Goal: Communication & Community: Answer question/provide support

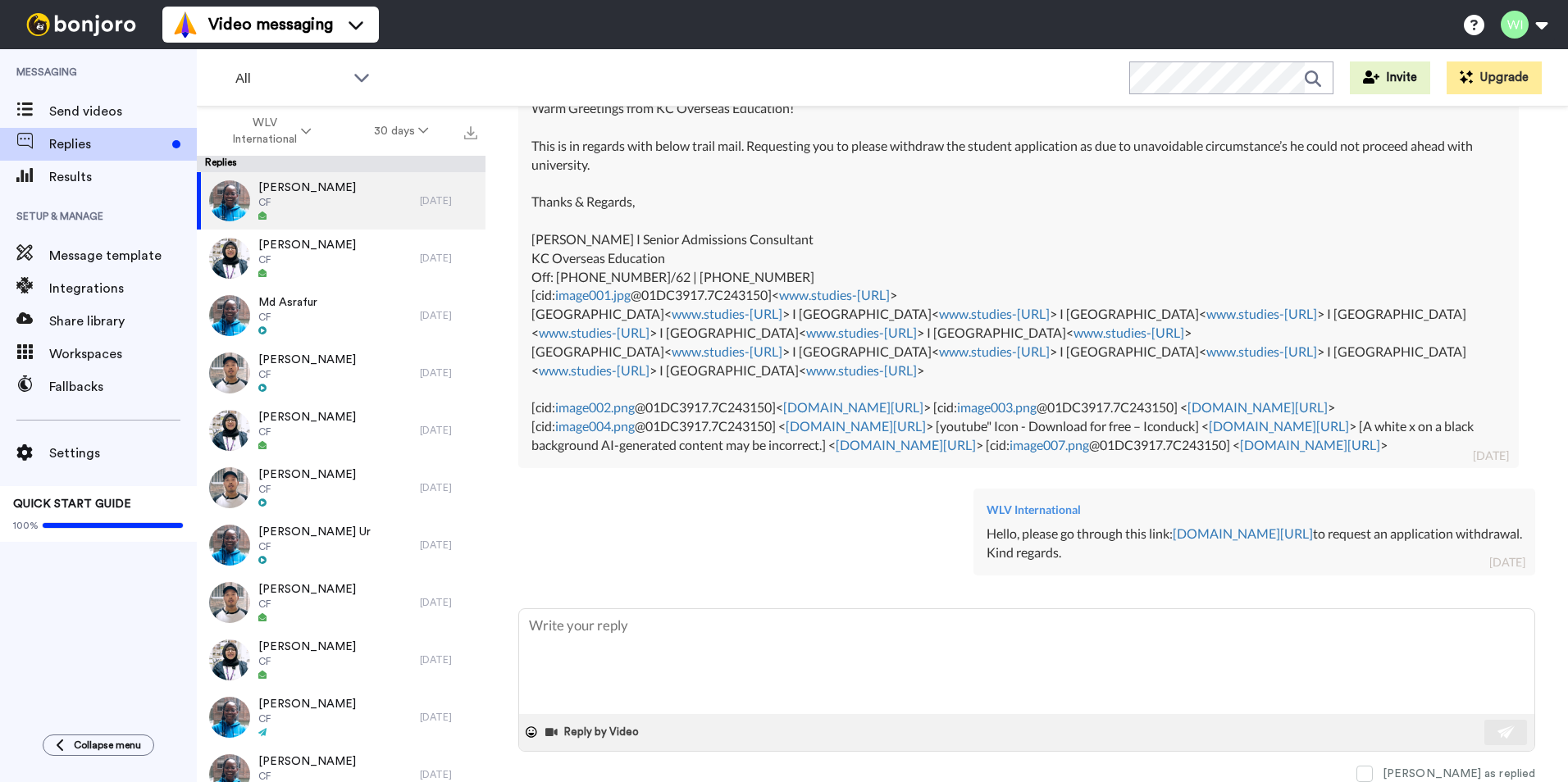
scroll to position [624, 0]
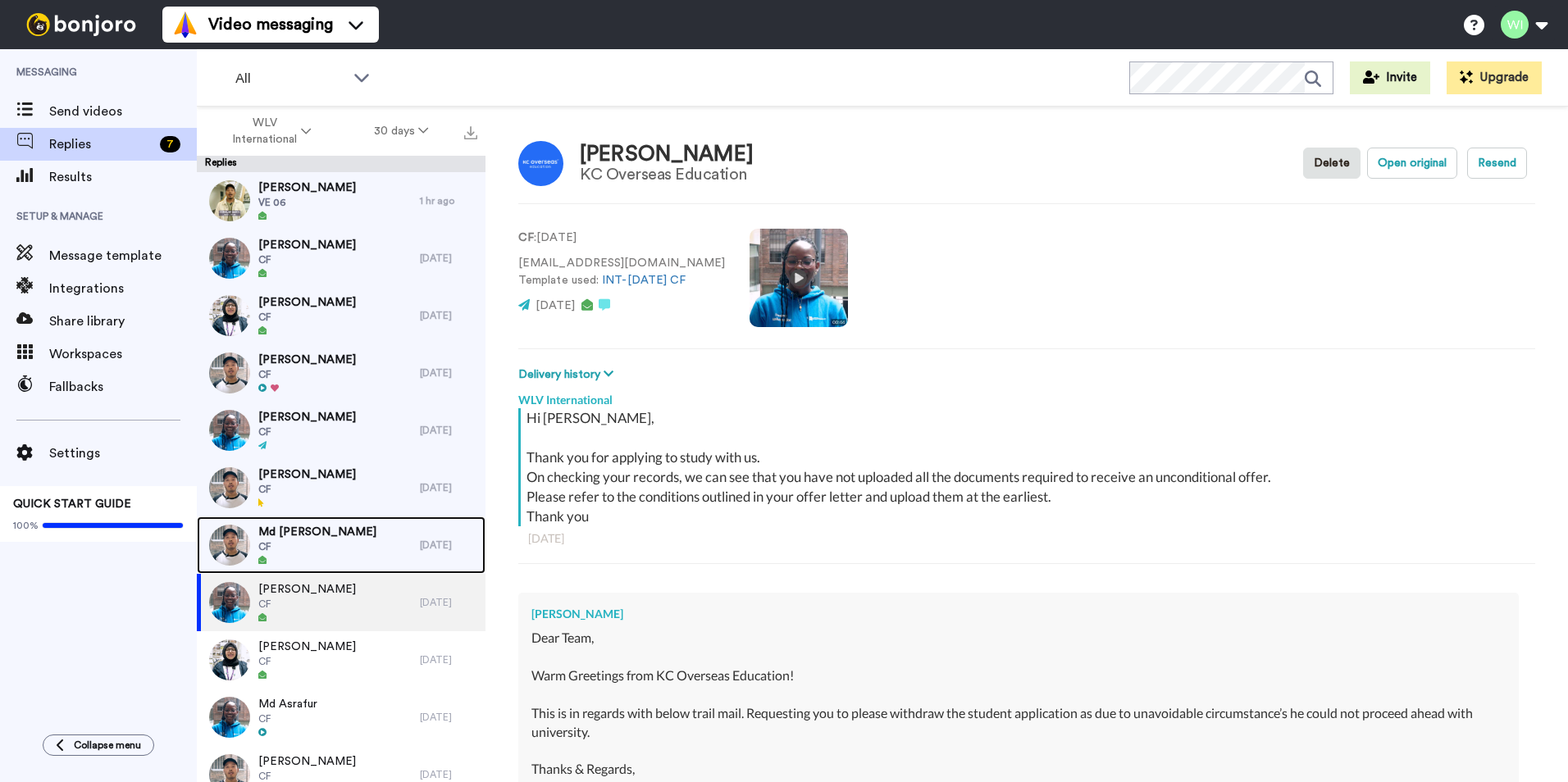
click at [328, 534] on div "Md Safinur CF" at bounding box center [308, 546] width 223 height 58
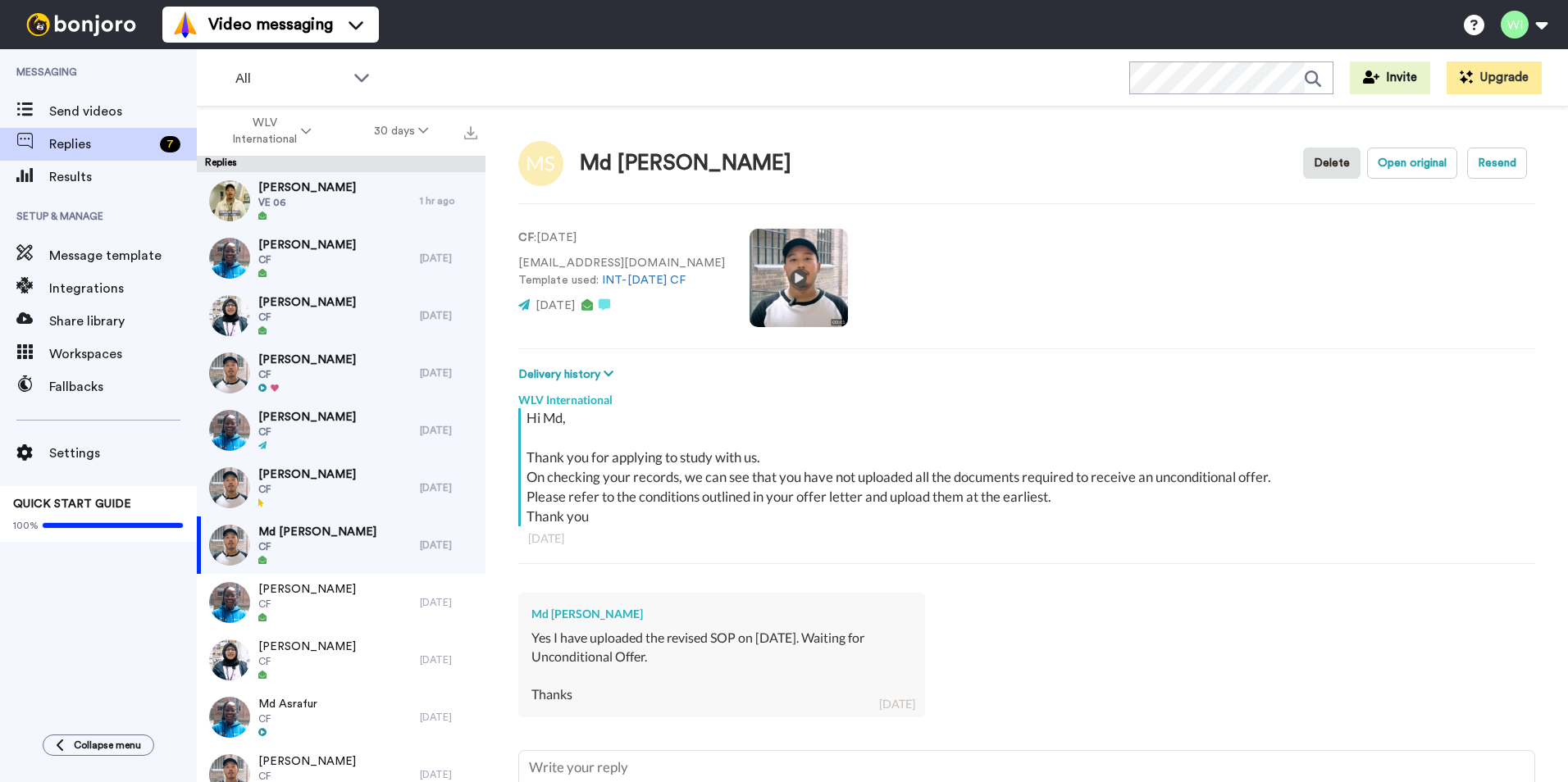
scroll to position [142, 0]
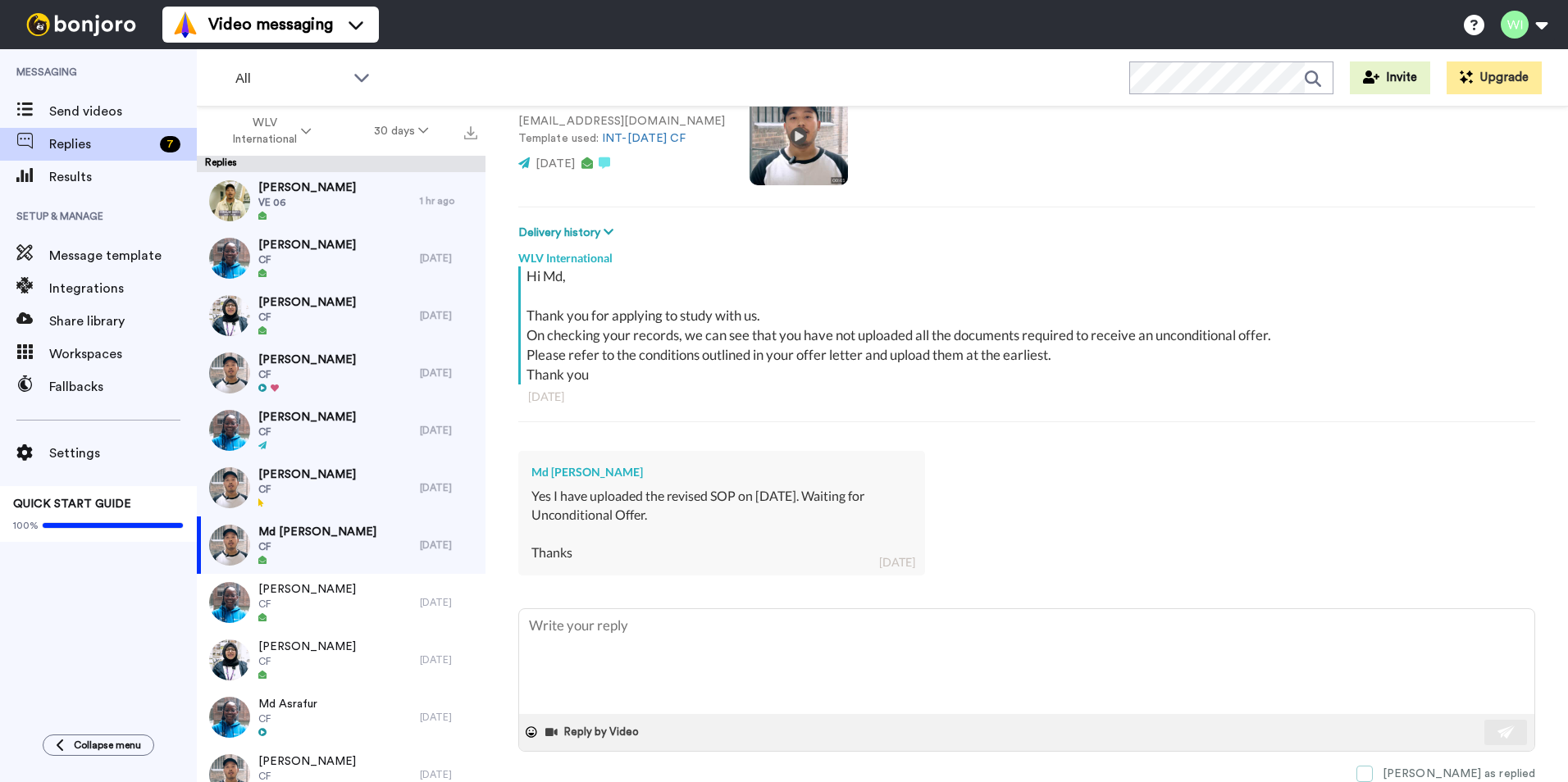
click at [1372, 772] on span at bounding box center [1364, 774] width 16 height 16
click at [309, 483] on span "CF" at bounding box center [306, 489] width 98 height 13
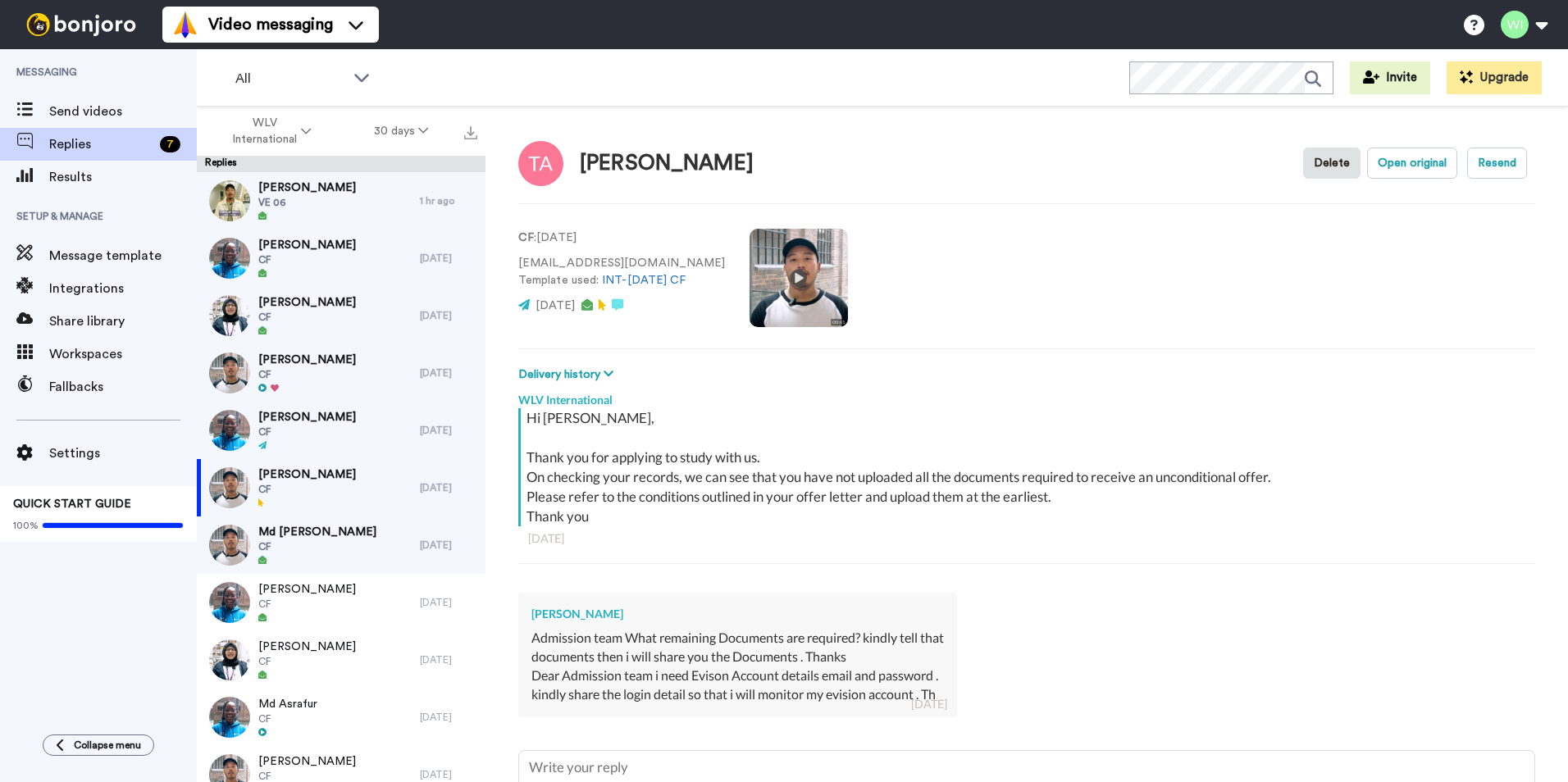
scroll to position [142, 0]
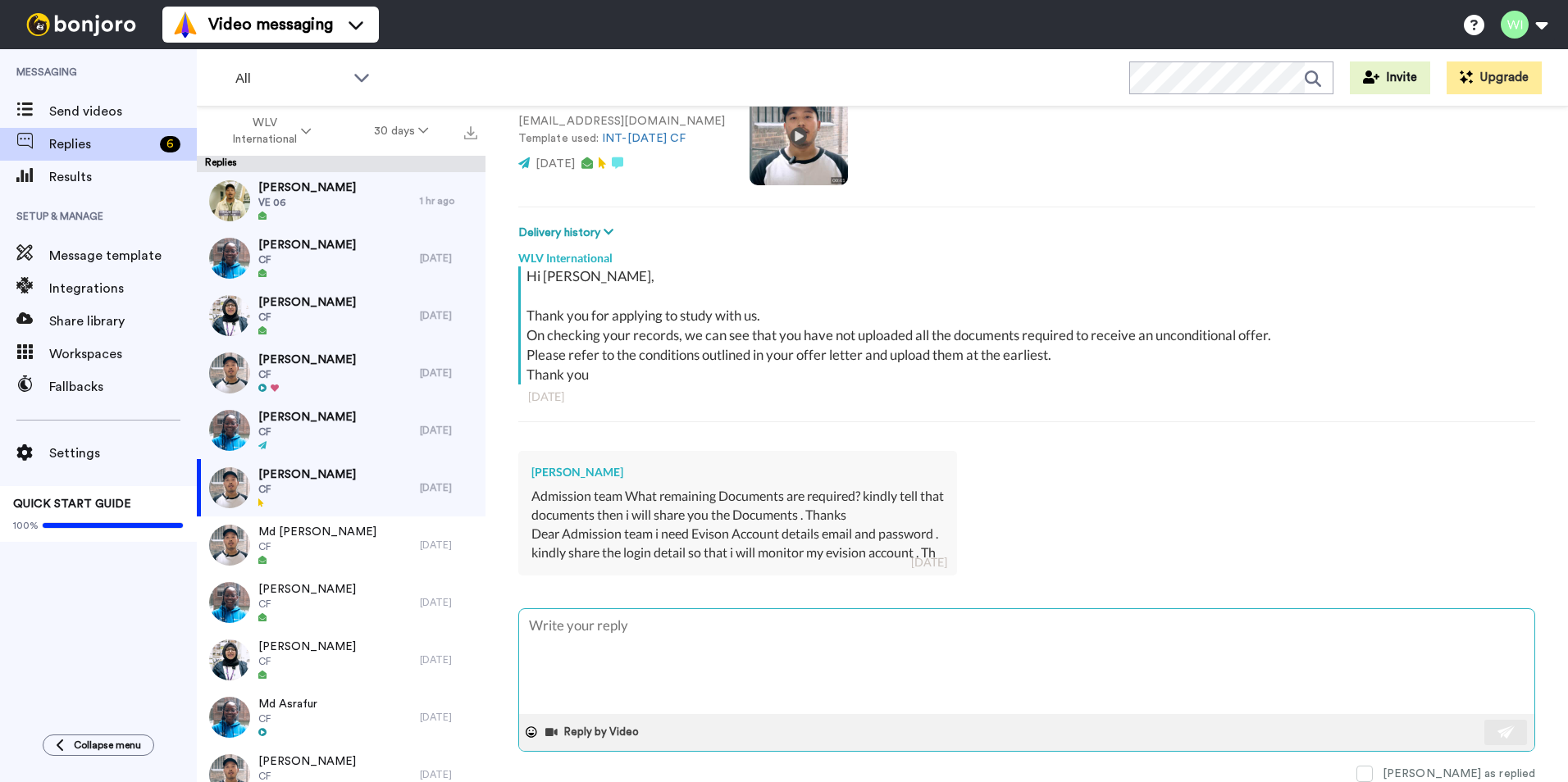
click at [981, 645] on textarea at bounding box center [1027, 662] width 1015 height 105
paste textarea "You can log in to e:Vision with your 7-digit student ID/email address used to s…"
type textarea "x"
type textarea "You can log in to e:Vision with your 7-digit student ID/email address used to s…"
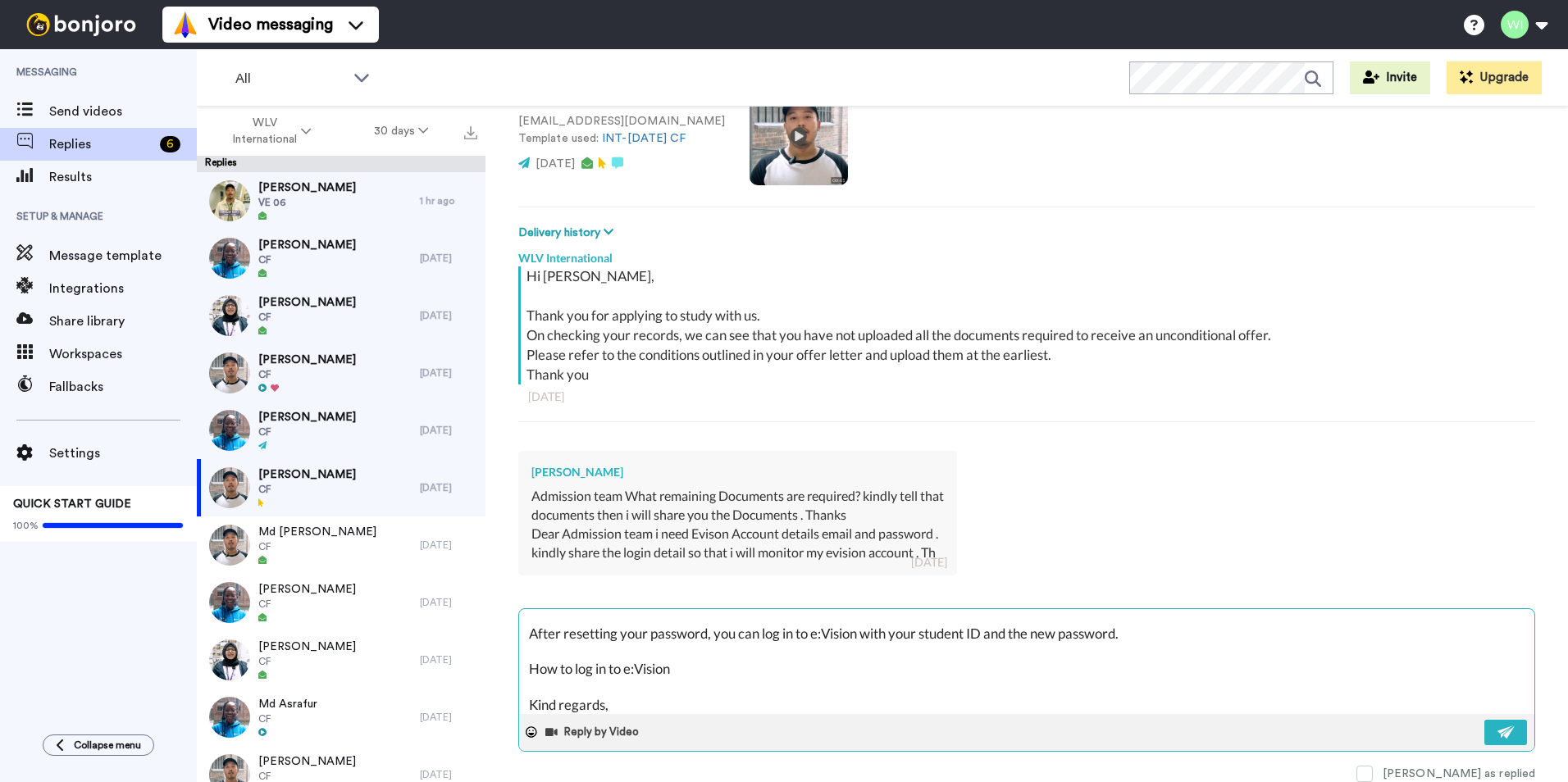
scroll to position [0, 0]
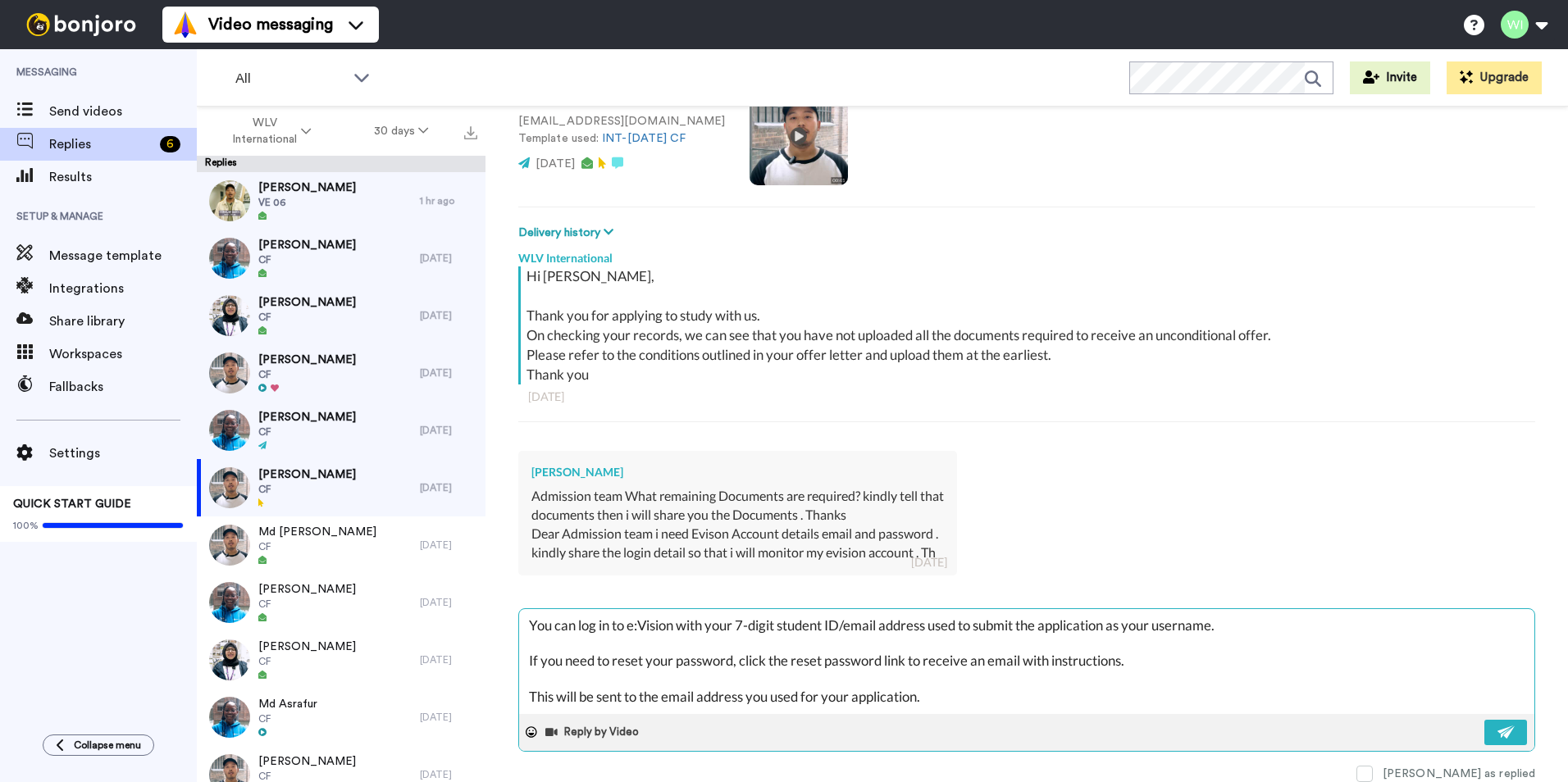
click at [527, 618] on textarea "You can log in to e:Vision with your 7-digit student ID/email address used to s…" at bounding box center [1027, 662] width 1015 height 105
type textarea "x"
type textarea "HYou can log in to e:Vision with your 7-digit student ID/email address used to …"
type textarea "x"
type textarea "HeYou can log in to e:Vision with your 7-digit student ID/email address used to…"
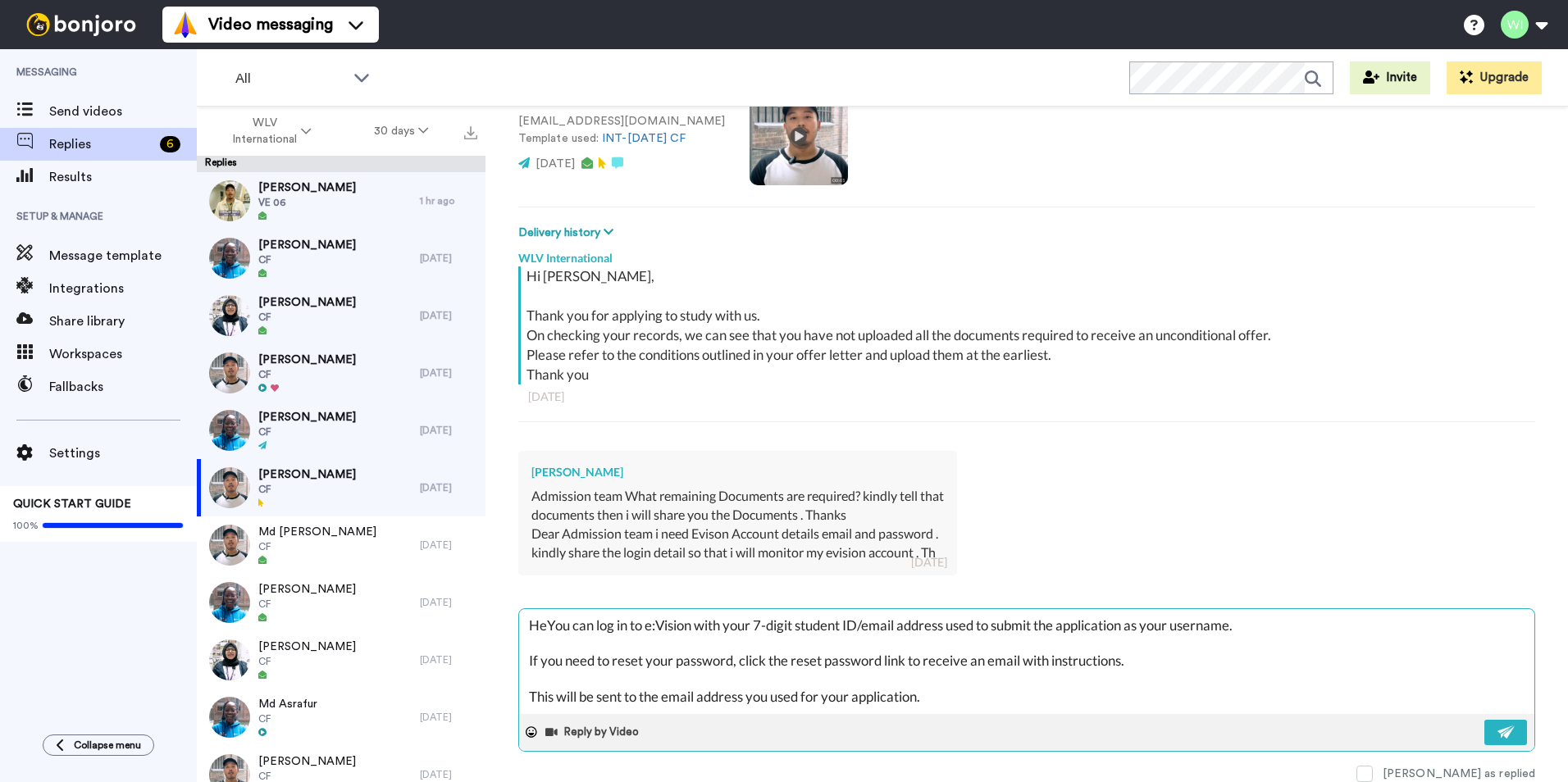
type textarea "x"
type textarea "HelYou can log in to e:Vision with your 7-digit student ID/email address used t…"
type textarea "x"
type textarea "HellYou can log in to e:Vision with your 7-digit student ID/email address used …"
type textarea "x"
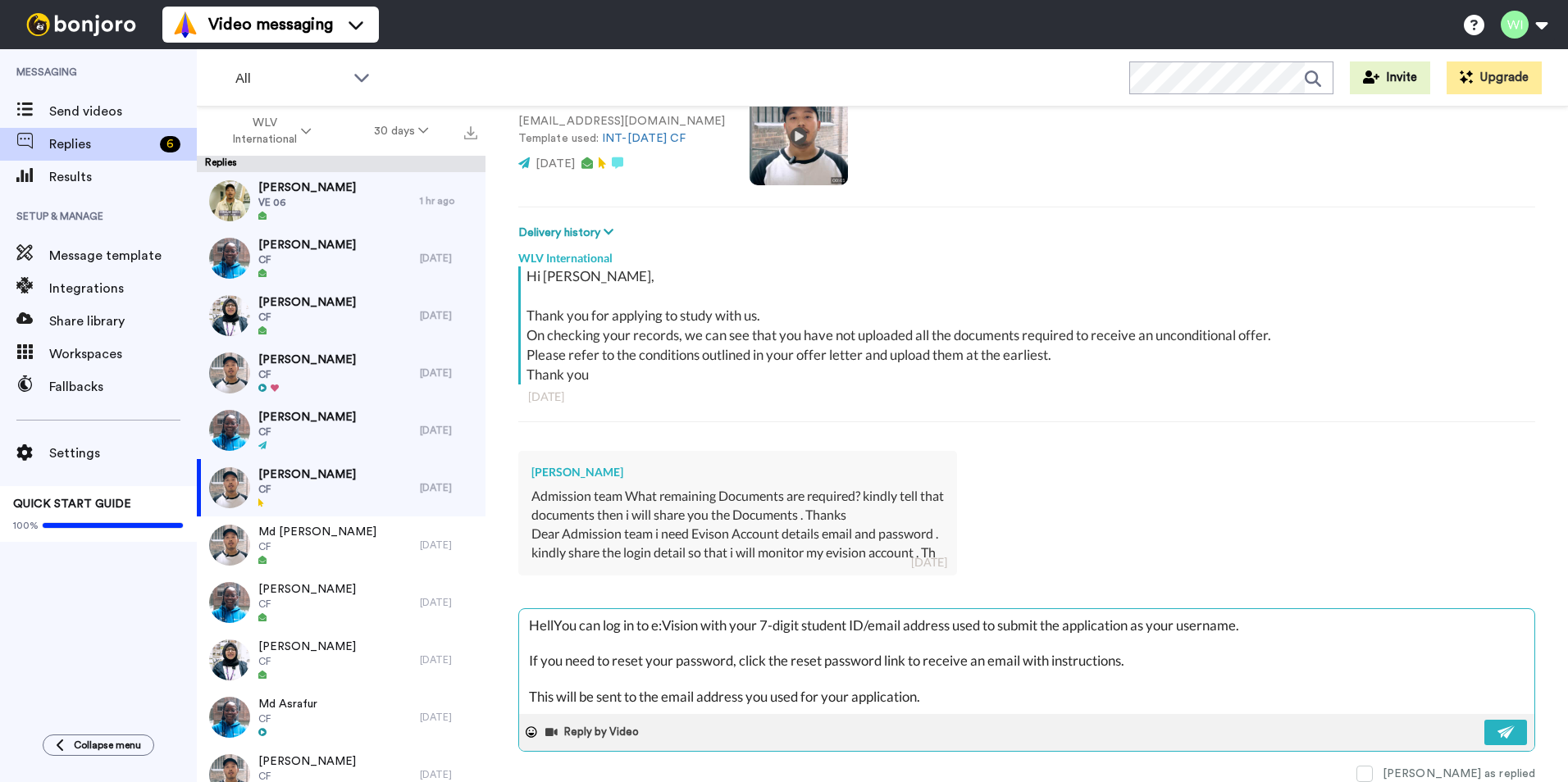
type textarea "HelloYou can log in to e:Vision with your 7-digit student ID/email address used…"
type textarea "x"
type textarea "Hello,You can log in to e:Vision with your 7-digit student ID/email address use…"
type textarea "x"
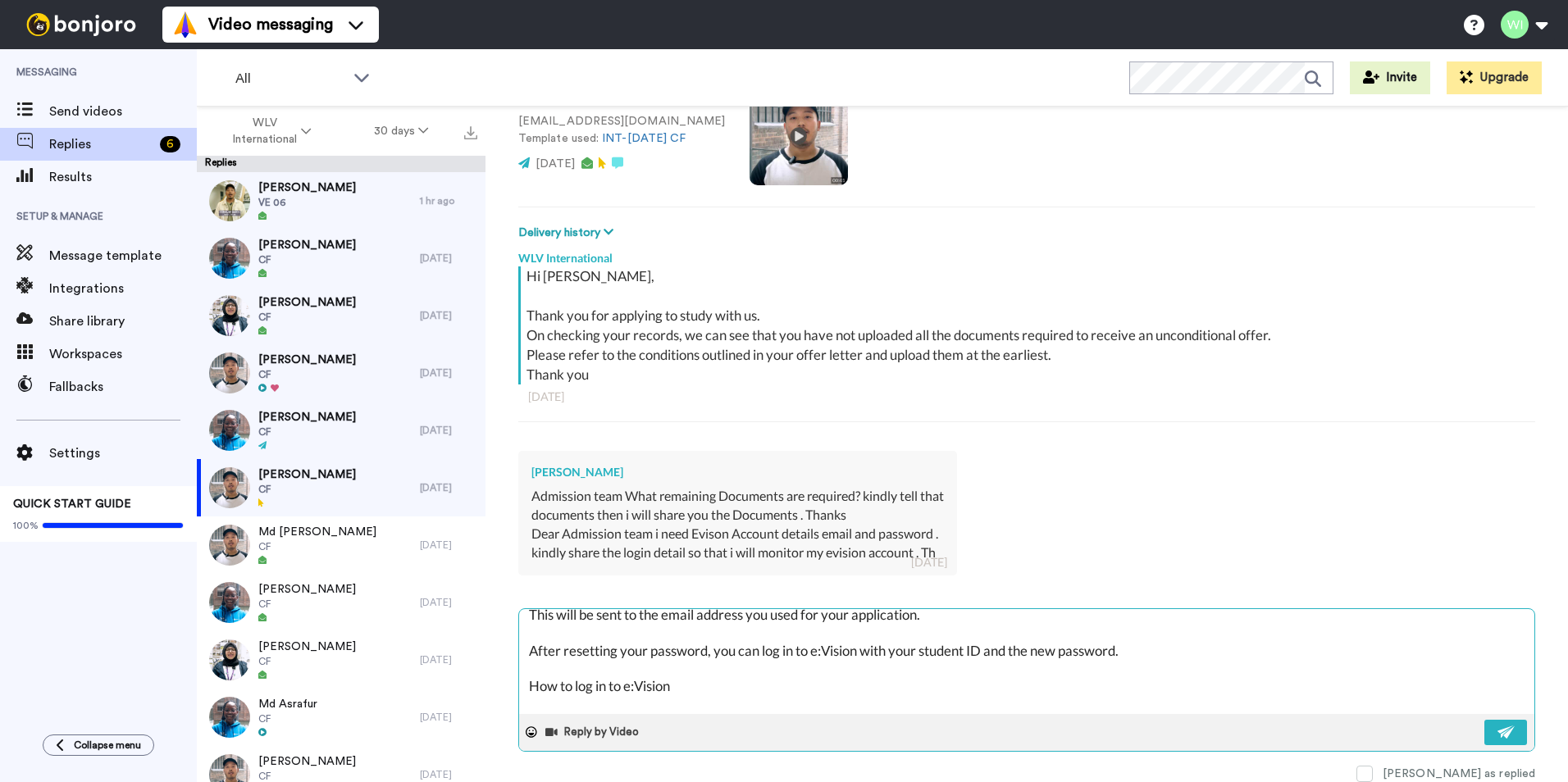
scroll to position [107, 0]
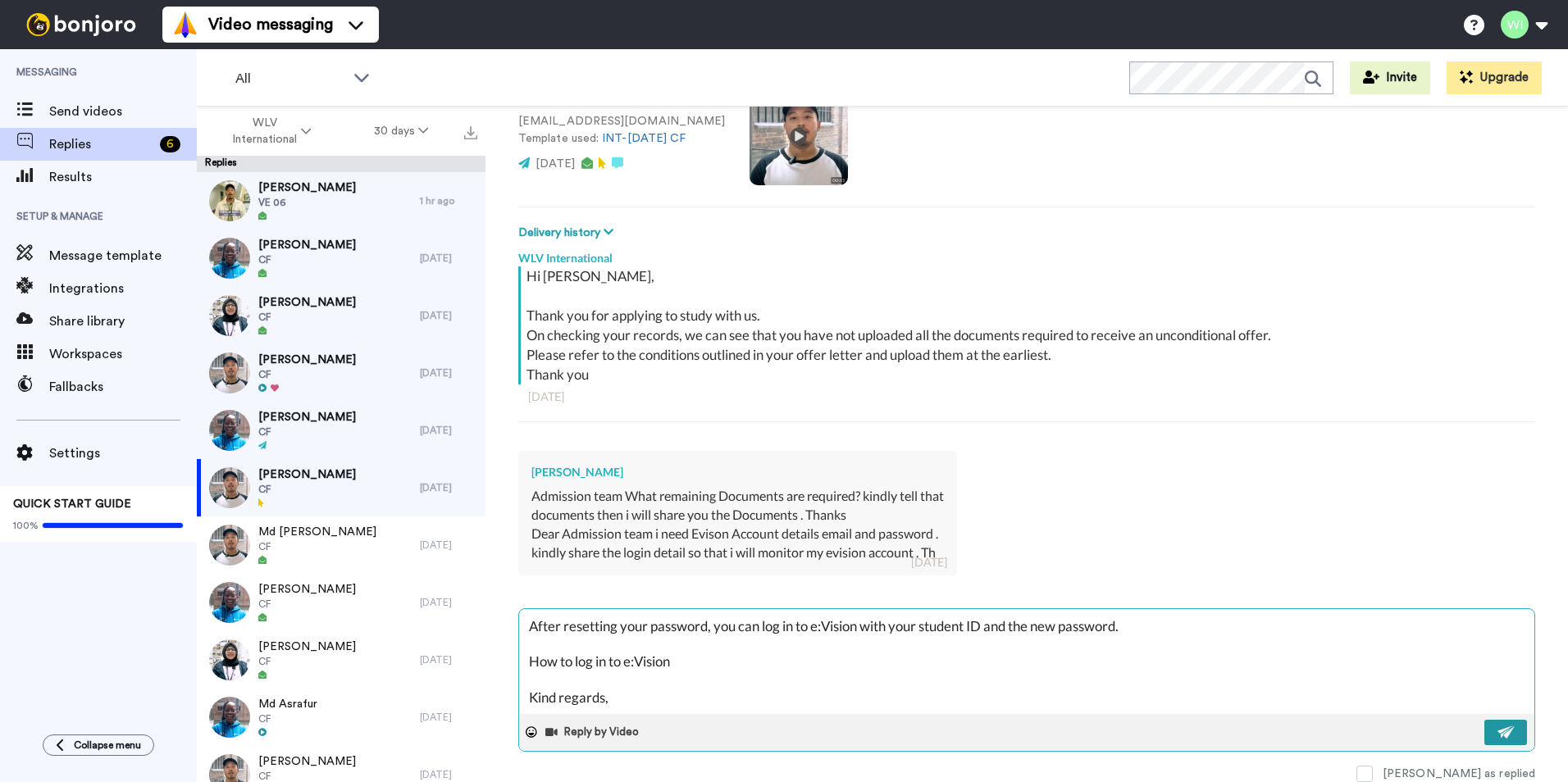
type textarea "Hello, You can log in to e:Vision with your 7-digit student ID/email address us…"
click at [1502, 721] on button at bounding box center [1504, 733] width 42 height 25
type textarea "x"
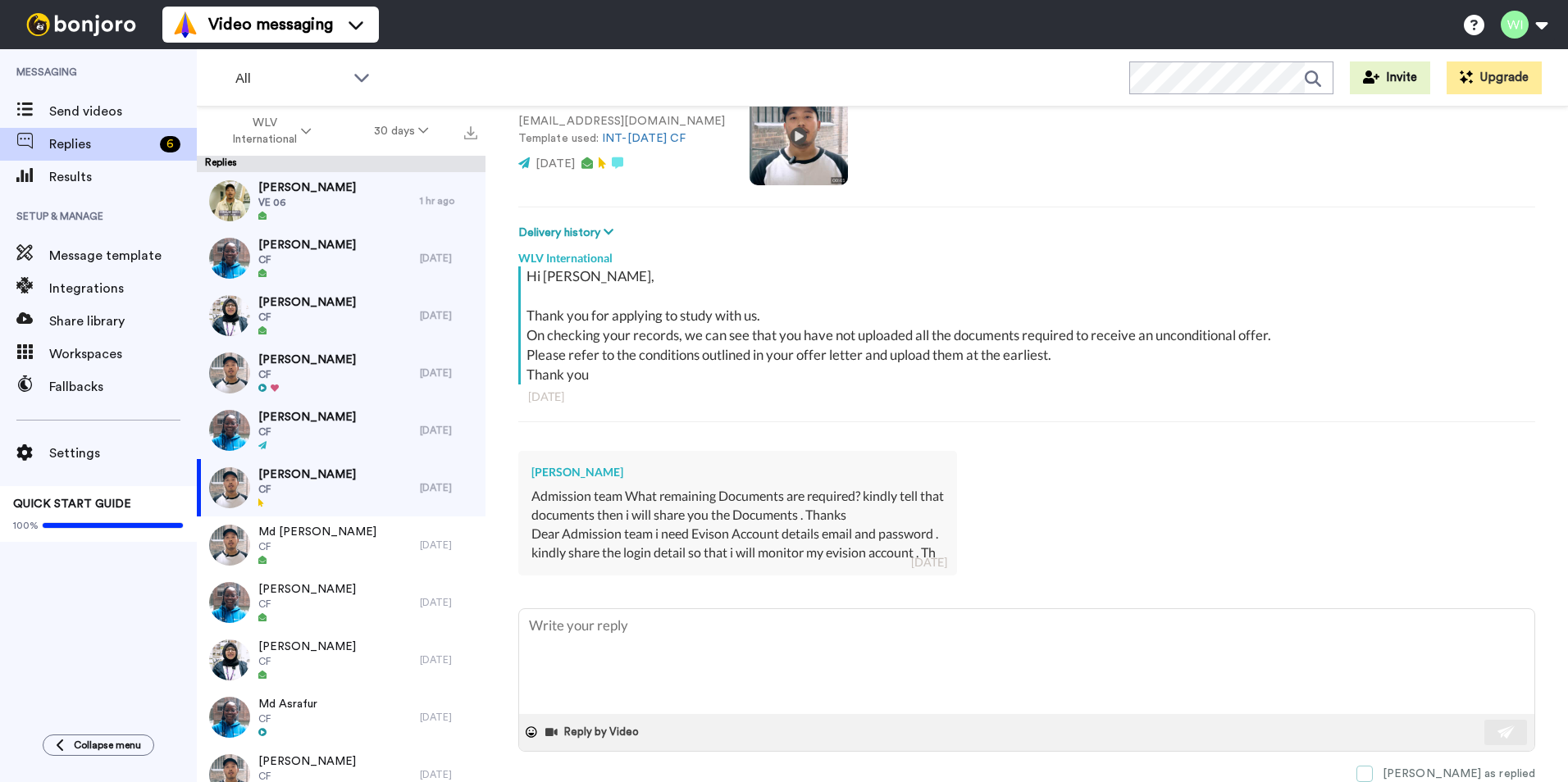
click at [1372, 770] on span at bounding box center [1364, 774] width 16 height 16
click at [1135, 503] on div "Tauseef Ahmed Admission team What remaining Documents are required? kindly tell…" at bounding box center [1026, 511] width 1016 height 145
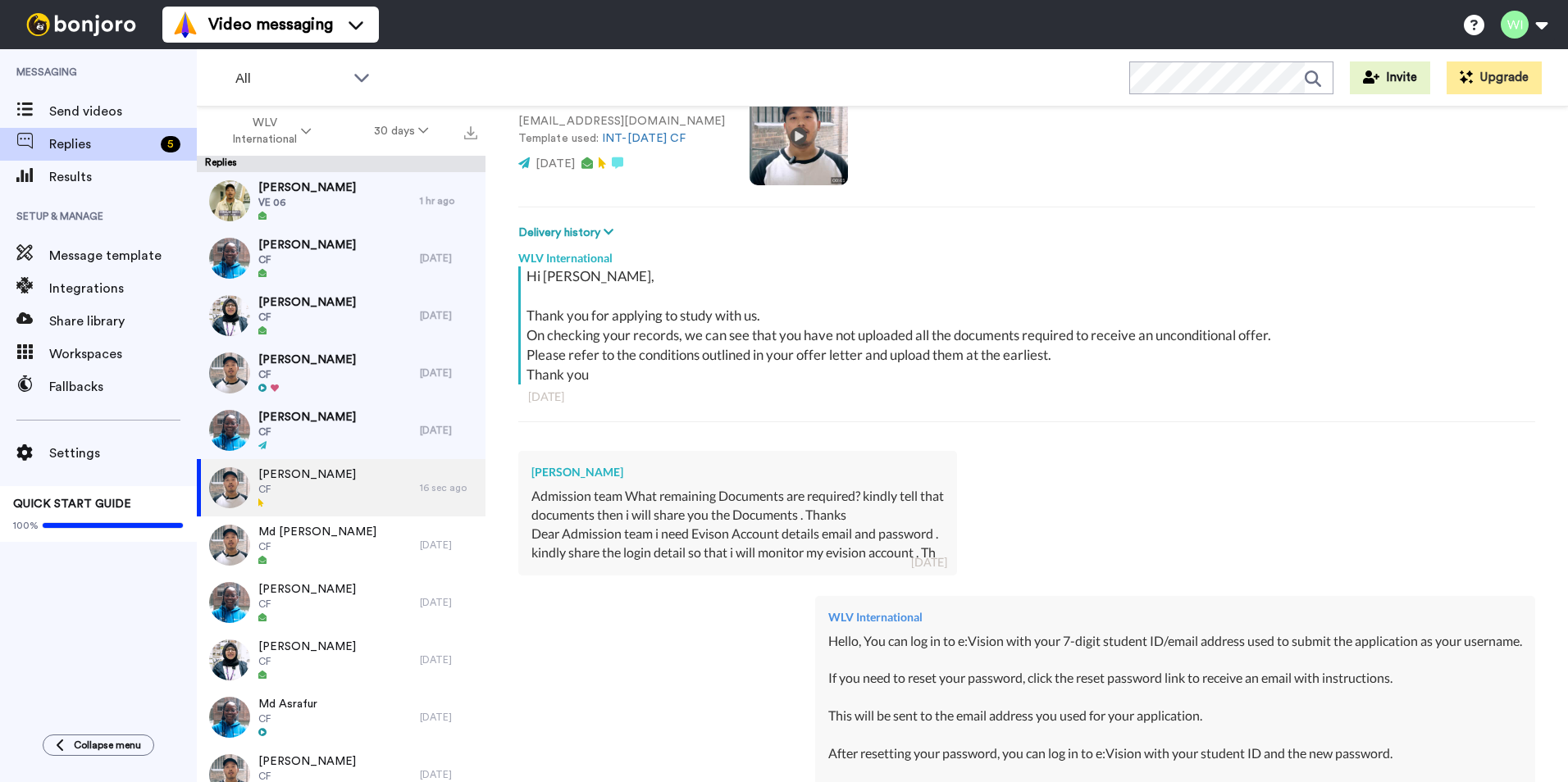
scroll to position [418, 0]
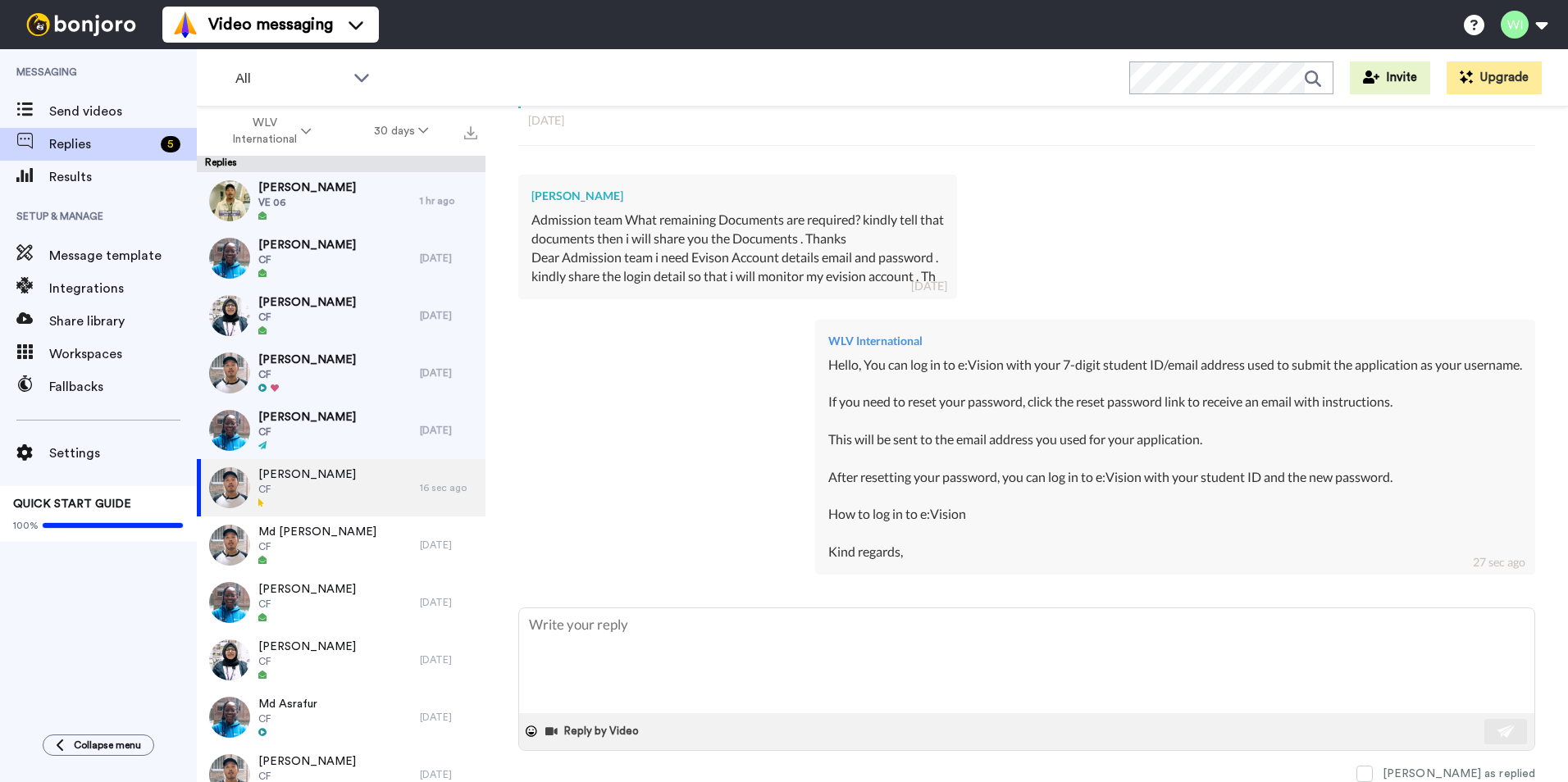
click at [887, 509] on div "Hello, You can log in to e:Vision with your 7-digit student ID/email address us…" at bounding box center [1175, 458] width 694 height 206
click at [899, 655] on textarea at bounding box center [1027, 661] width 1015 height 105
type textarea "x"
paste textarea "https://www.wlv.ac.uk/apply/how-to-apply/after-you-have-applied/introducing-evi…"
type textarea "https://www.wlv.ac.uk/apply/how-to-apply/after-you-have-applied/introducing-evi…"
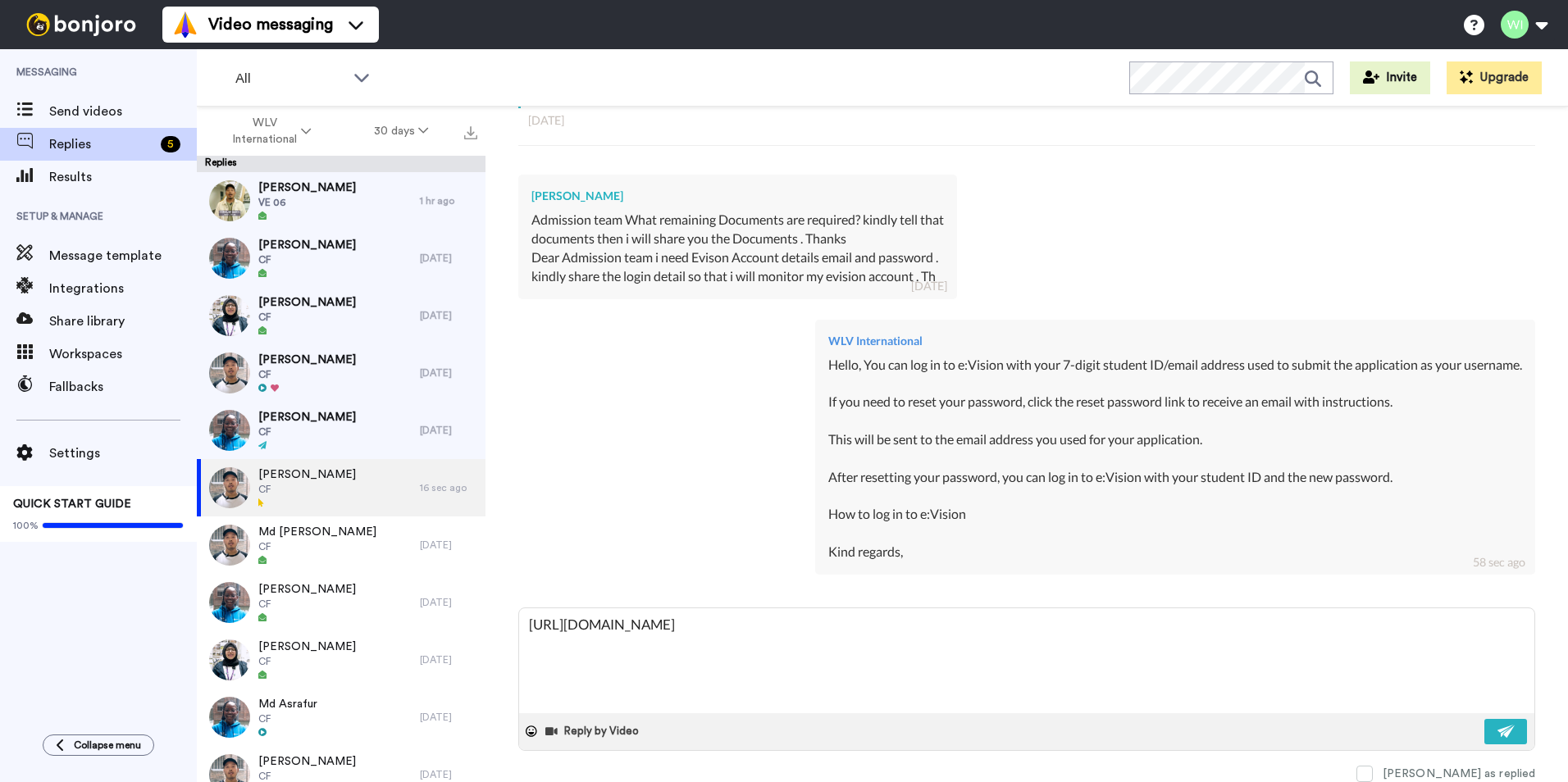
type textarea "x"
type textarea "https://www.wlv.ac.uk/apply/how-to-apply/after-you-have-applied/introducing-evi…"
click at [1502, 736] on img at bounding box center [1506, 732] width 18 height 13
type textarea "x"
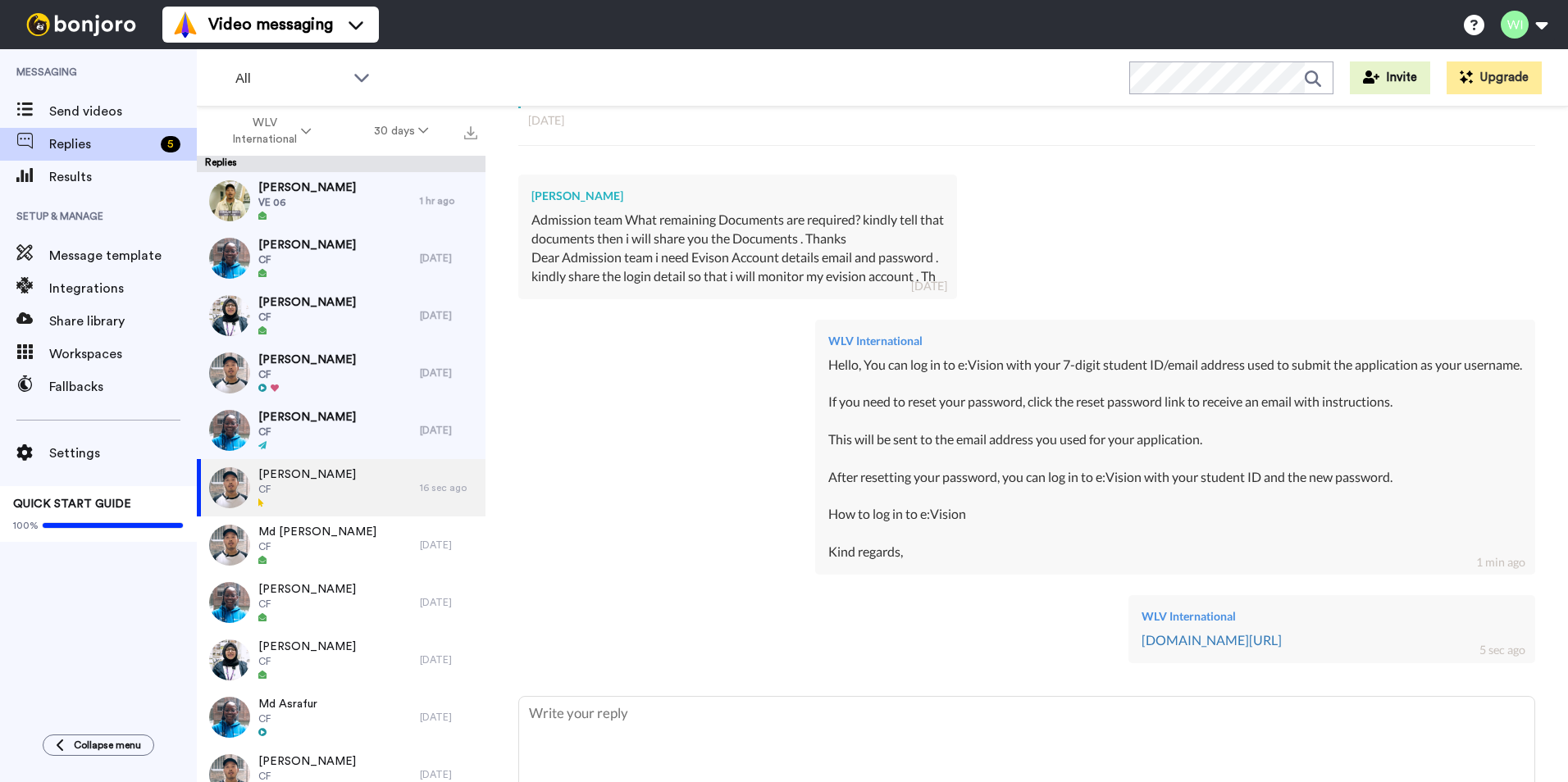
scroll to position [506, 0]
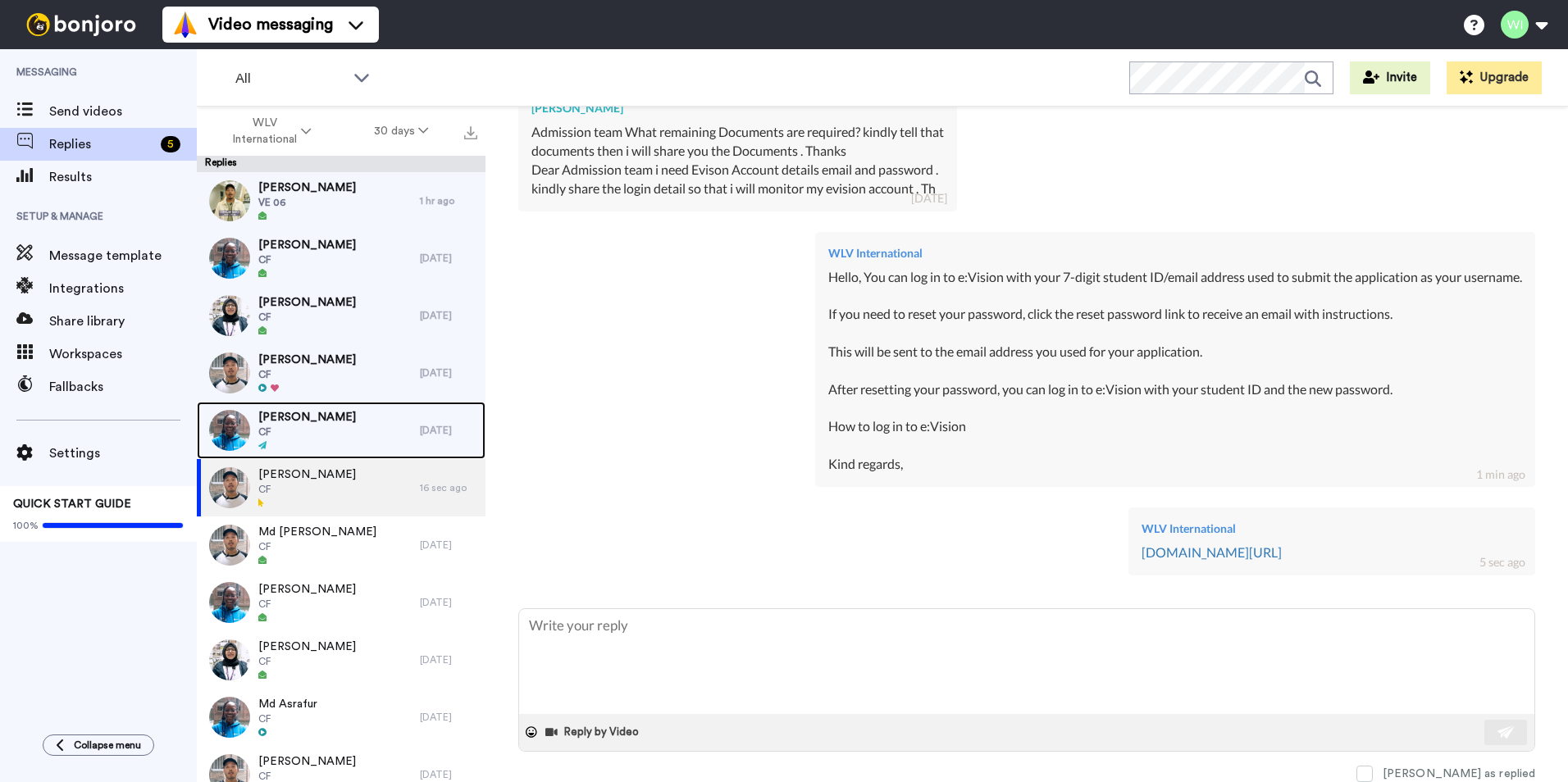
click at [323, 440] on div at bounding box center [306, 446] width 98 height 12
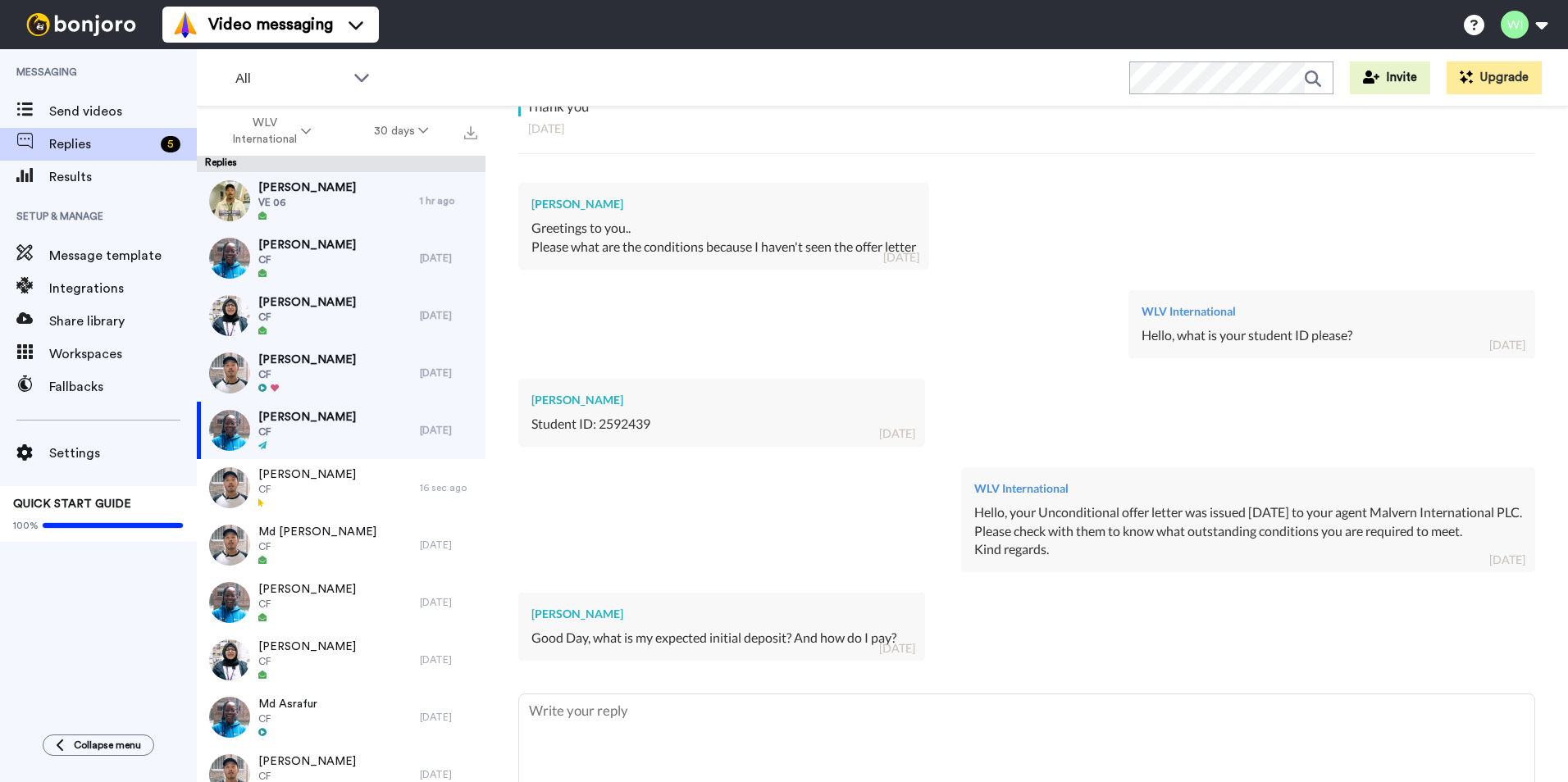
scroll to position [496, 0]
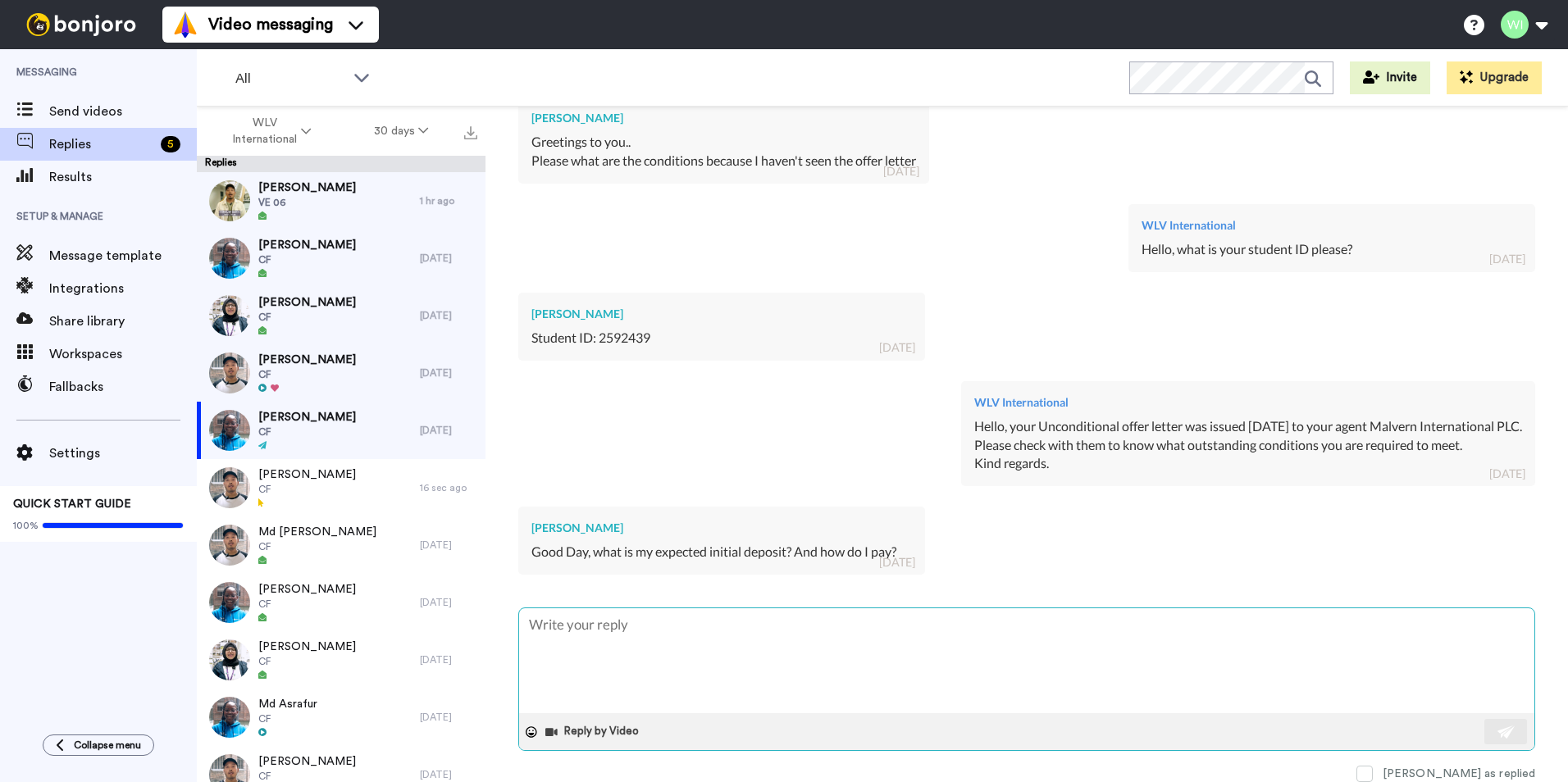
click at [736, 647] on textarea at bounding box center [1027, 661] width 1015 height 105
type textarea "x"
type textarea "H"
type textarea "x"
type textarea "He"
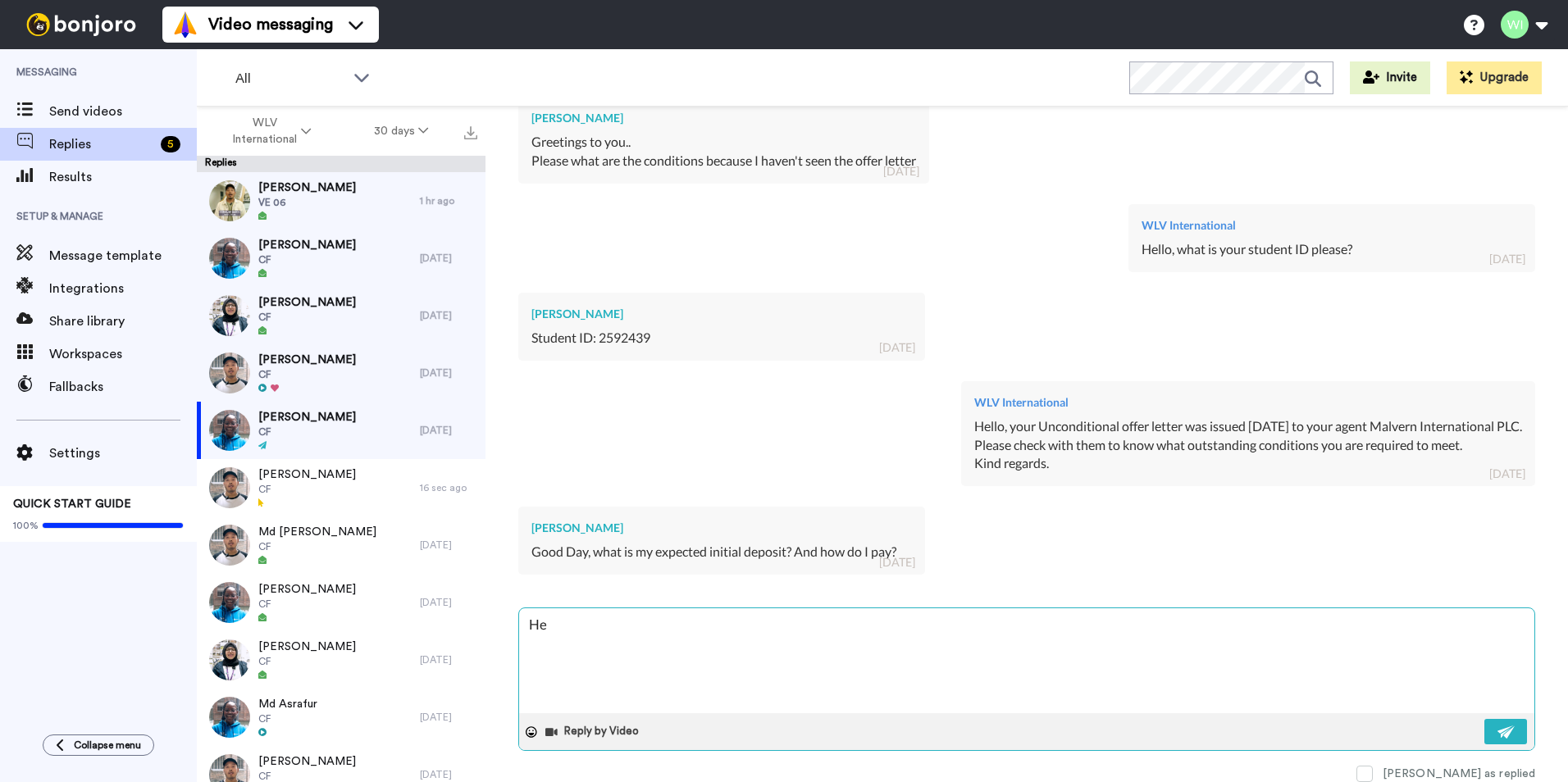
type textarea "x"
type textarea "Hel"
type textarea "x"
type textarea "Hell"
type textarea "x"
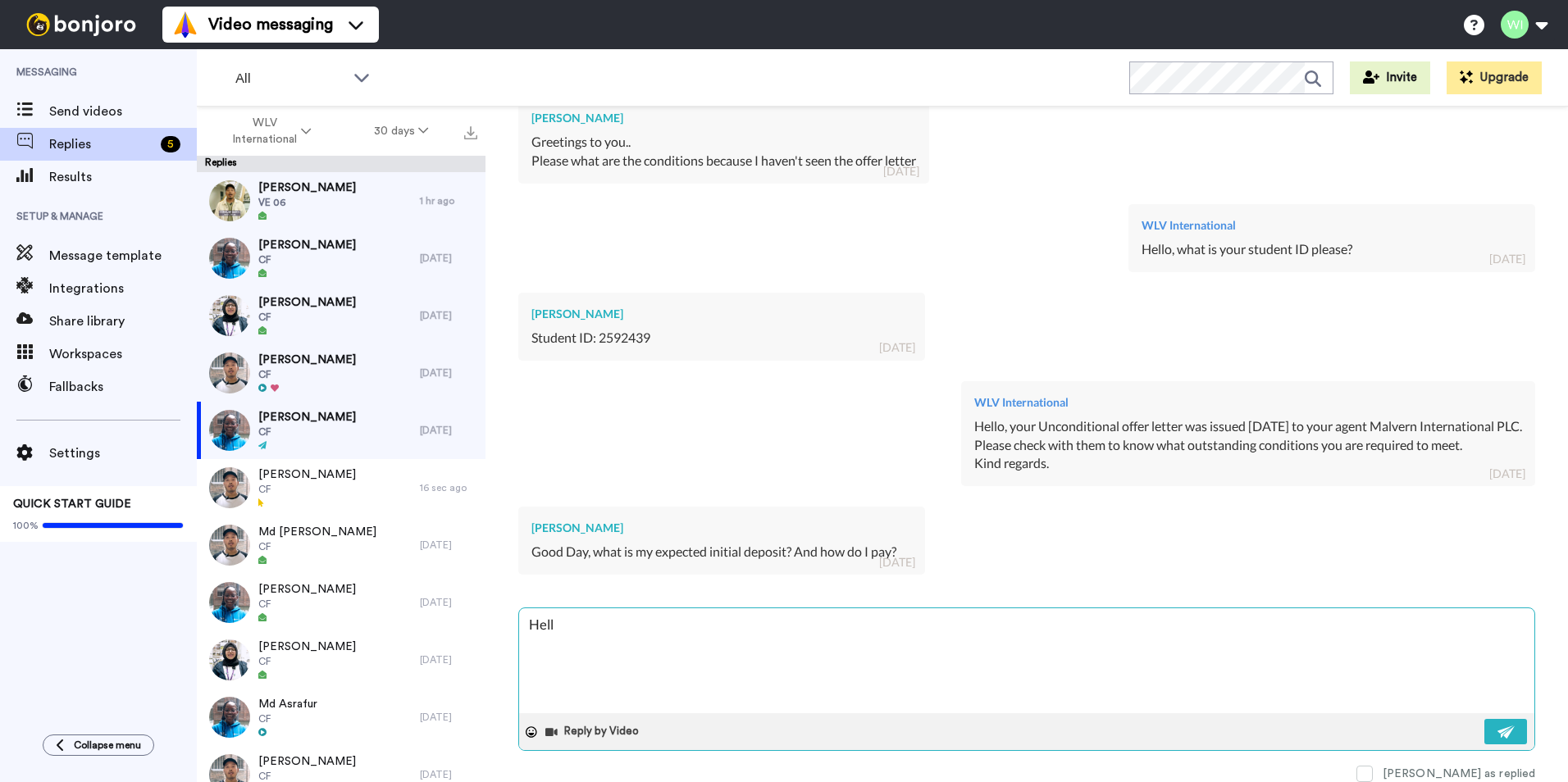
type textarea "Hello"
type textarea "x"
type textarea "Hello,"
type textarea "x"
type textarea "Hello,"
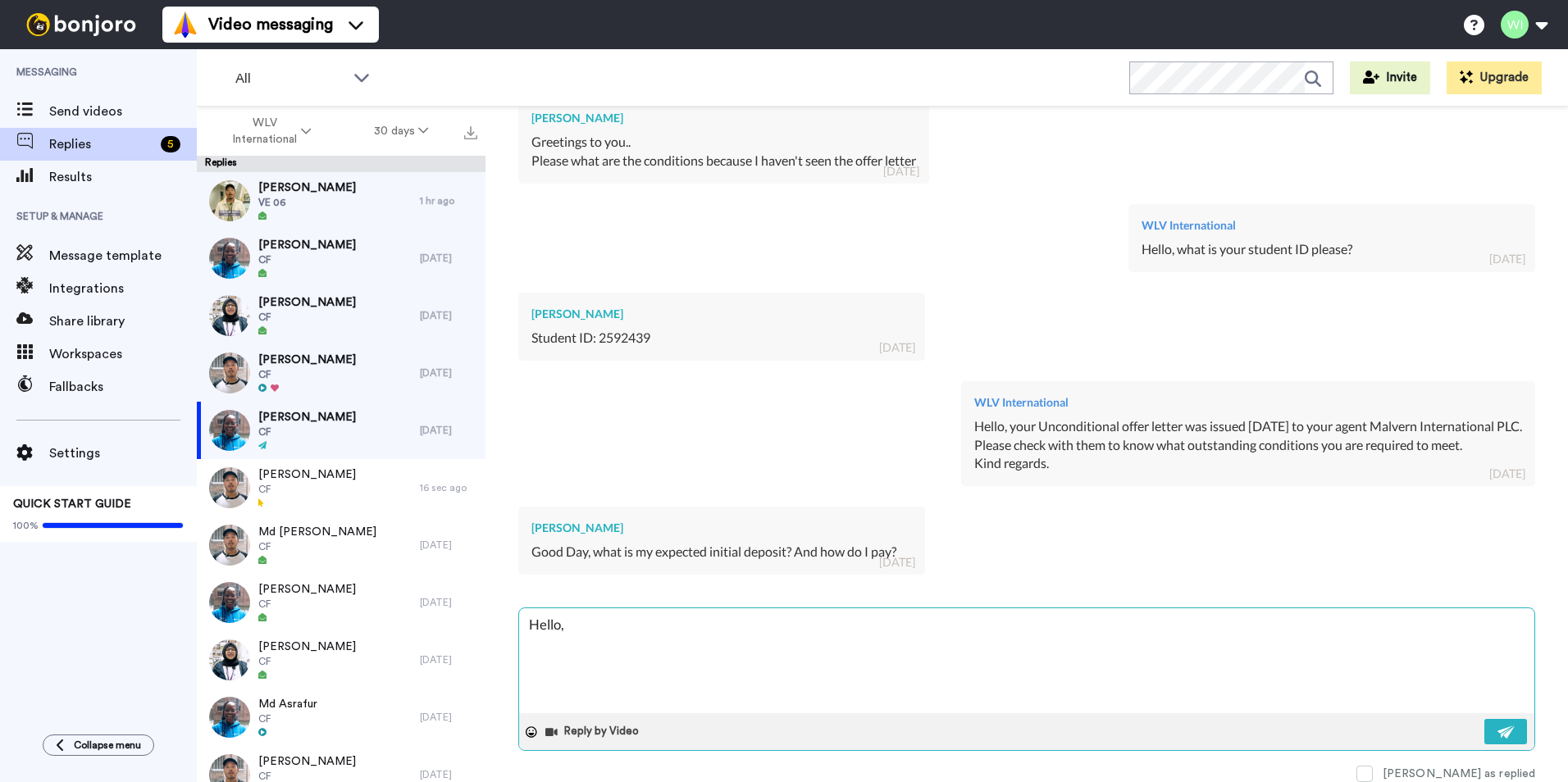
type textarea "x"
type textarea "Hello, p"
type textarea "x"
type textarea "Hello, pl"
type textarea "x"
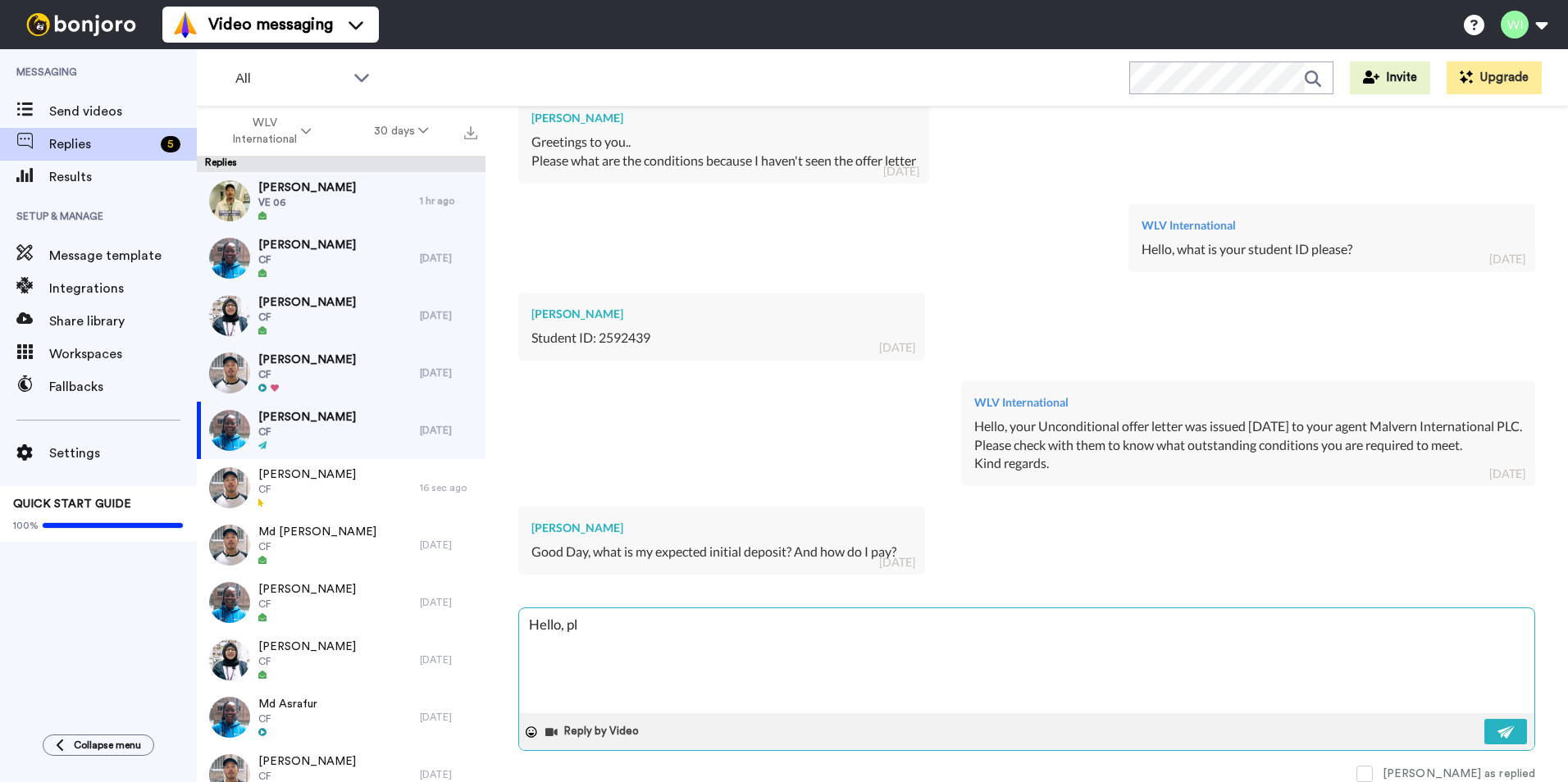
type textarea "Hello, ple"
type textarea "x"
type textarea "Hello, plea"
type textarea "x"
type textarea "Hello, pleas"
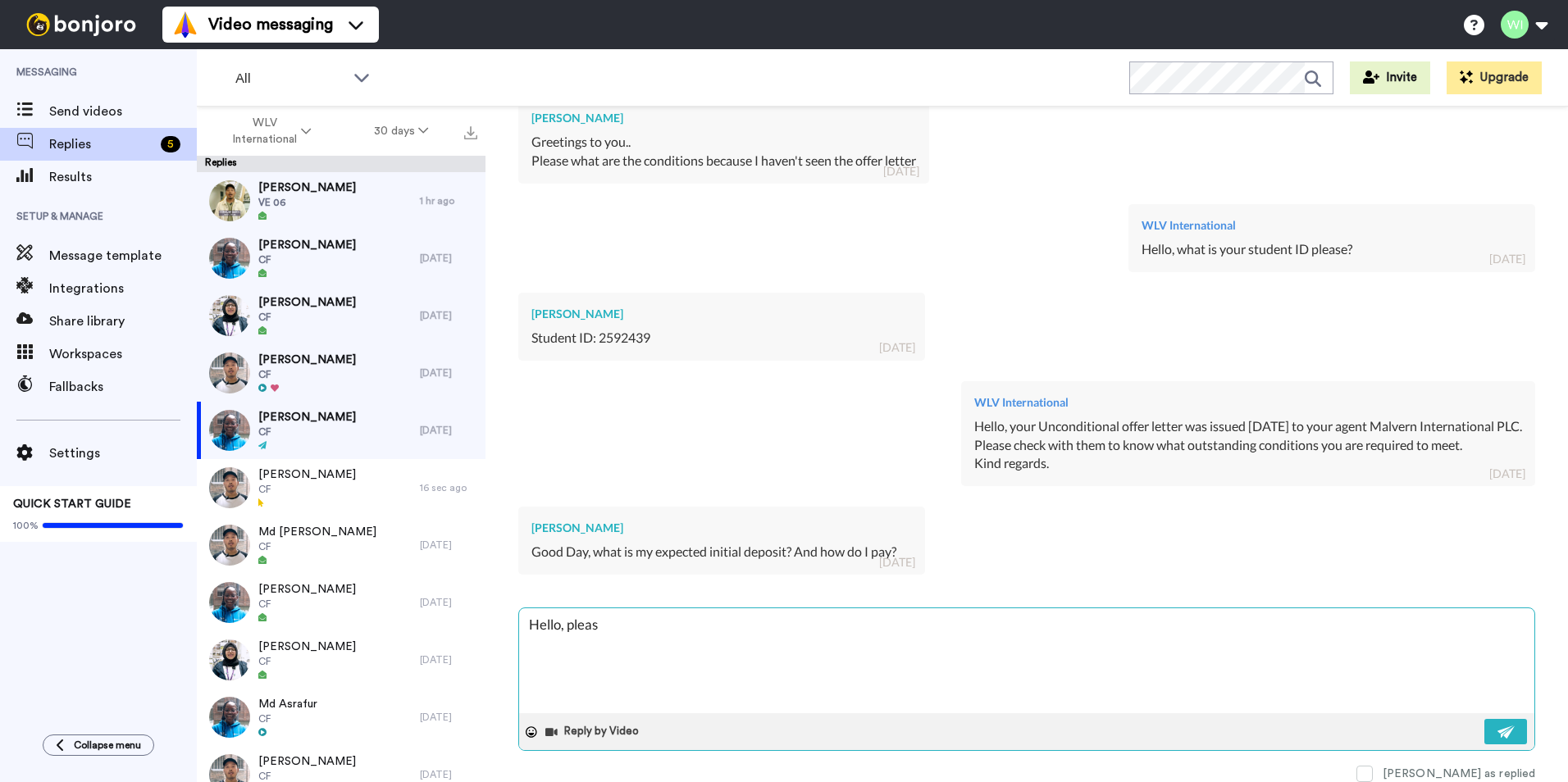
type textarea "x"
type textarea "Hello, please"
type textarea "x"
type textarea "Hello, please g"
type textarea "x"
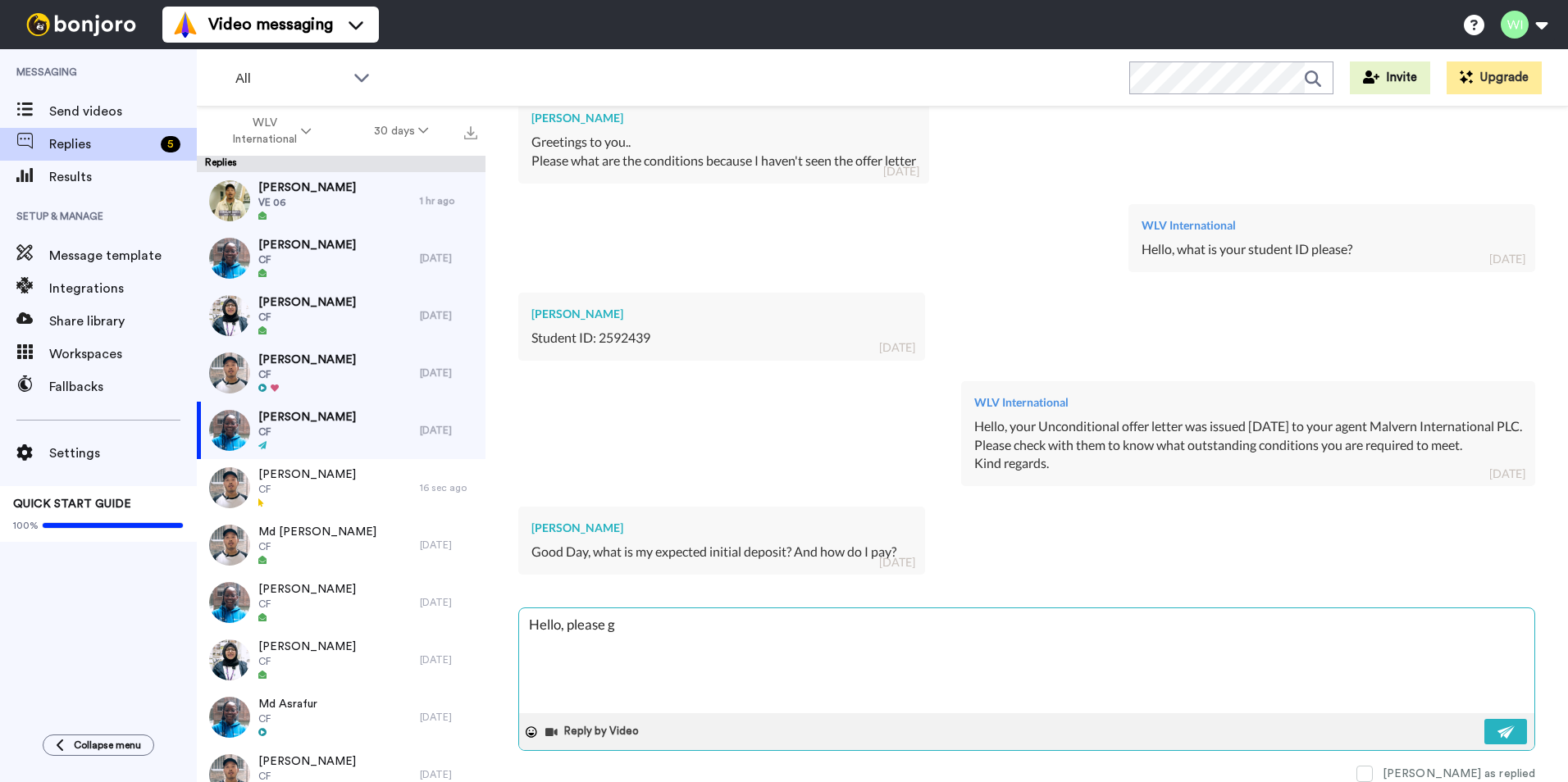
type textarea "Hello, please go"
type textarea "x"
type textarea "Hello, please go"
type textarea "x"
type textarea "Hello, please go t"
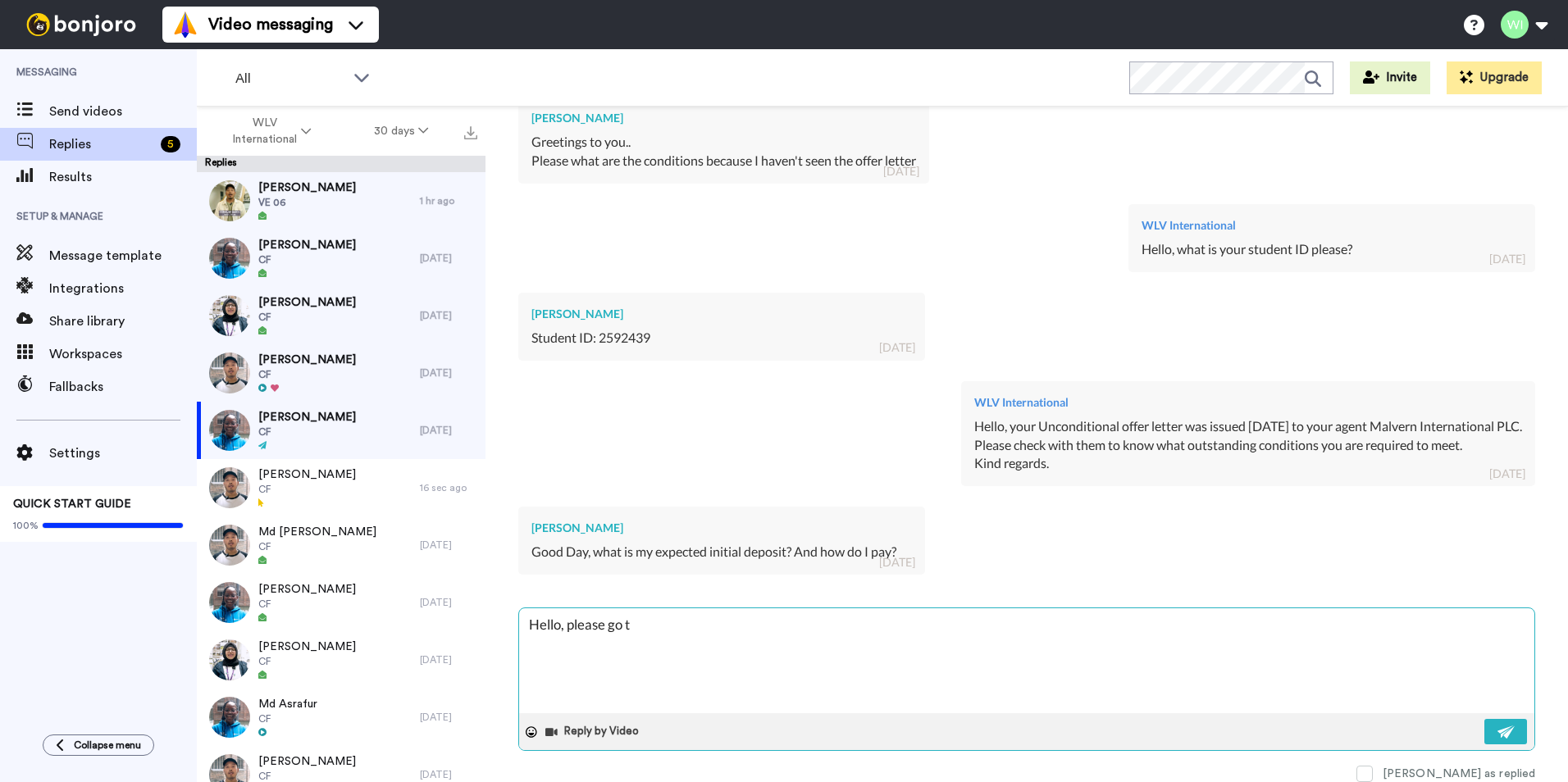
type textarea "x"
type textarea "Hello, please go th"
type textarea "x"
type textarea "Hello, please go thr"
type textarea "x"
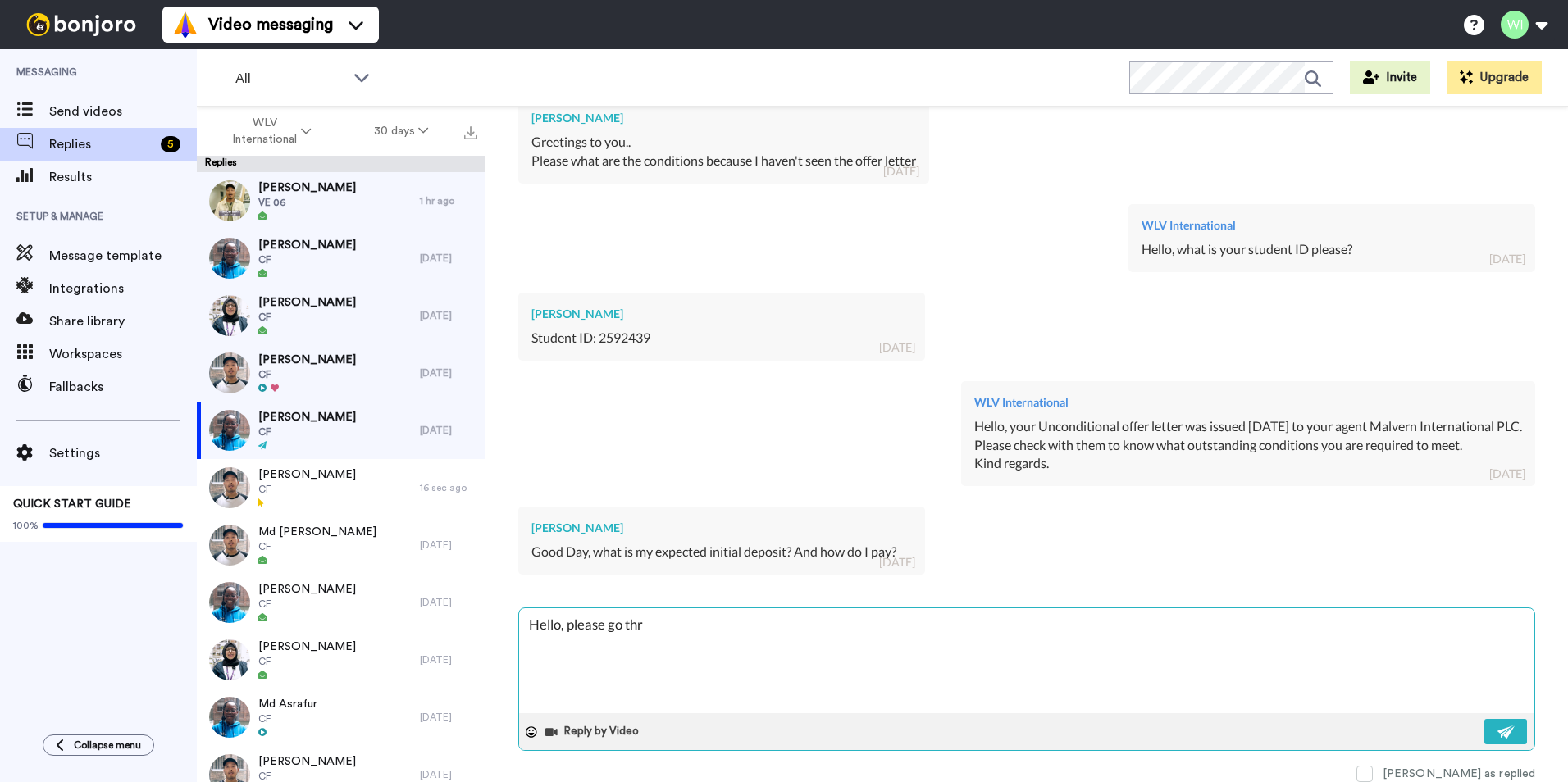
type textarea "Hello, please go thro"
type textarea "x"
type textarea "Hello, please go throu"
type textarea "x"
type textarea "Hello, please go throug"
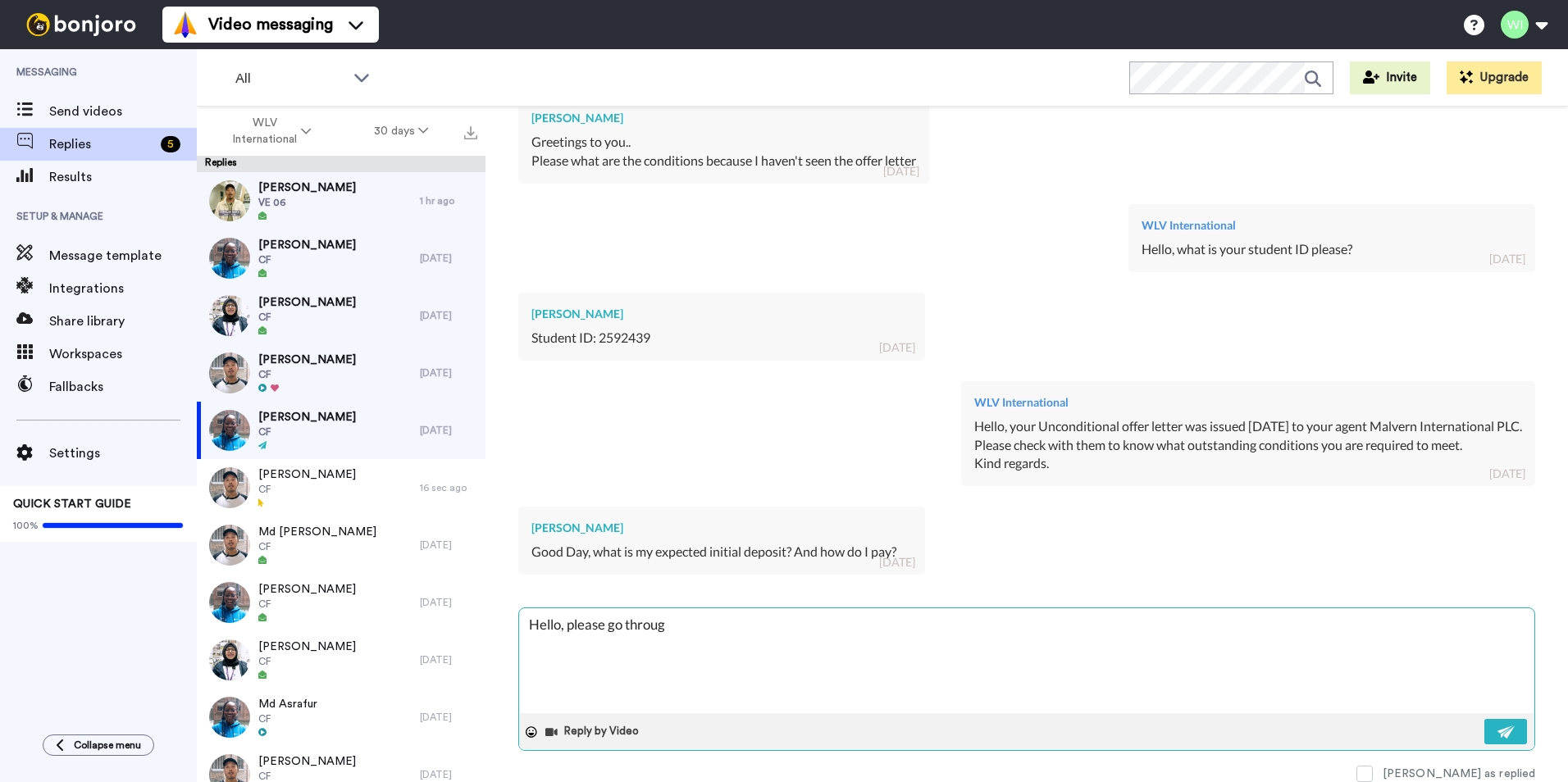
type textarea "x"
type textarea "Hello, please go through"
type textarea "x"
type textarea "Hello, please go through"
type textarea "x"
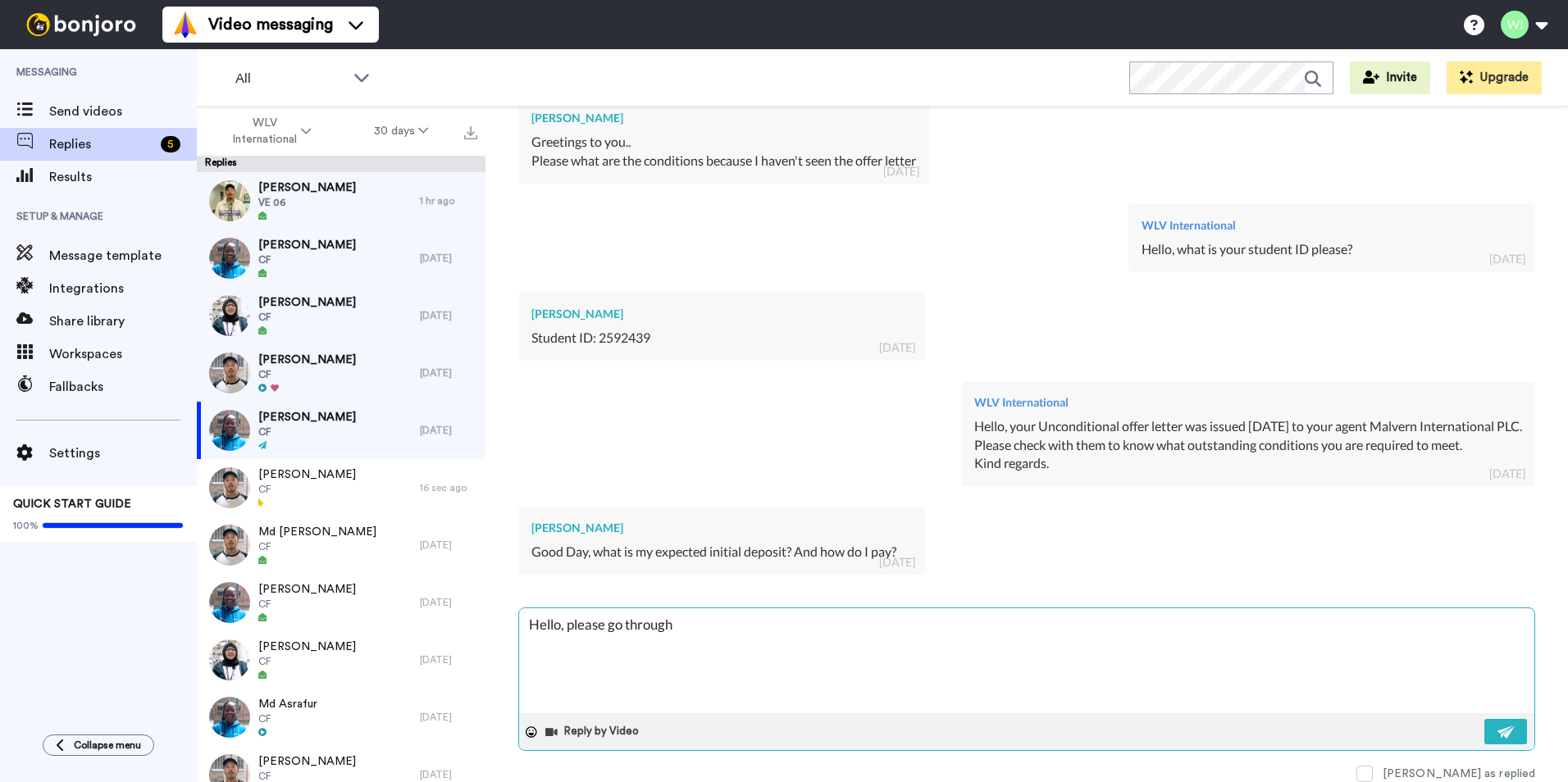
type textarea "Hello, please go through t"
type textarea "x"
type textarea "Hello, please go through th"
type textarea "x"
type textarea "Hello, please go through thi"
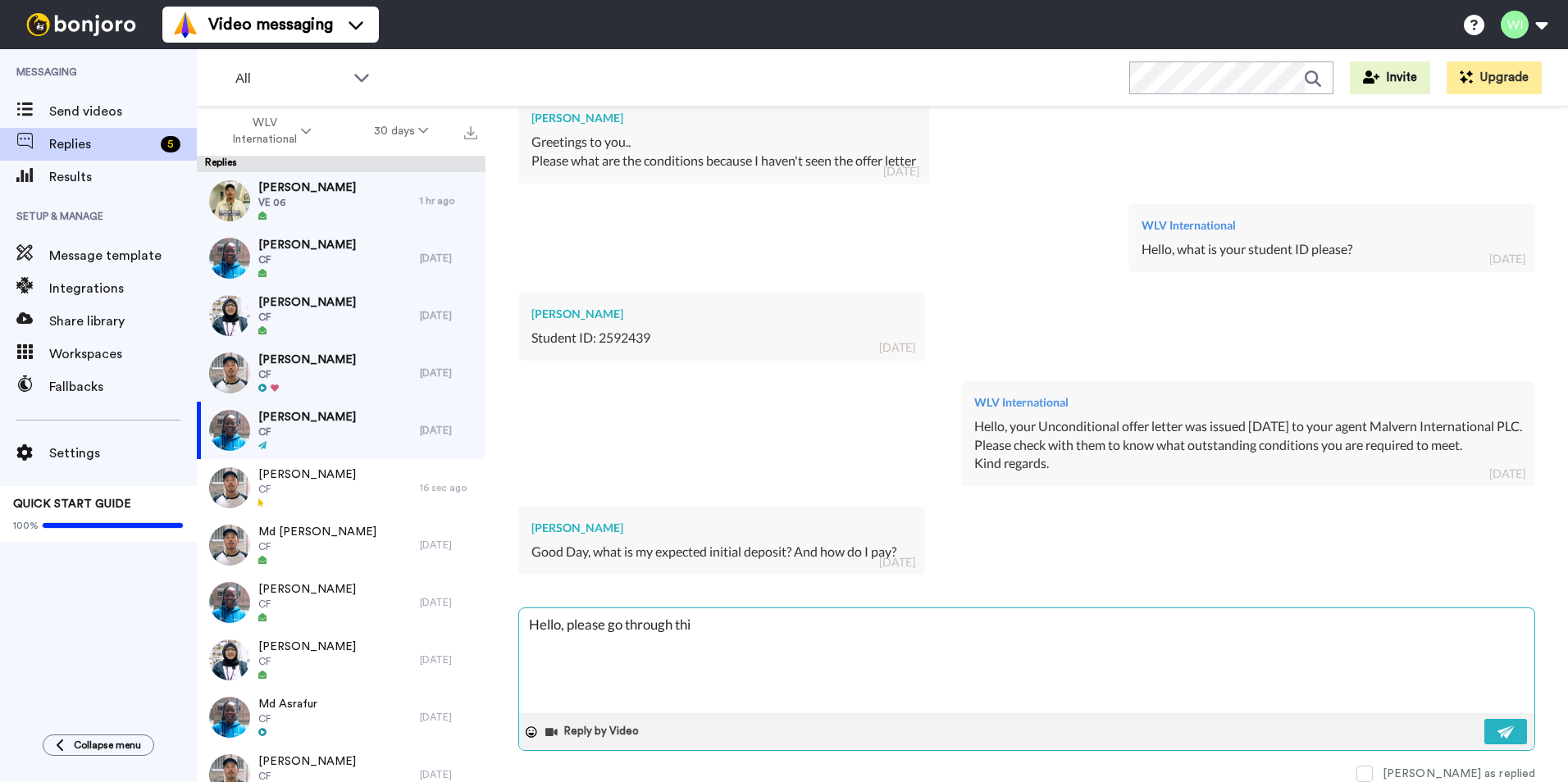
type textarea "x"
type textarea "Hello, please go through this"
type textarea "x"
type textarea "Hello, please go through this"
type textarea "x"
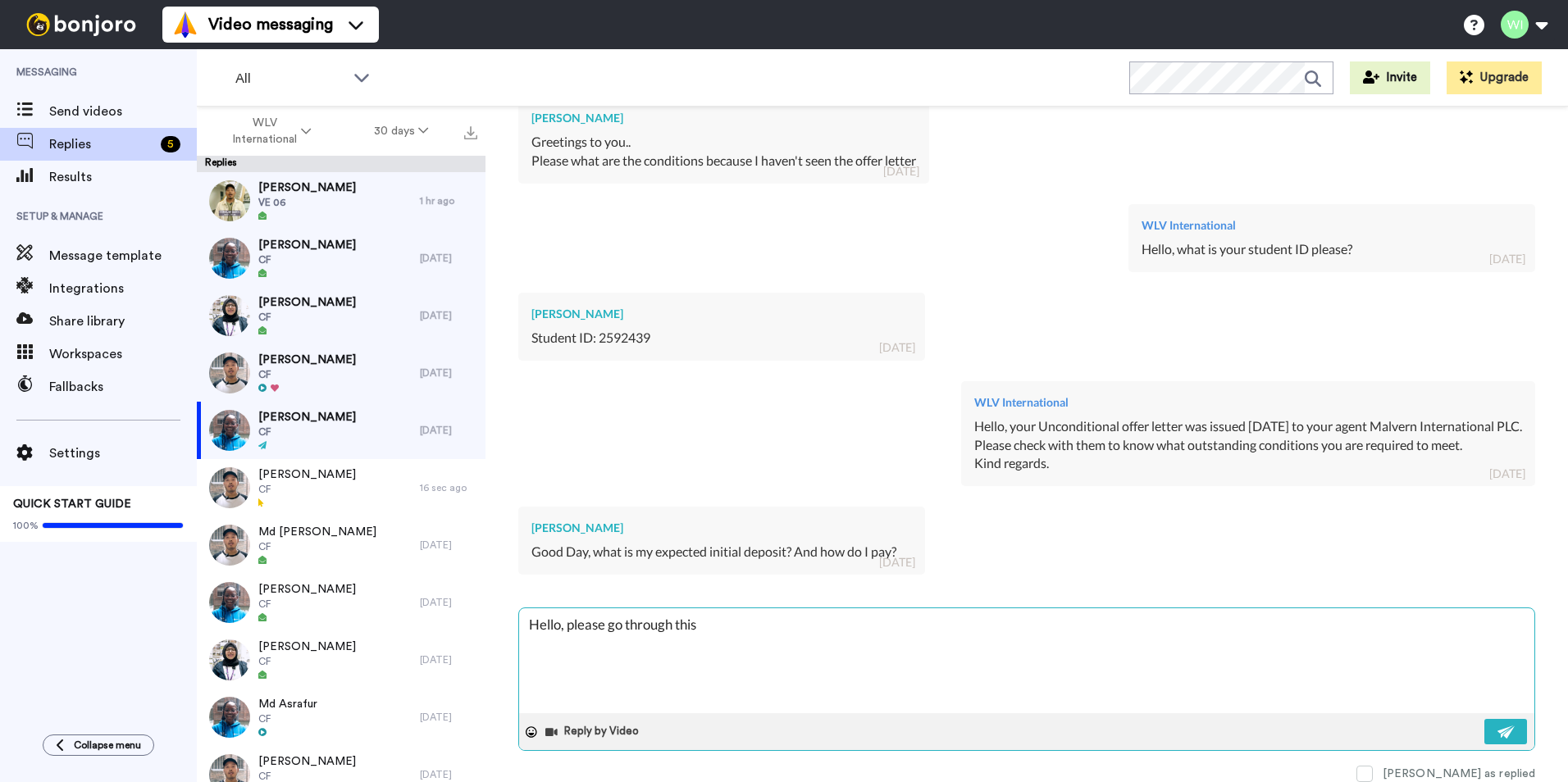
type textarea "Hello, please go through this l"
type textarea "x"
type textarea "Hello, please go through this li"
type textarea "x"
type textarea "Hello, please go through this lin"
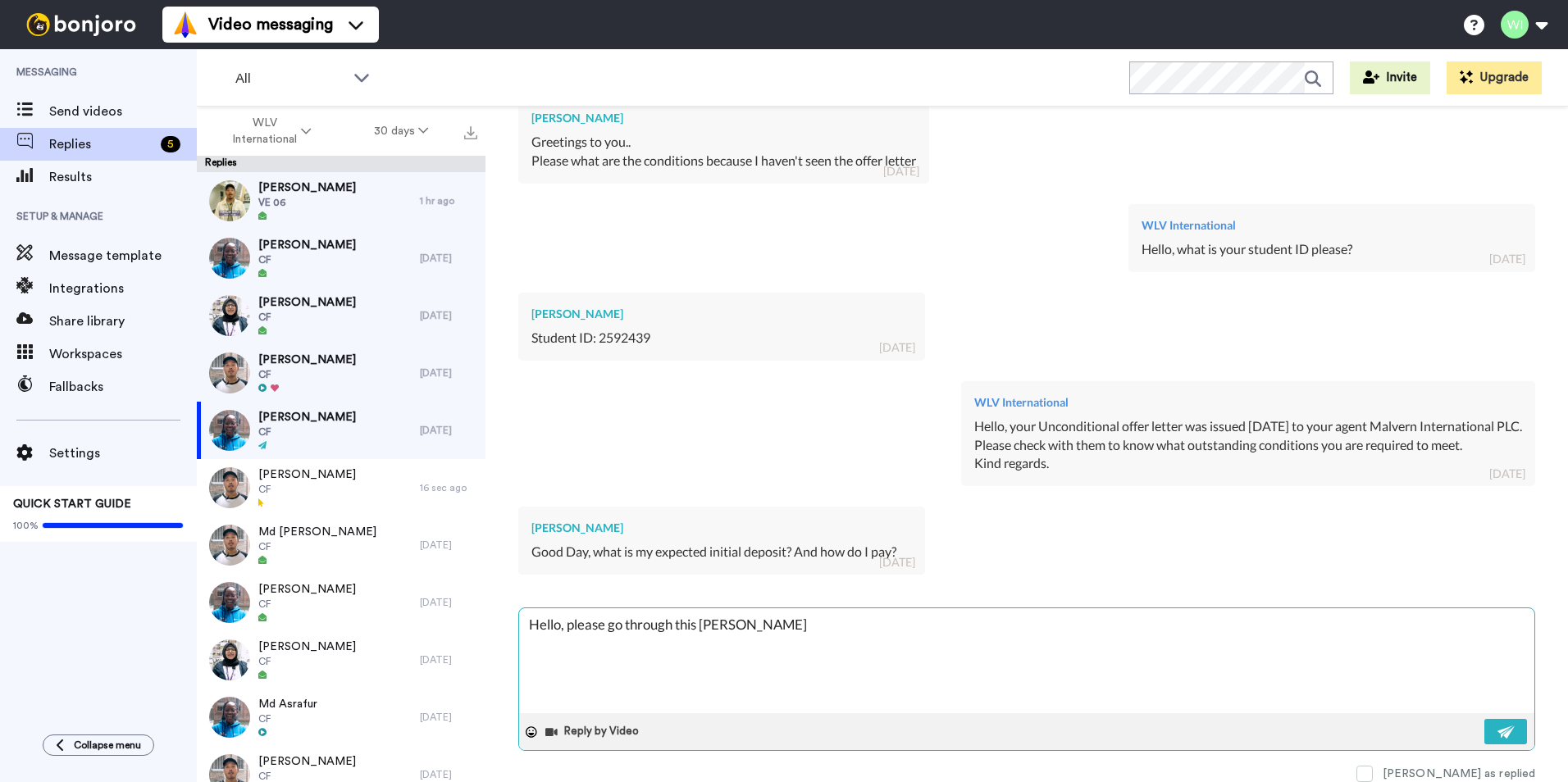
type textarea "x"
type textarea "Hello, please go through this link"
type textarea "x"
type textarea "Hello, please go through this link"
type textarea "x"
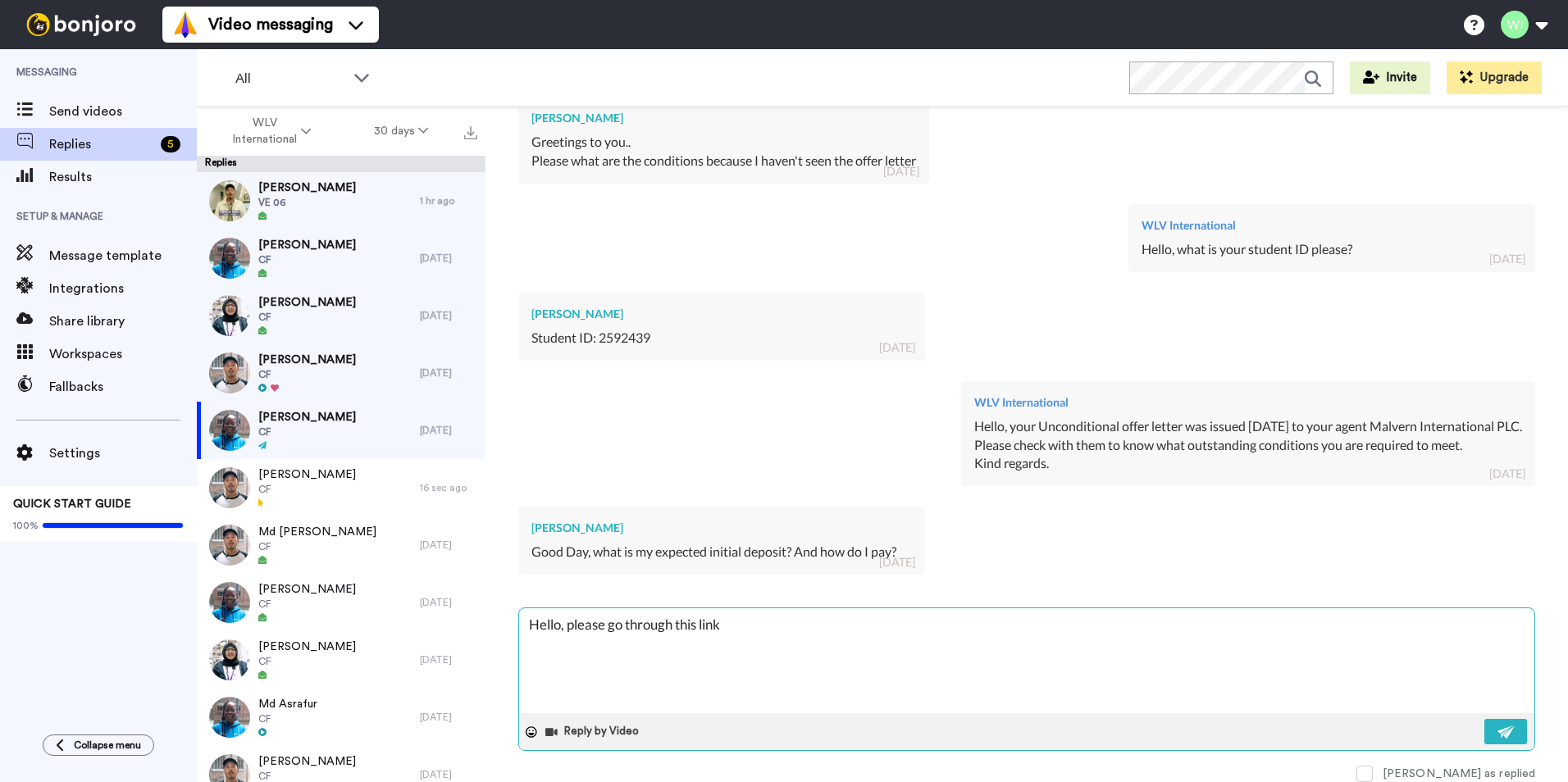
type textarea "Hello, please go through this link f"
type textarea "x"
type textarea "Hello, please go through this link fr"
type textarea "x"
type textarea "Hello, please go through this link f"
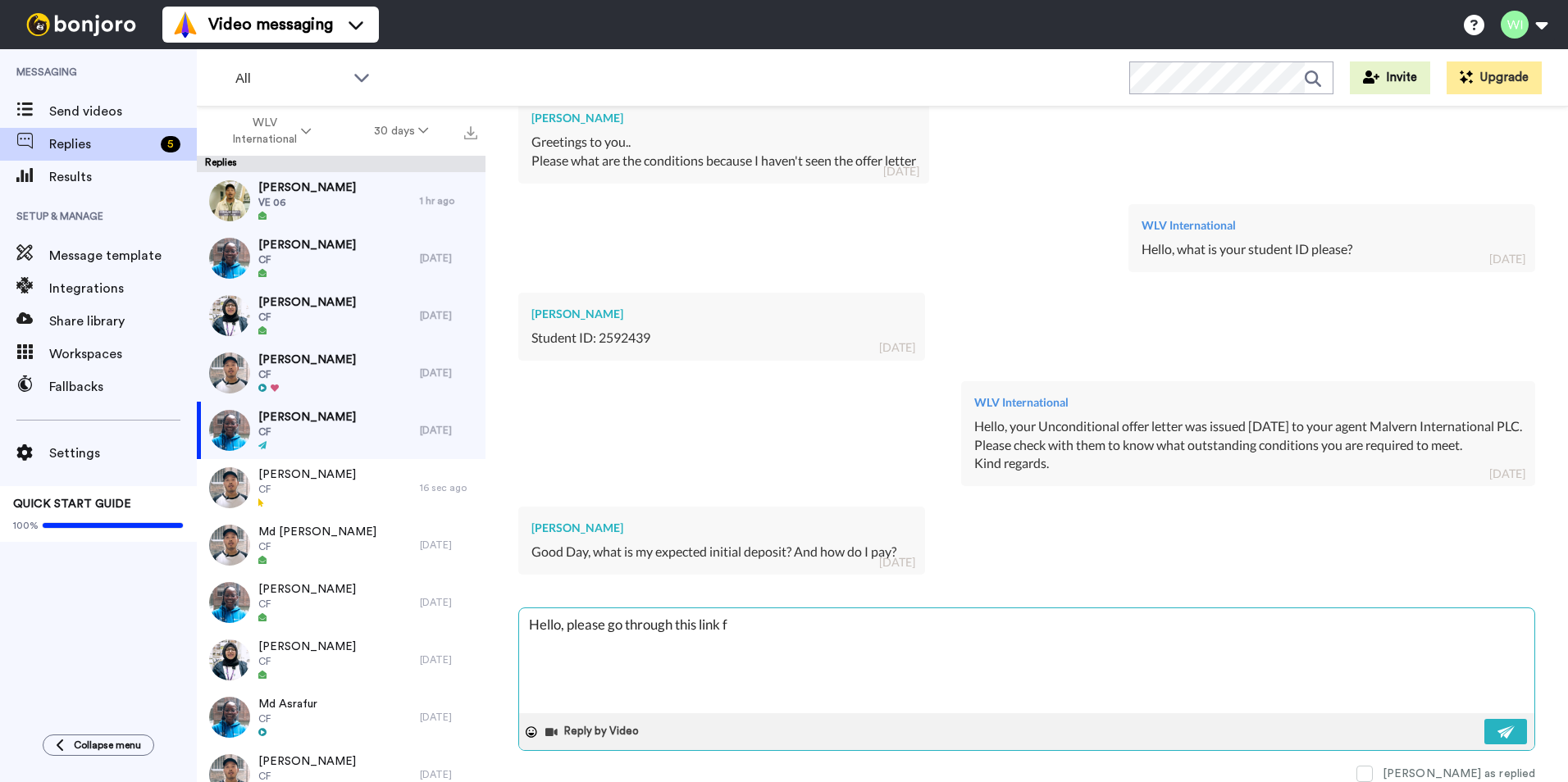
type textarea "x"
type textarea "Hello, please go through this link fo"
type textarea "x"
type textarea "Hello, please go through this link for"
type textarea "x"
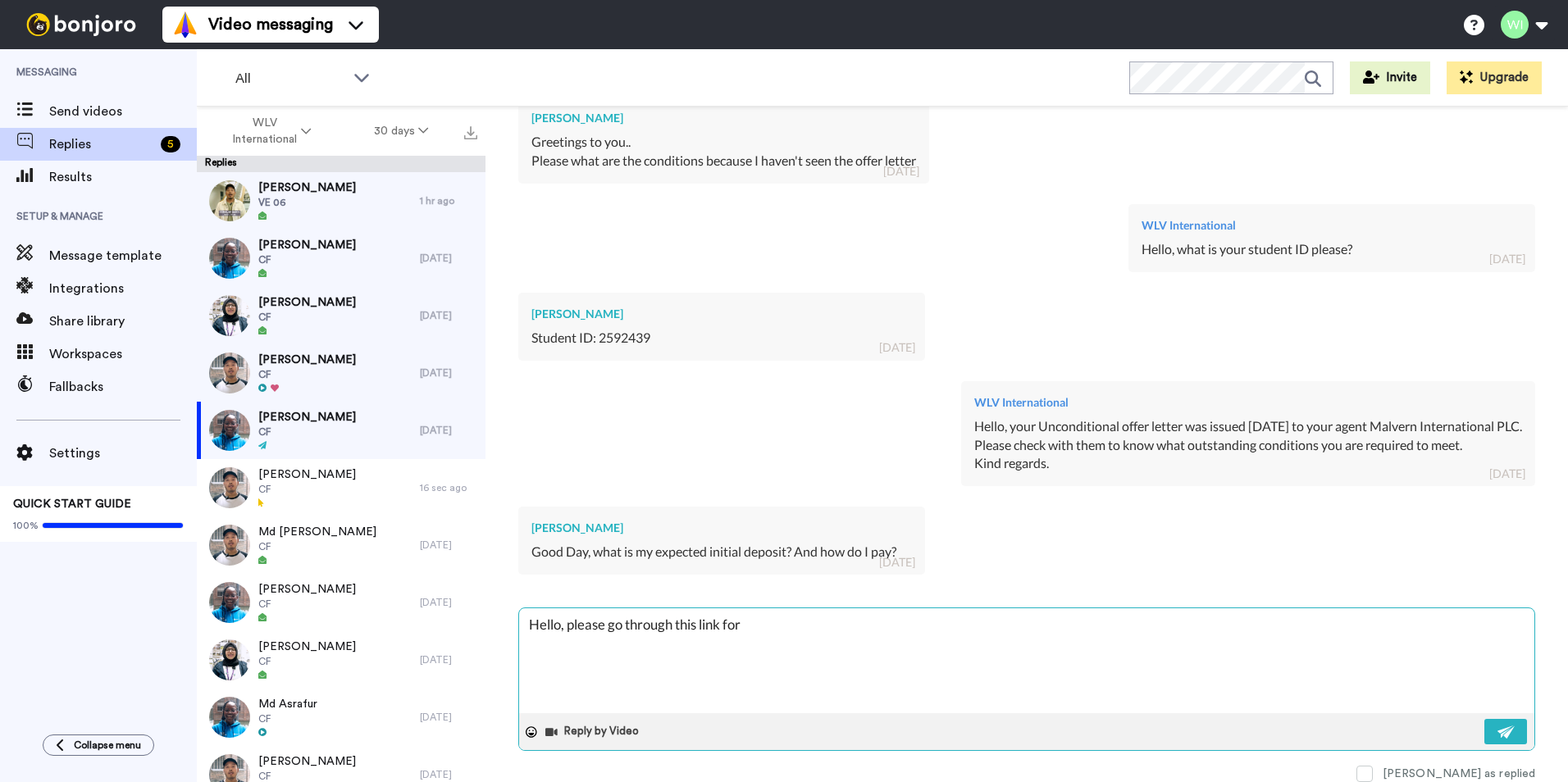
type textarea "Hello, please go through this link for"
type textarea "x"
type textarea "Hello, please go through this link for a"
type textarea "x"
type textarea "Hello, please go through this link for al"
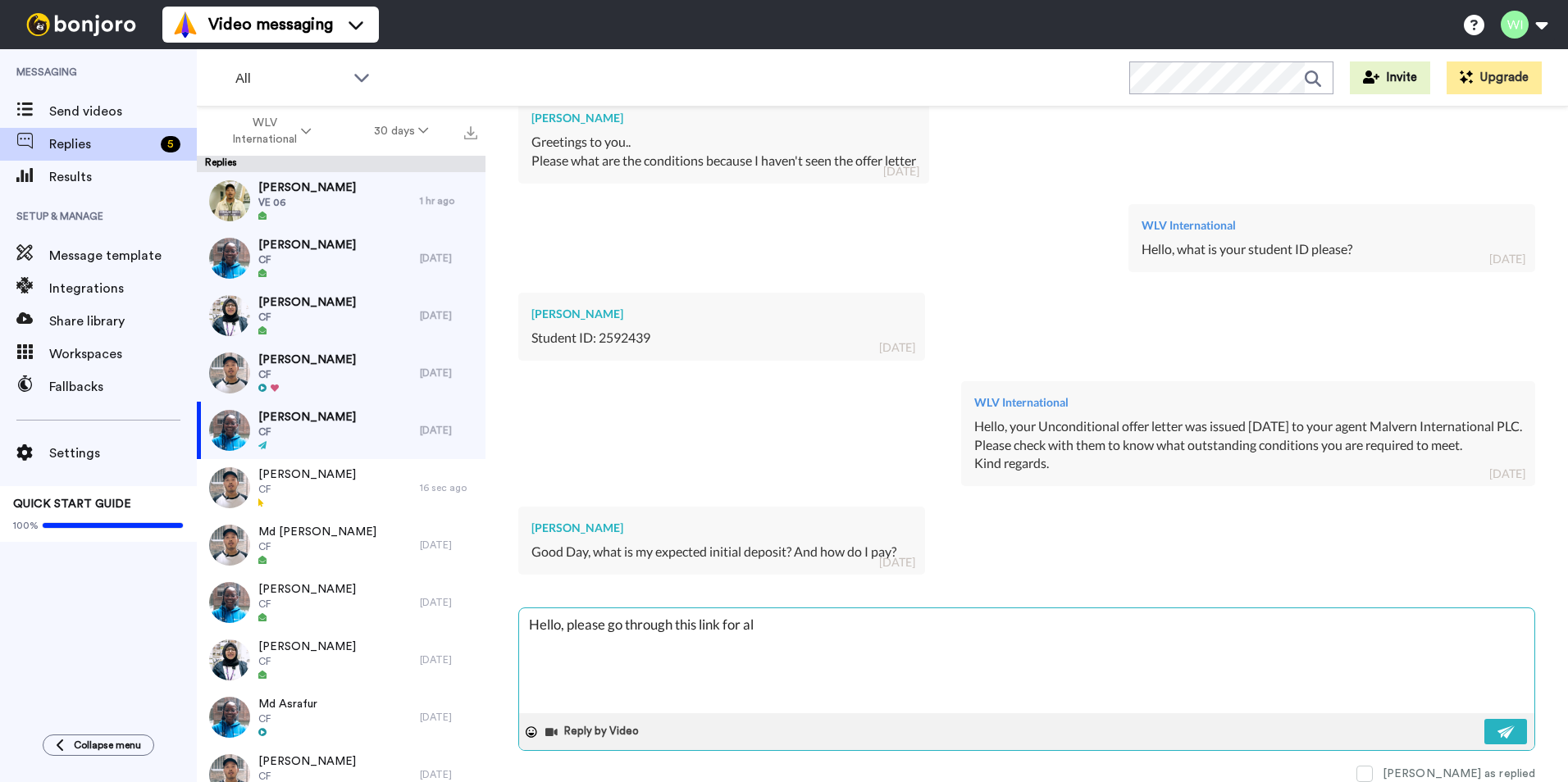
type textarea "x"
type textarea "Hello, please go through this link for all"
type textarea "x"
type textarea "Hello, please go through this link for all"
type textarea "x"
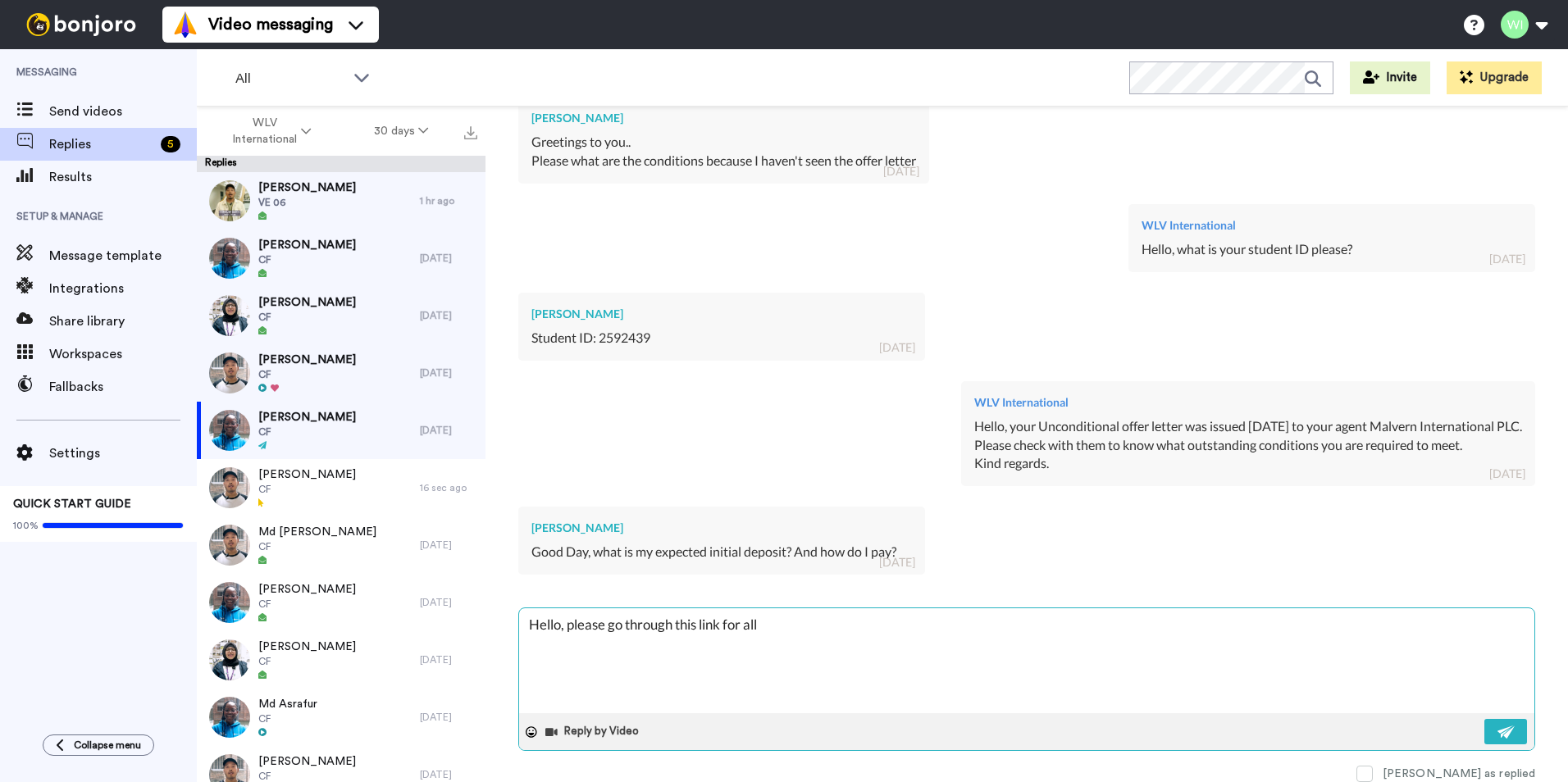
type textarea "Hello, please go through this link for all i"
type textarea "x"
type textarea "Hello, please go through this link for all in"
type textarea "x"
type textarea "Hello, please go through this link for all inf"
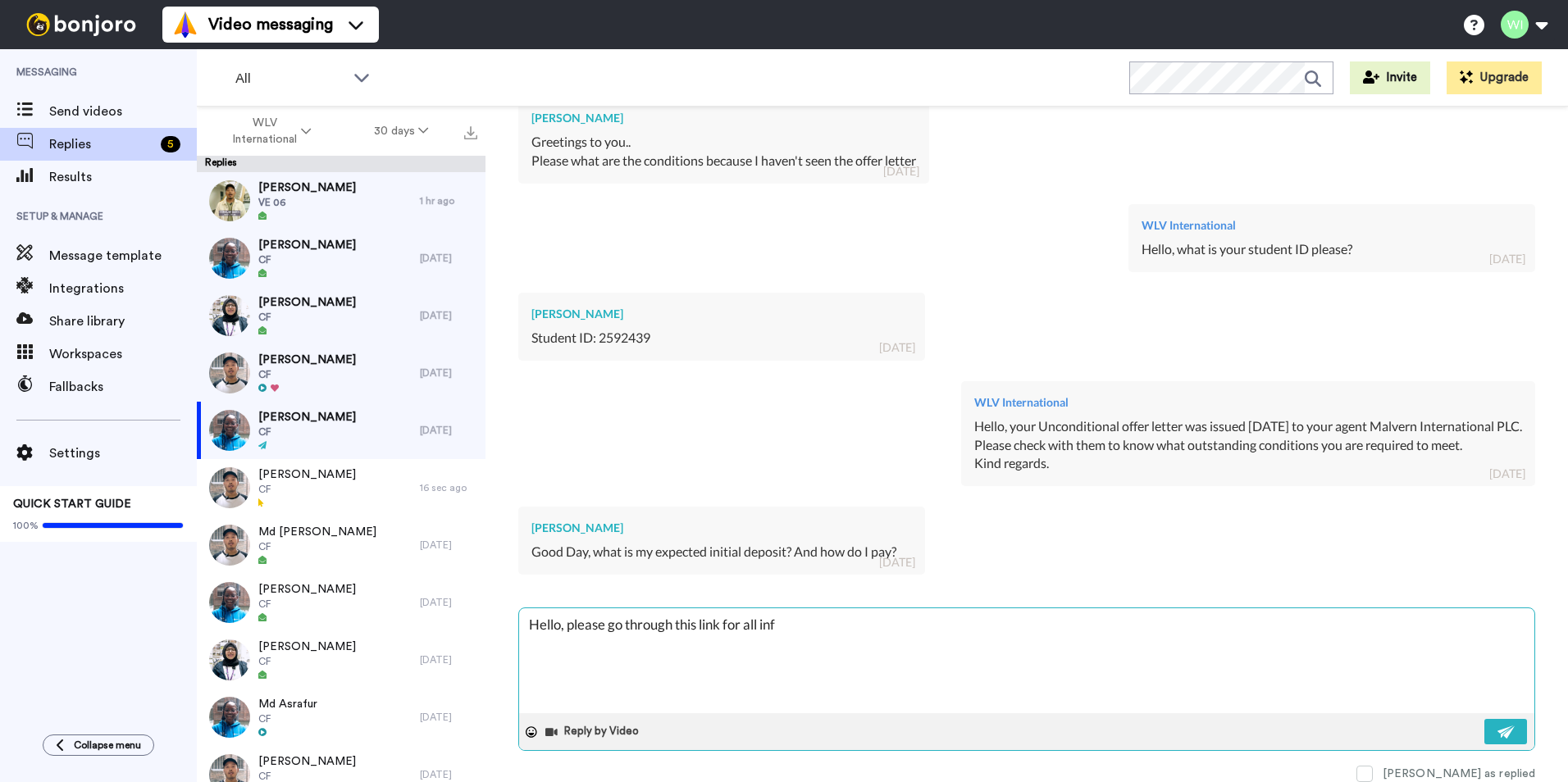
type textarea "x"
type textarea "Hello, please go through this link for all info"
type textarea "x"
type textarea "Hello, please go through this link for all infor"
type textarea "x"
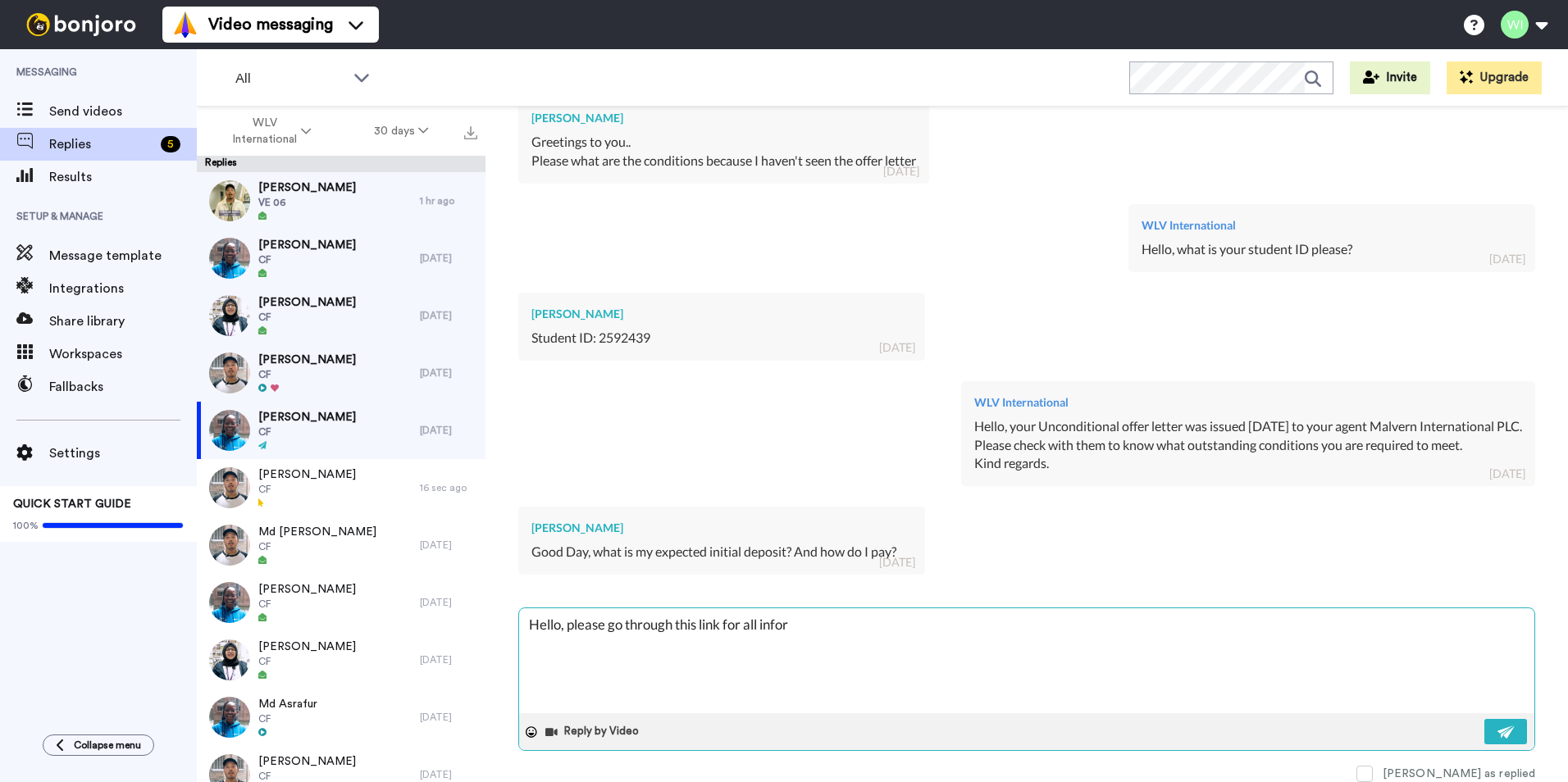
type textarea "Hello, please go through this link for all inform"
type textarea "x"
type textarea "Hello, please go through this link for all informa"
type textarea "x"
type textarea "Hello, please go through this link for all informat"
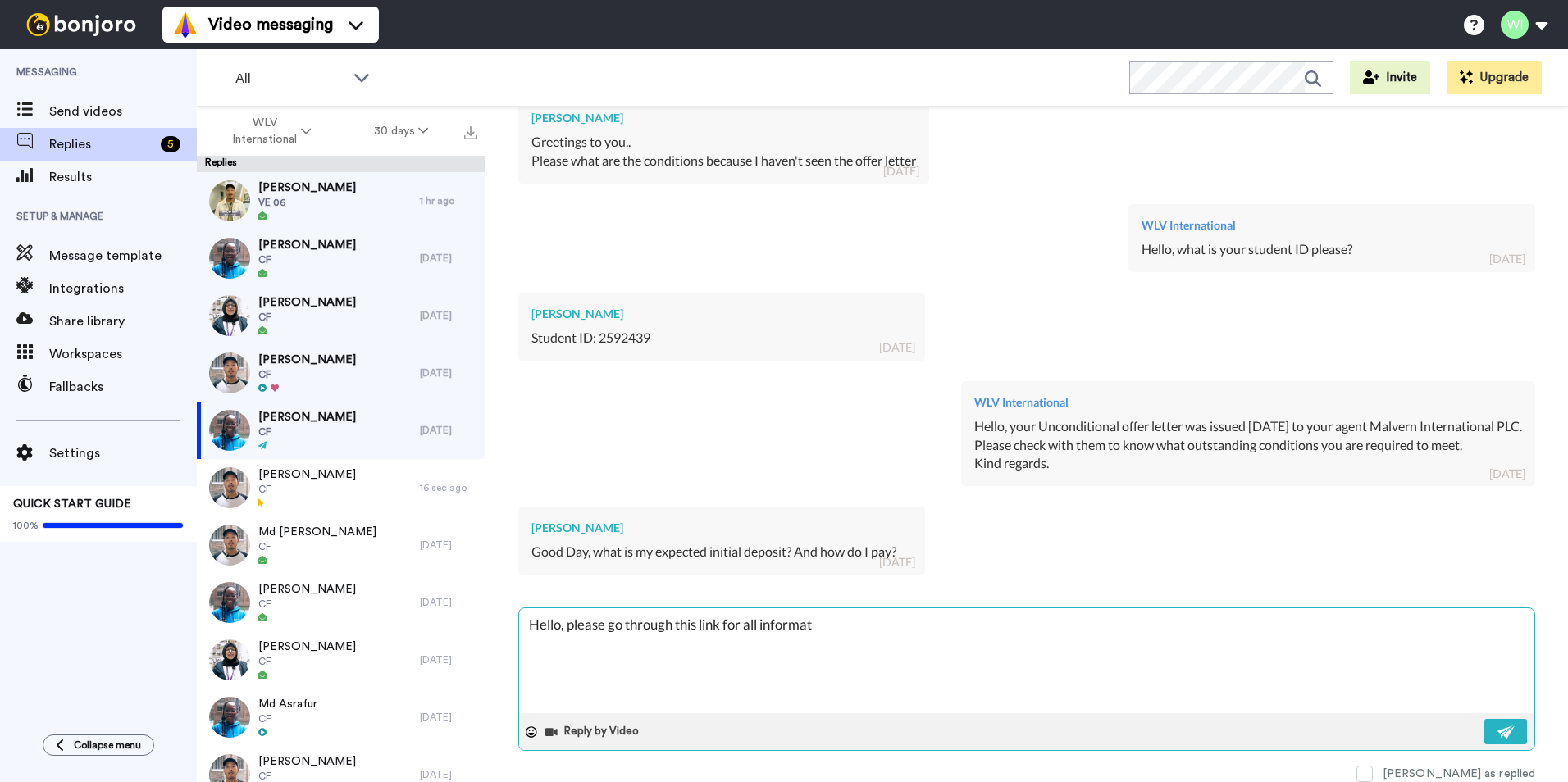
type textarea "x"
type textarea "Hello, please go through this link for all informati"
type textarea "x"
type textarea "Hello, please go through this link for all informatio"
type textarea "x"
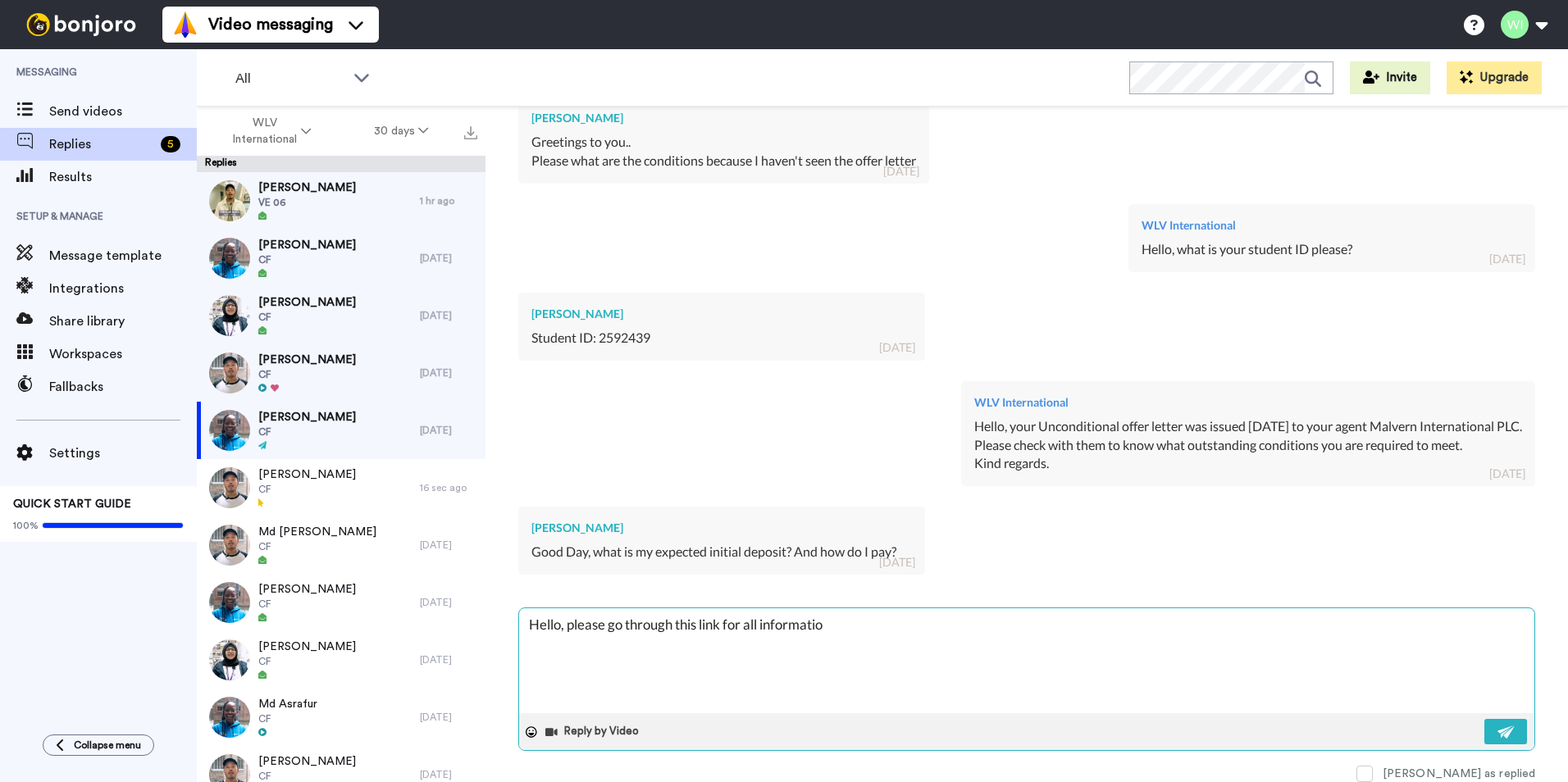
type textarea "Hello, please go through this link for all information"
type textarea "x"
type textarea "Hello, please go through this link for all information"
type textarea "x"
type textarea "Hello, please go through this link for all information r"
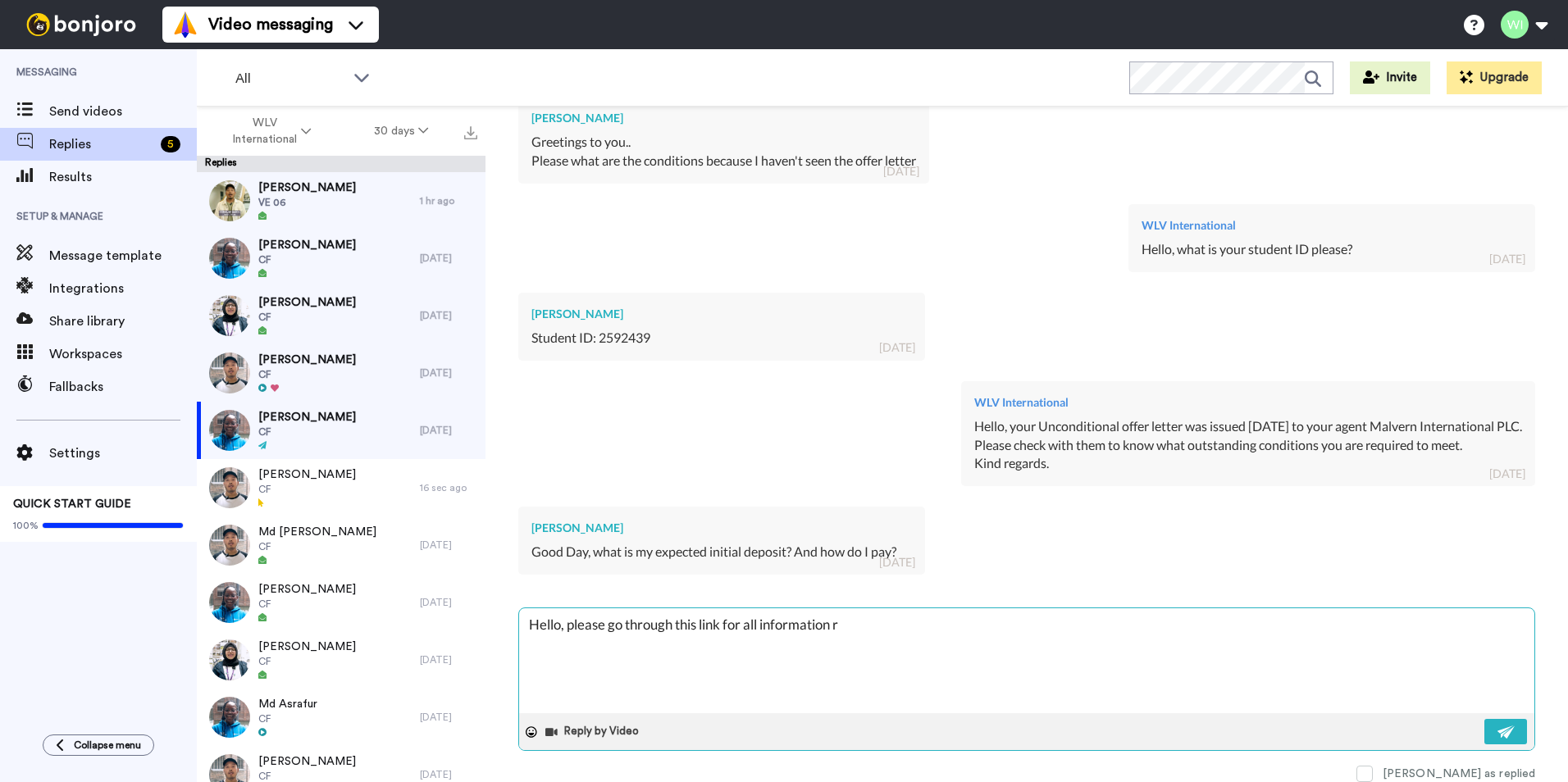
type textarea "x"
type textarea "Hello, please go through this link for all information re"
type textarea "x"
type textarea "Hello, please go through this link for all information reg"
type textarea "x"
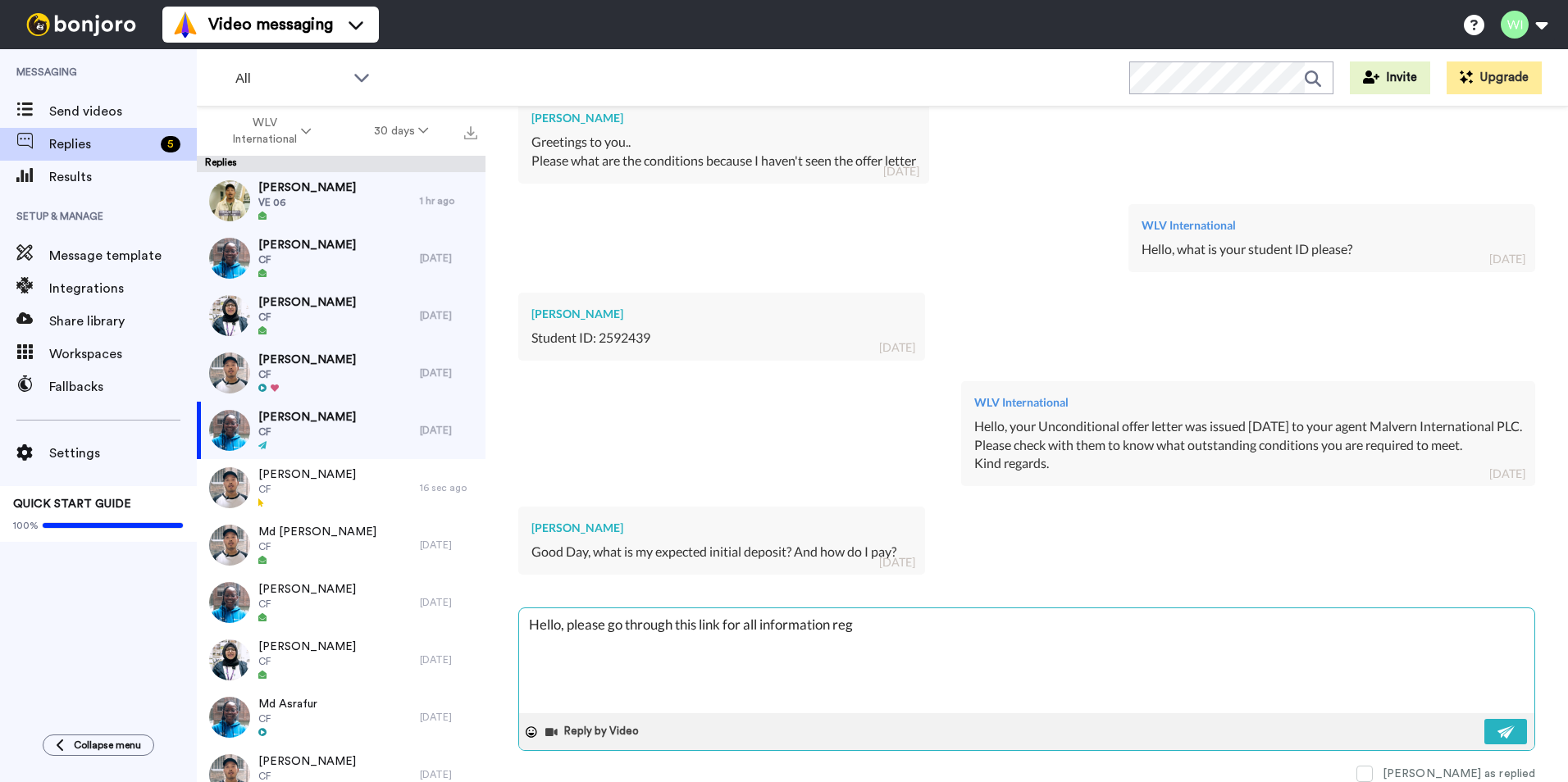
type textarea "Hello, please go through this link for all information rega"
type textarea "x"
type textarea "Hello, please go through this link for all information regar"
type textarea "x"
type textarea "Hello, please go through this link for all information regard"
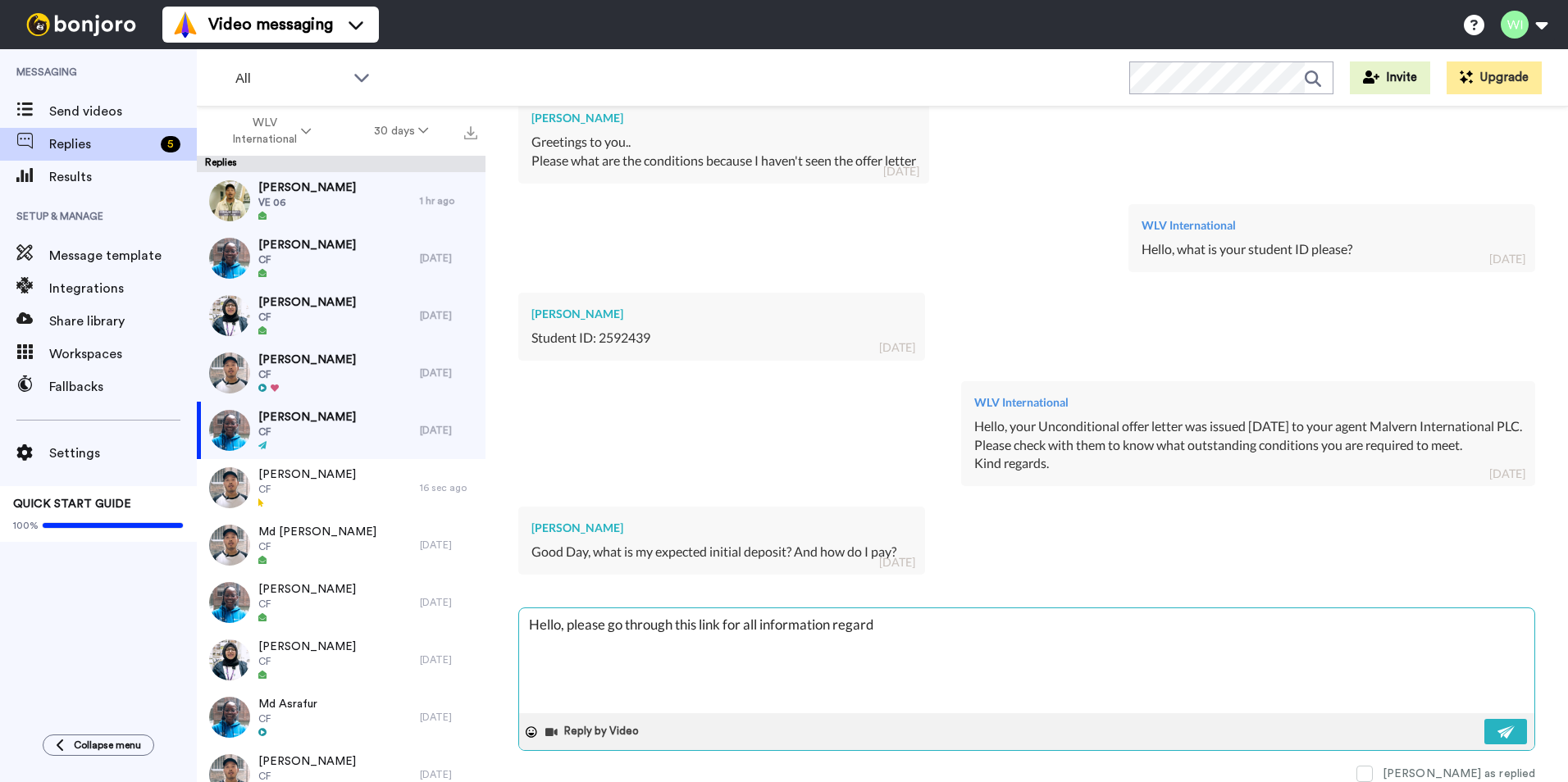
type textarea "x"
type textarea "Hello, please go through this link for all information regardi"
type textarea "x"
type textarea "Hello, please go through this link for all information regardin"
type textarea "x"
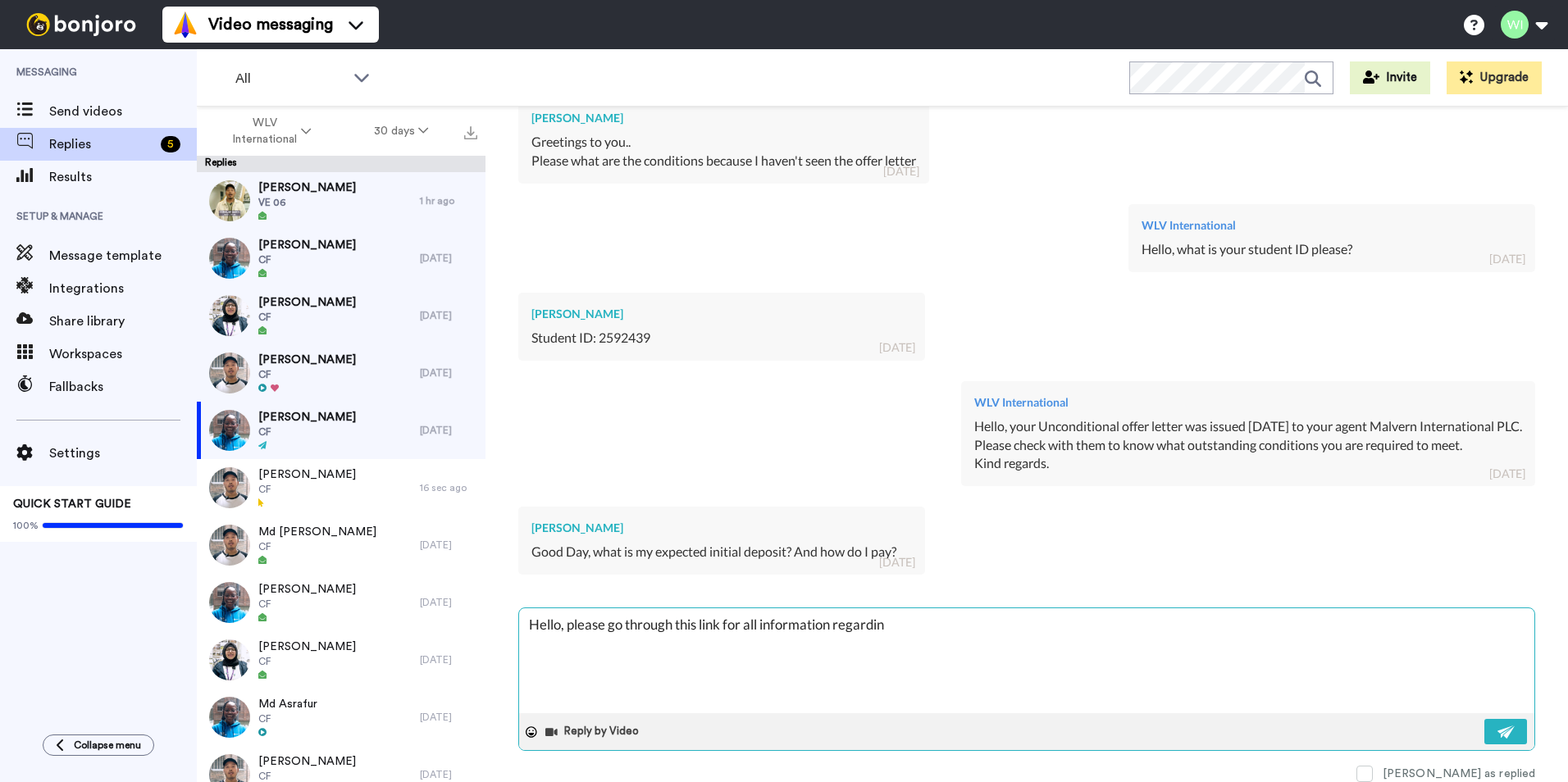
type textarea "Hello, please go through this link for all information regarding"
type textarea "x"
type textarea "Hello, please go through this link for all information regarding"
type textarea "x"
type textarea "Hello, please go through this link for all information regarding f"
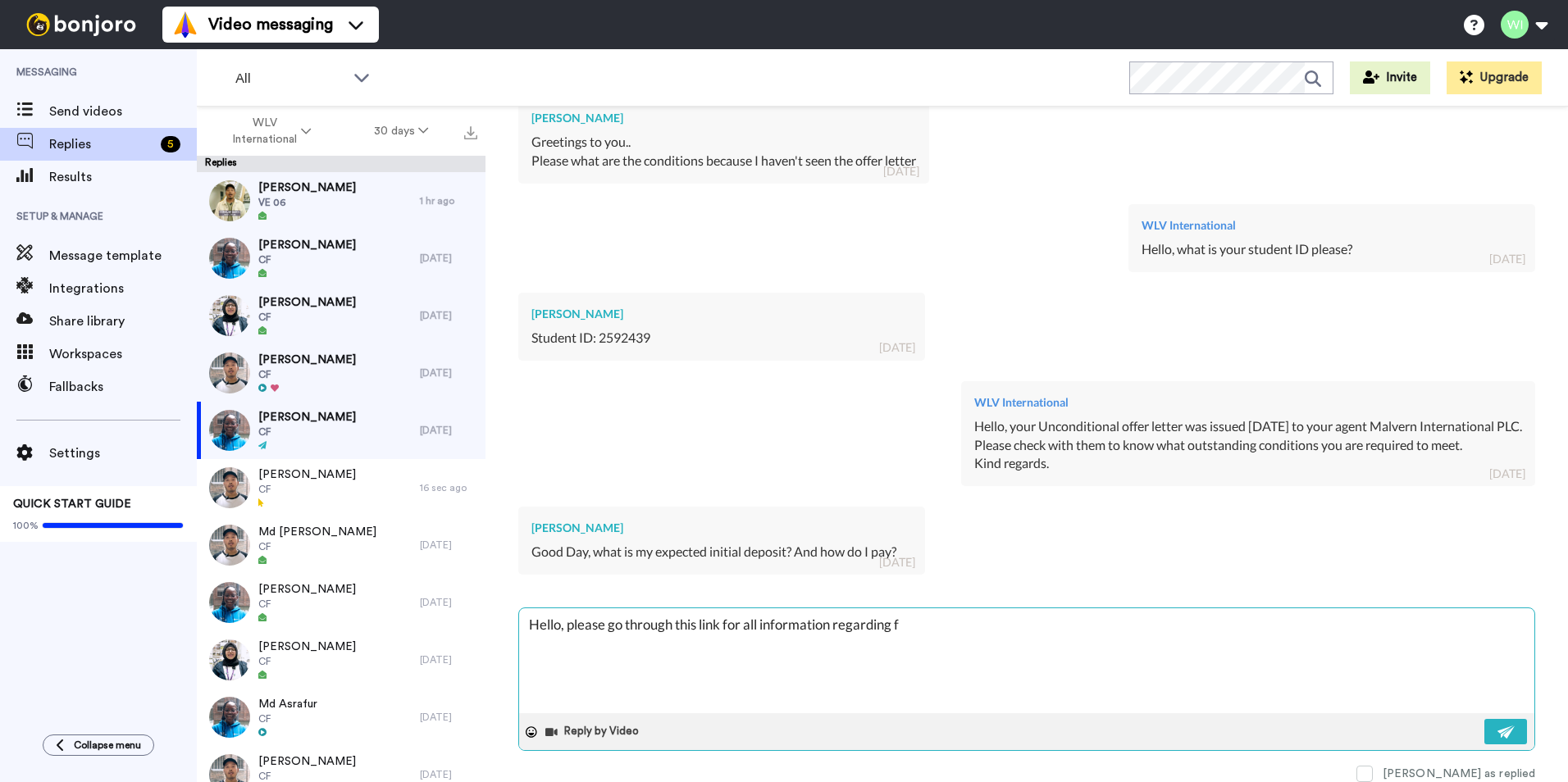
type textarea "x"
type textarea "Hello, please go through this link for all information regarding fe"
type textarea "x"
type textarea "Hello, please go through this link for all information regarding fee"
type textarea "x"
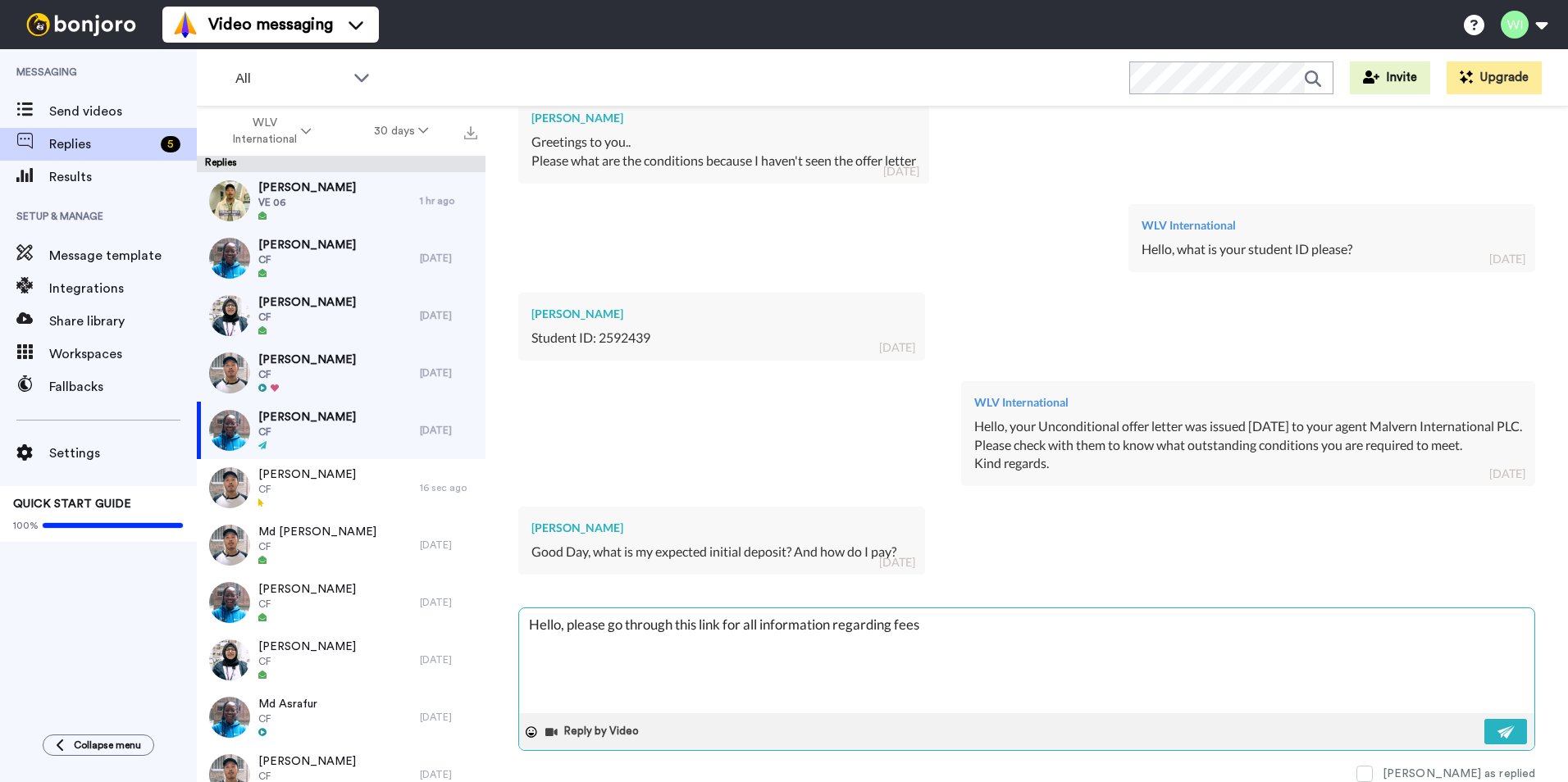
type textarea "Hello, please go through this link for all information regarding fees"
paste textarea "https://www.wlv.ac.uk/international/making-an-application/international-fees/"
type textarea "x"
type textarea "Hello, please go through this link for all information regarding fees https://w…"
type textarea "x"
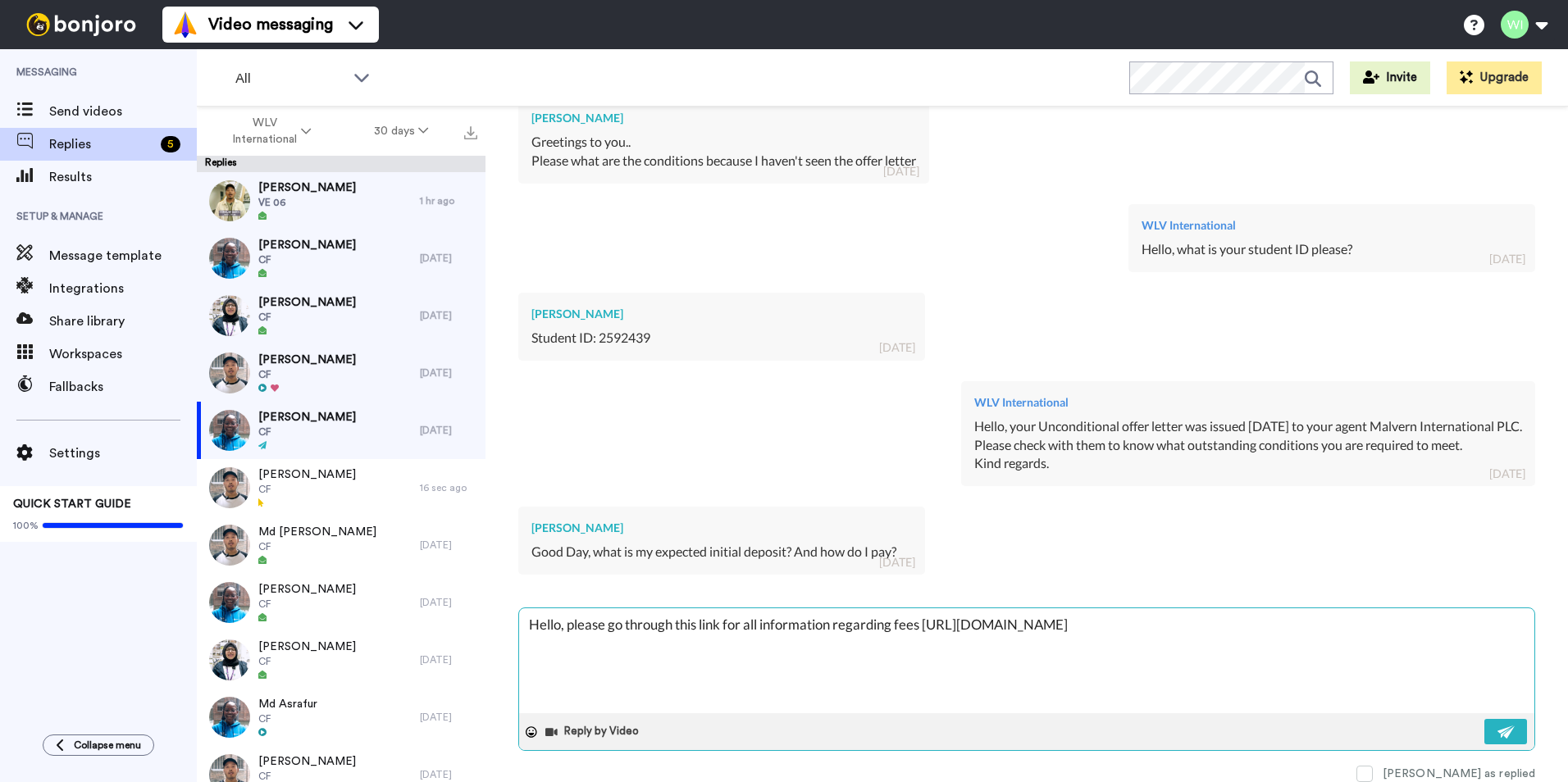
type textarea "Hello, please go through this link for all information regarding fees https://w…"
type textarea "x"
type textarea "Hello, please go through this link for all information regarding fees https://w…"
type textarea "x"
type textarea "Hello, please go through this link for all information regarding fees https://w…"
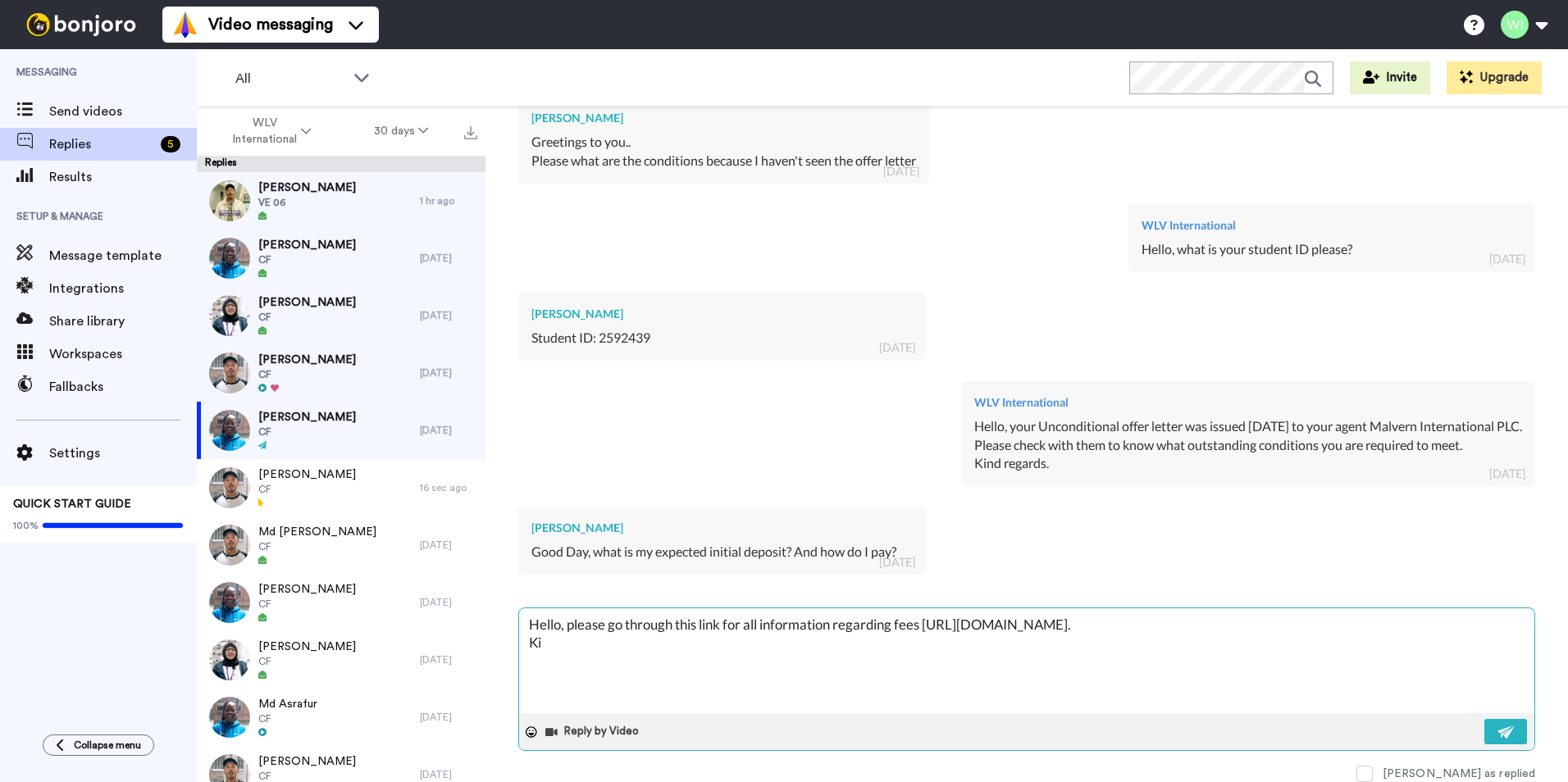
type textarea "x"
type textarea "Hello, please go through this link for all information regarding fees https://w…"
type textarea "x"
type textarea "Hello, please go through this link for all information regarding fees https://w…"
type textarea "x"
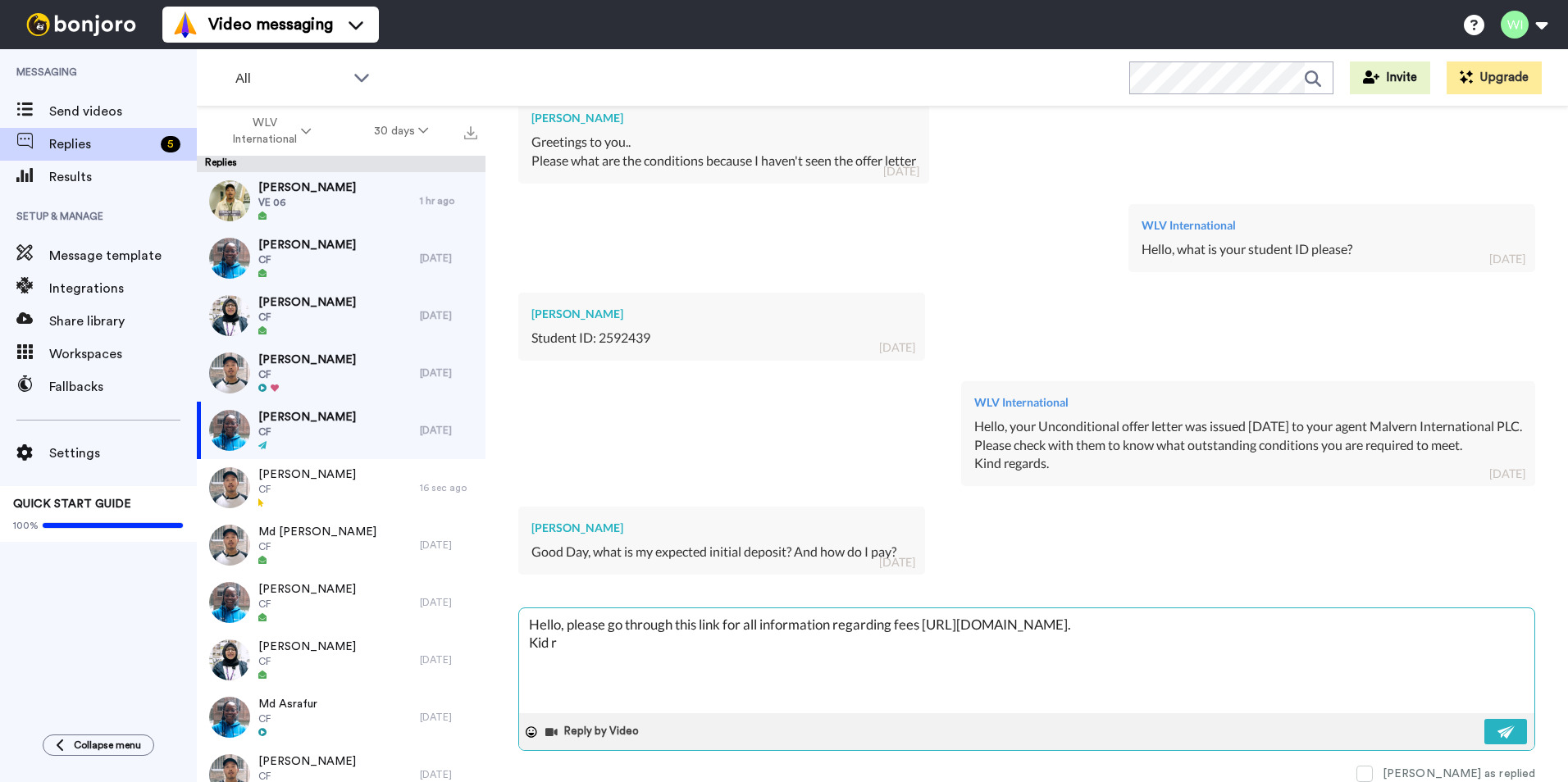
type textarea "Hello, please go through this link for all information regarding fees https://w…"
type textarea "x"
type textarea "Hello, please go through this link for all information regarding fees https://w…"
type textarea "x"
type textarea "Hello, please go through this link for all information regarding fees https://w…"
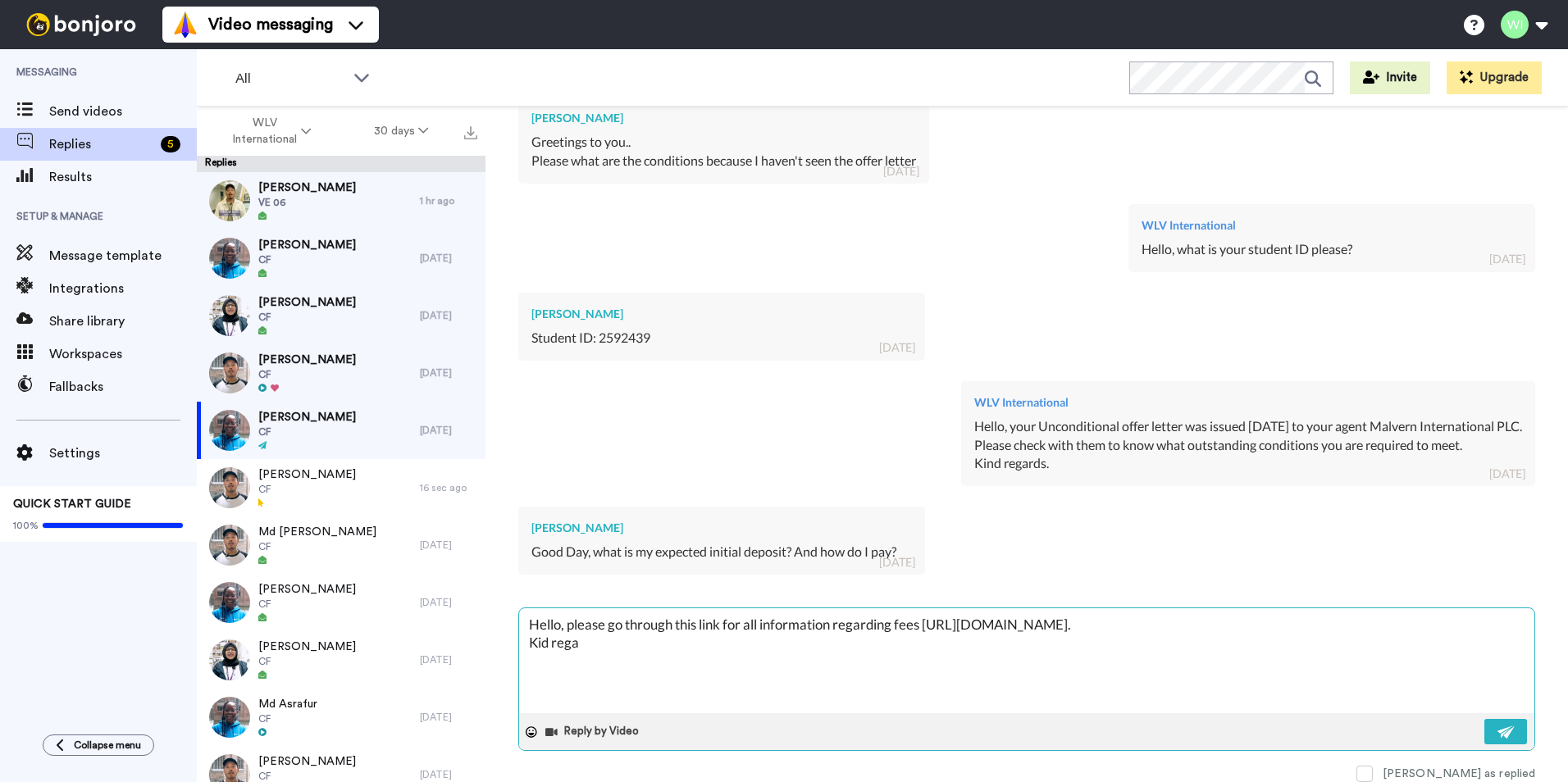
type textarea "x"
type textarea "Hello, please go through this link for all information regarding fees https://w…"
type textarea "x"
type textarea "Hello, please go through this link for all information regarding fees https://w…"
type textarea "x"
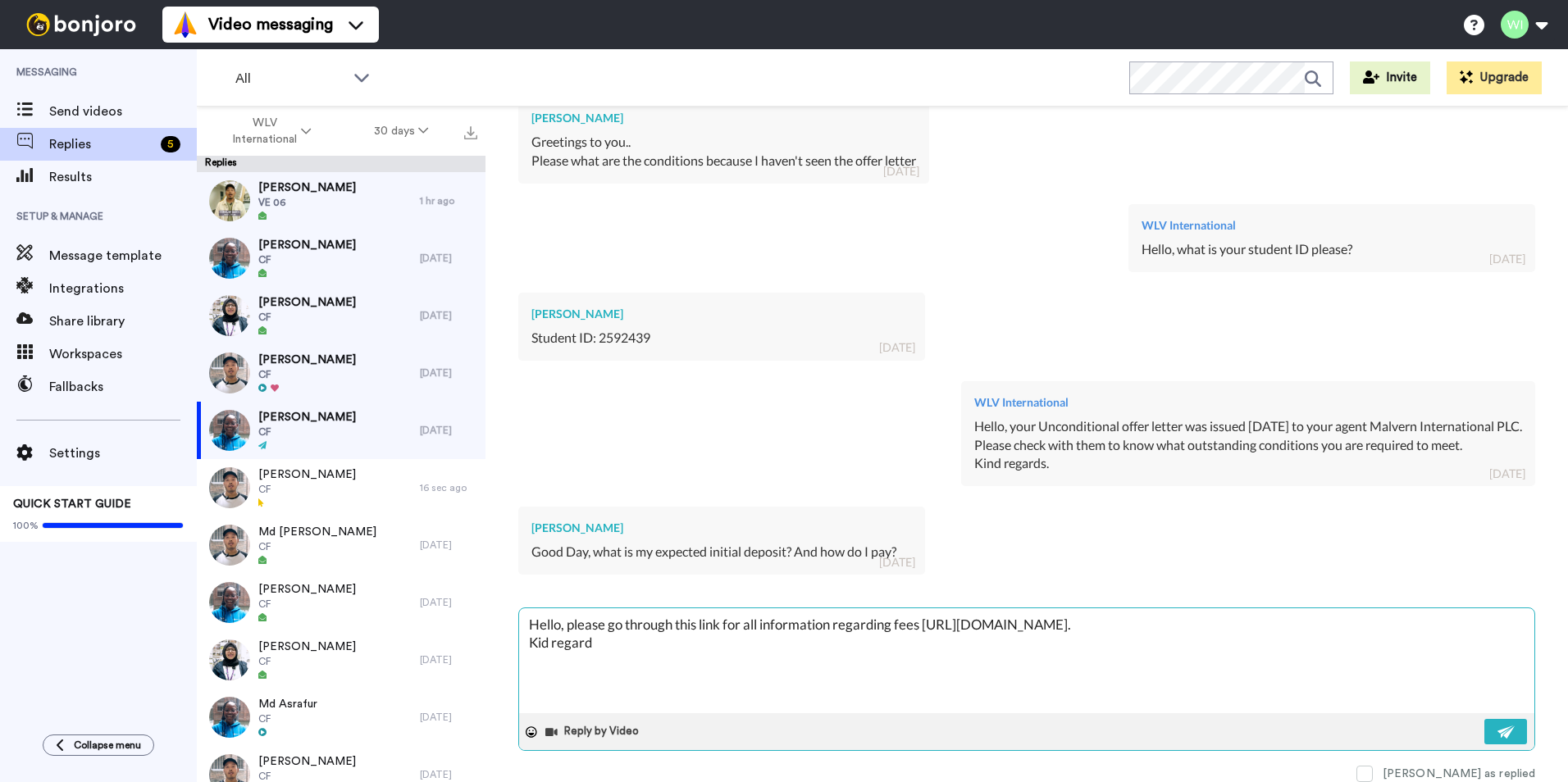
type textarea "Hello, please go through this link for all information regarding fees https://w…"
type textarea "x"
type textarea "Hello, please go through this link for all information regarding fees https://w…"
type textarea "x"
type textarea "Hello, please go through this link for all information regarding fees https://w…"
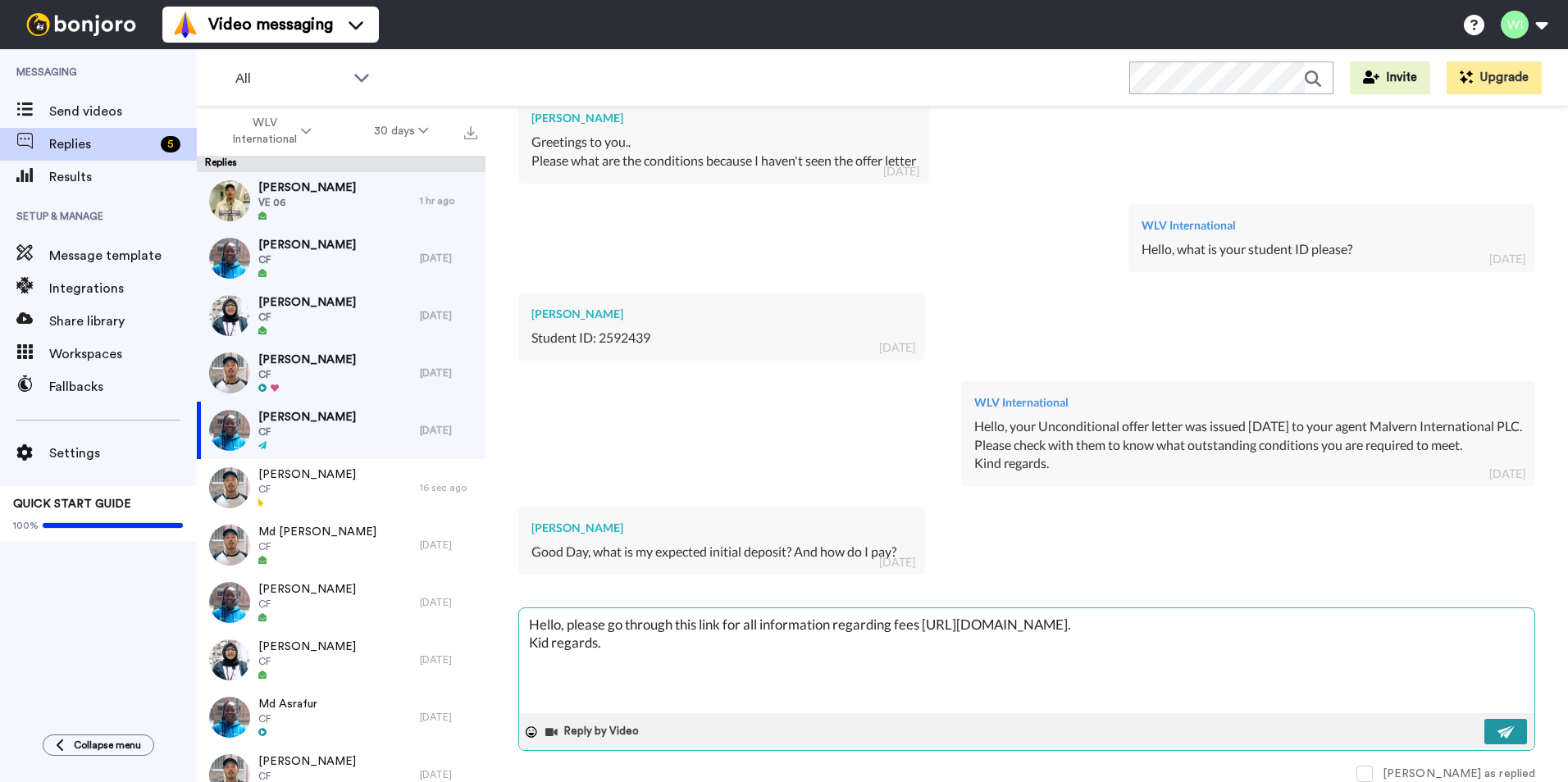
click at [1497, 726] on img at bounding box center [1506, 732] width 18 height 13
type textarea "x"
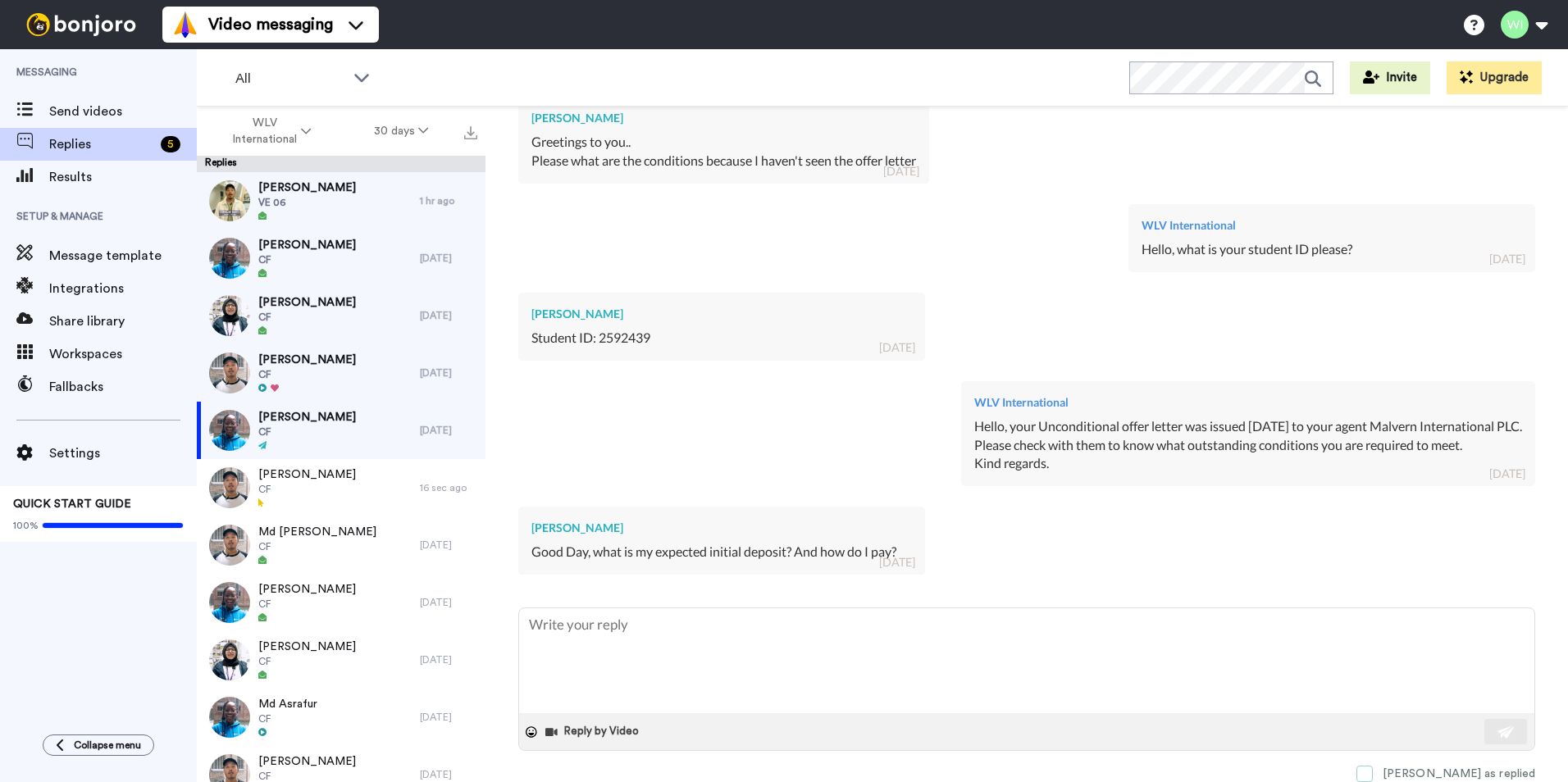
click at [1372, 768] on span at bounding box center [1364, 774] width 16 height 16
click at [323, 373] on span "CF" at bounding box center [306, 375] width 98 height 13
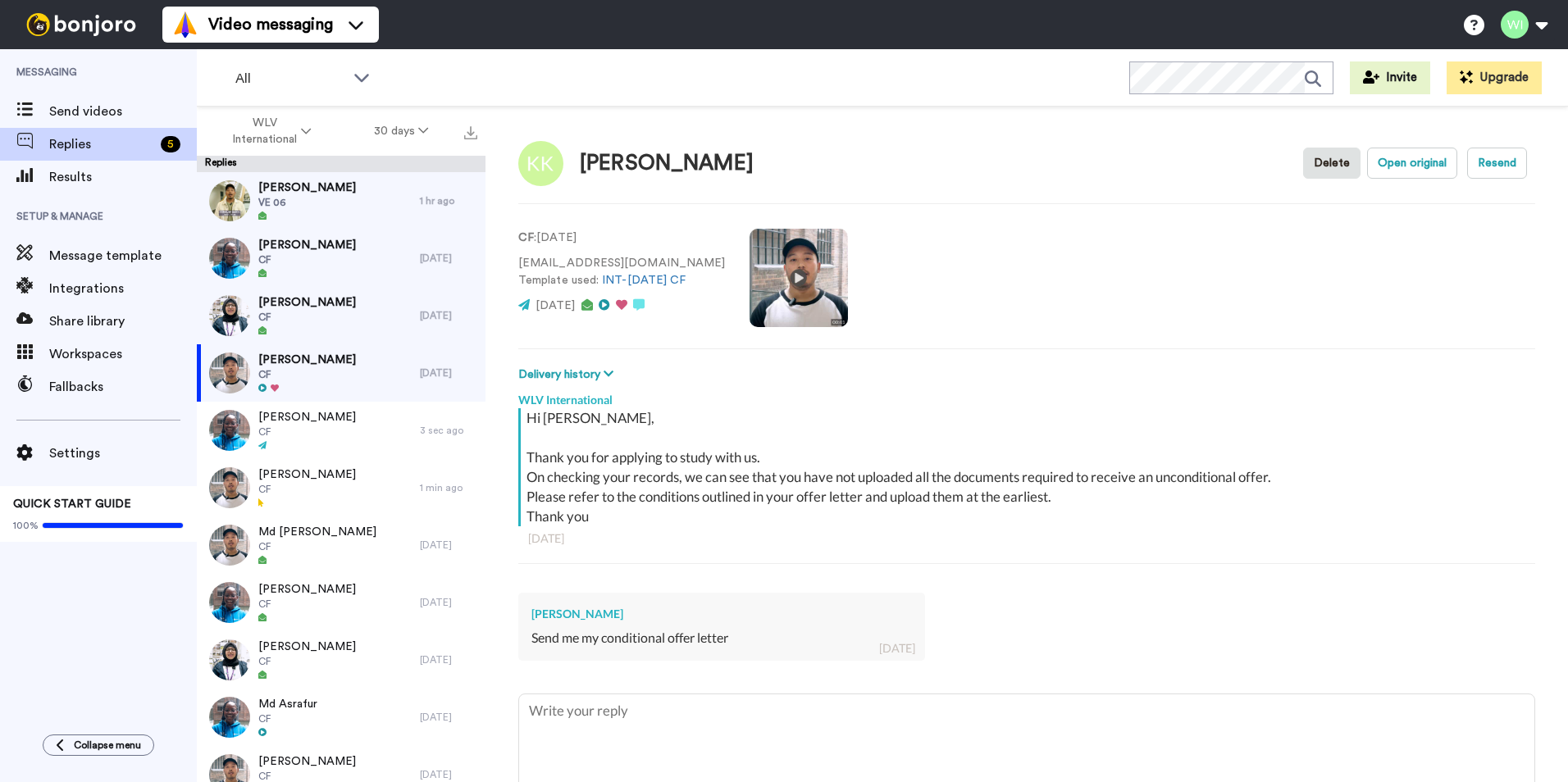
scroll to position [86, 0]
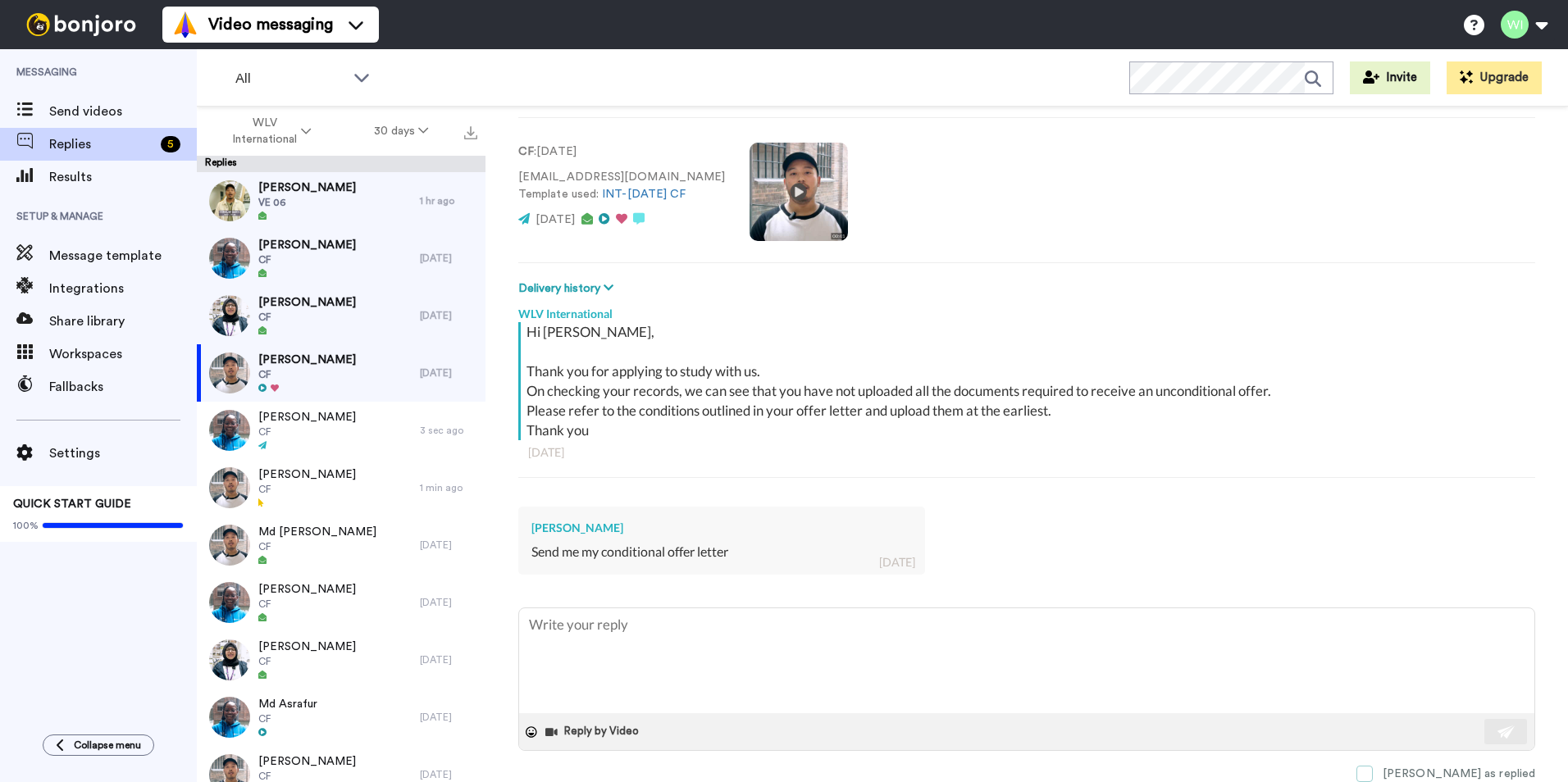
click at [1372, 772] on span at bounding box center [1364, 774] width 16 height 16
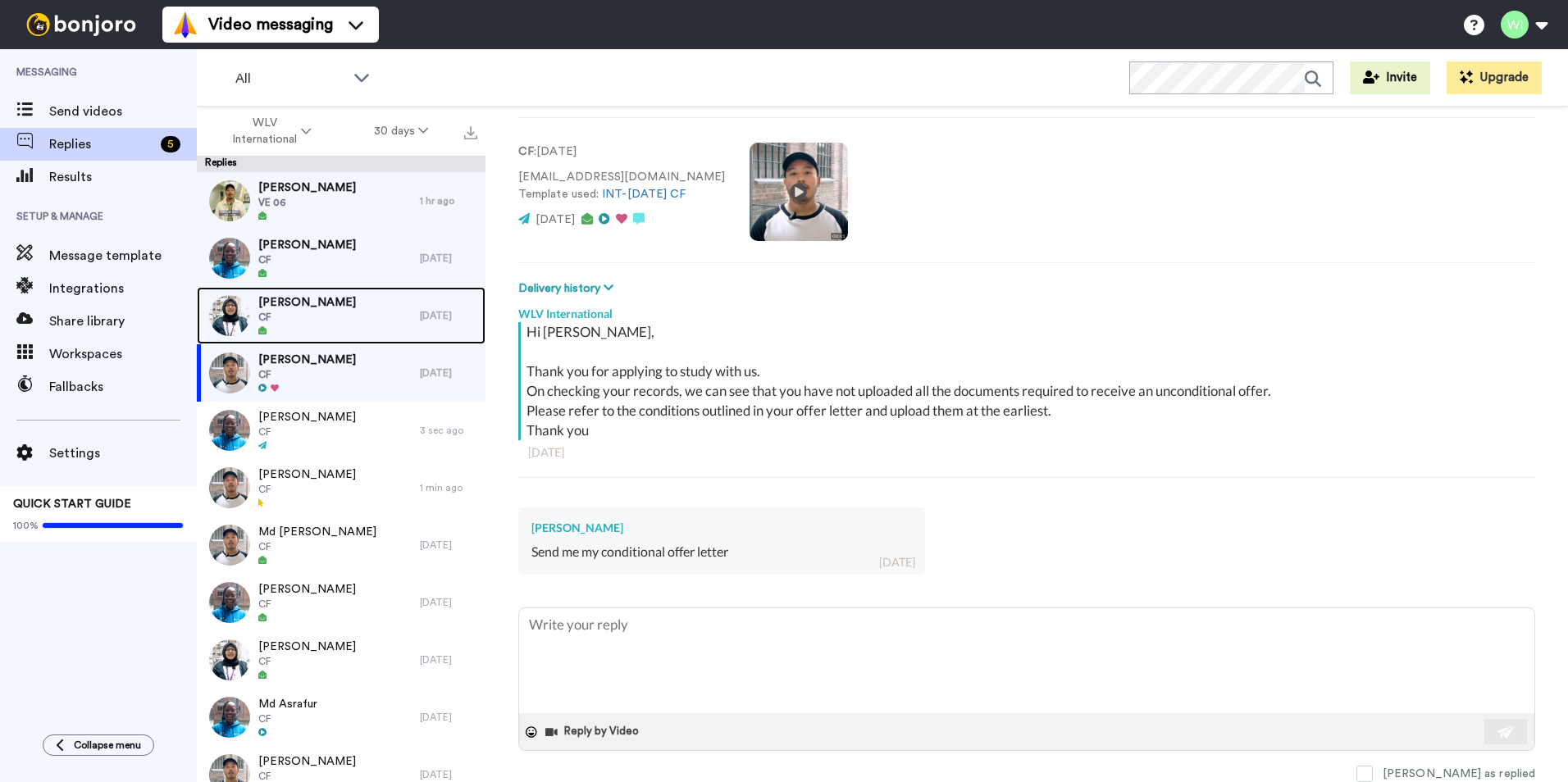
click at [399, 331] on div "Jahir Ahmed CF" at bounding box center [308, 315] width 223 height 58
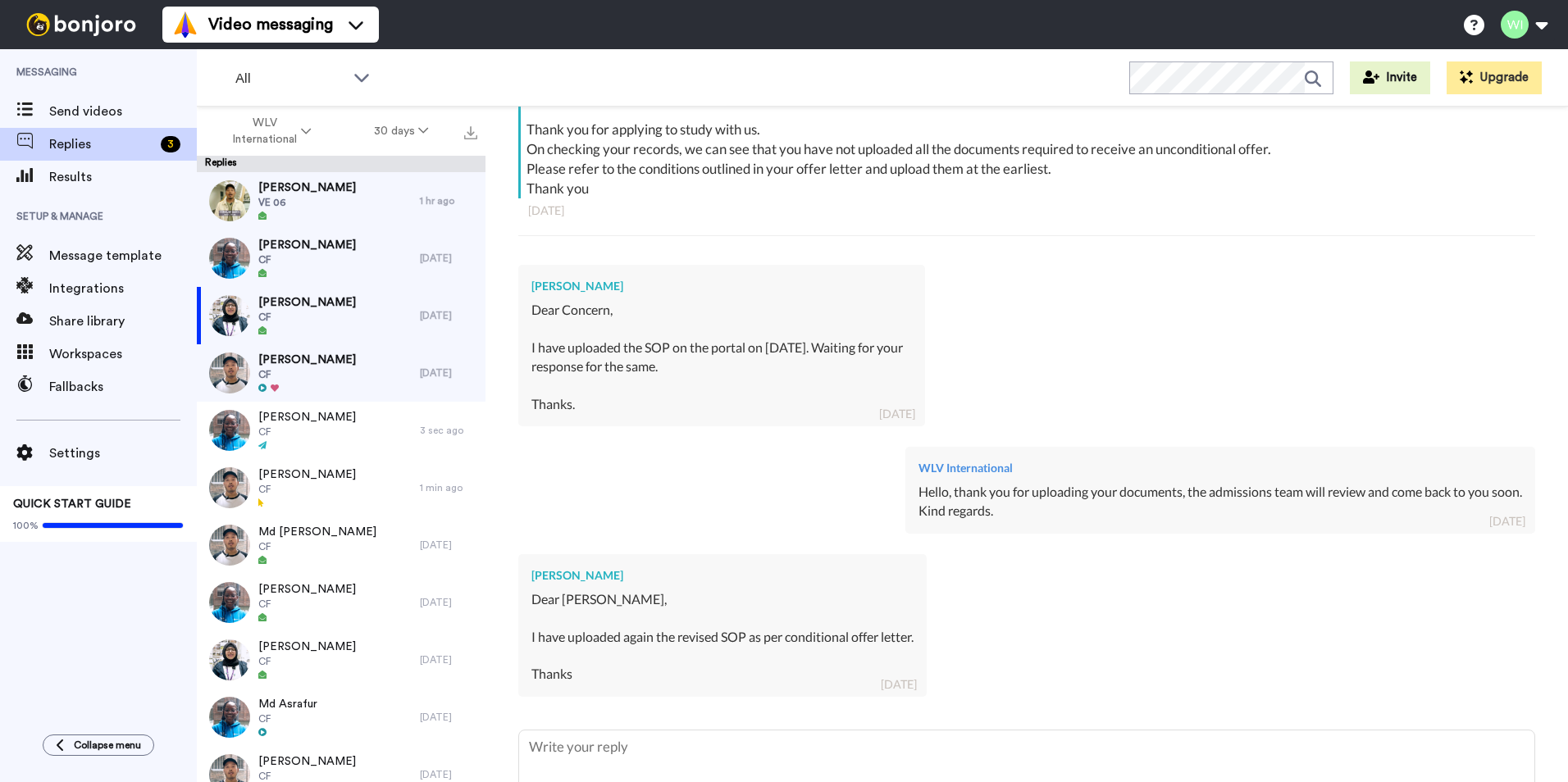
scroll to position [450, 0]
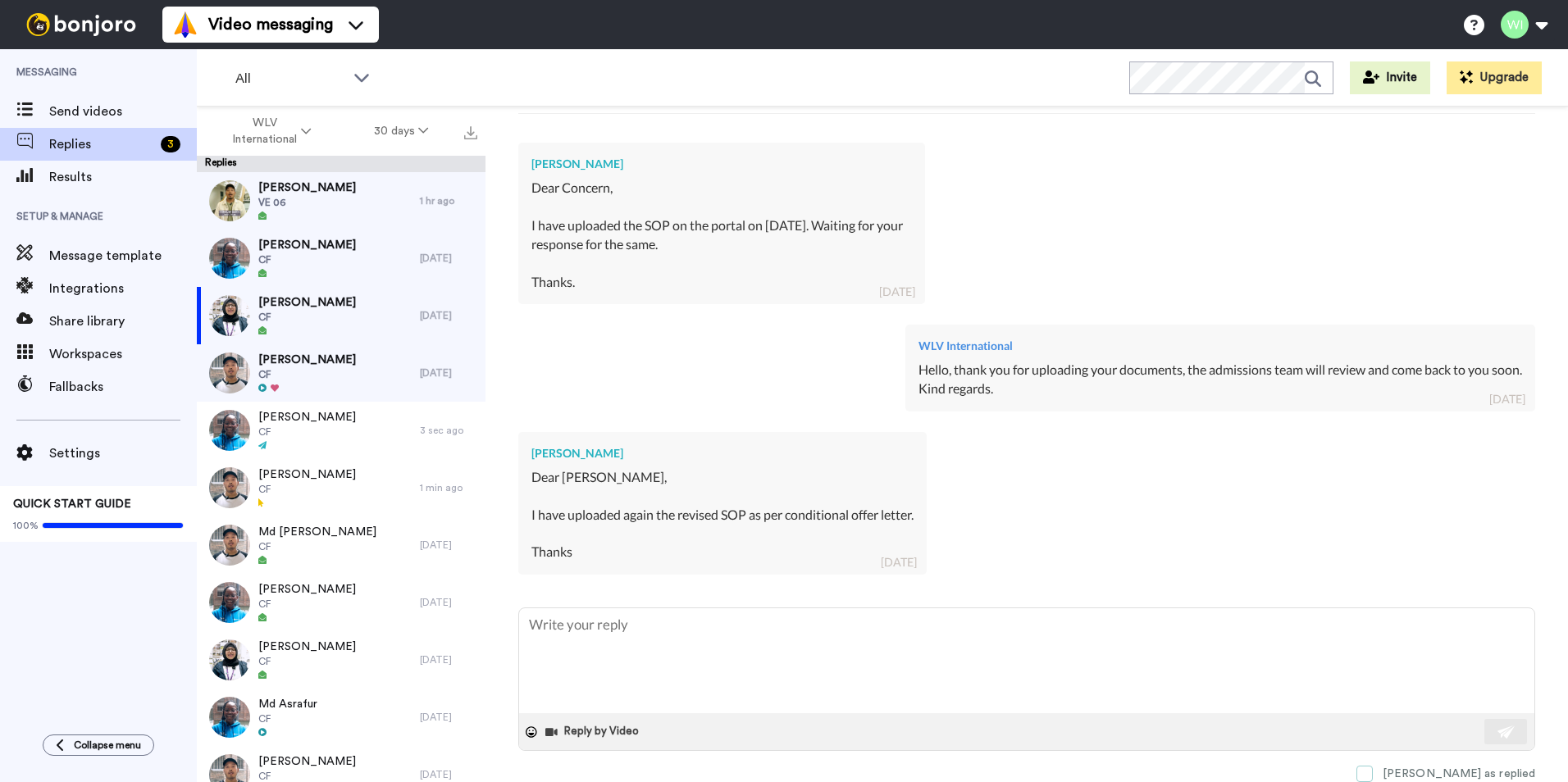
click at [1372, 771] on span at bounding box center [1364, 774] width 16 height 16
click at [339, 264] on div "Sadia Sultana CF" at bounding box center [308, 258] width 223 height 58
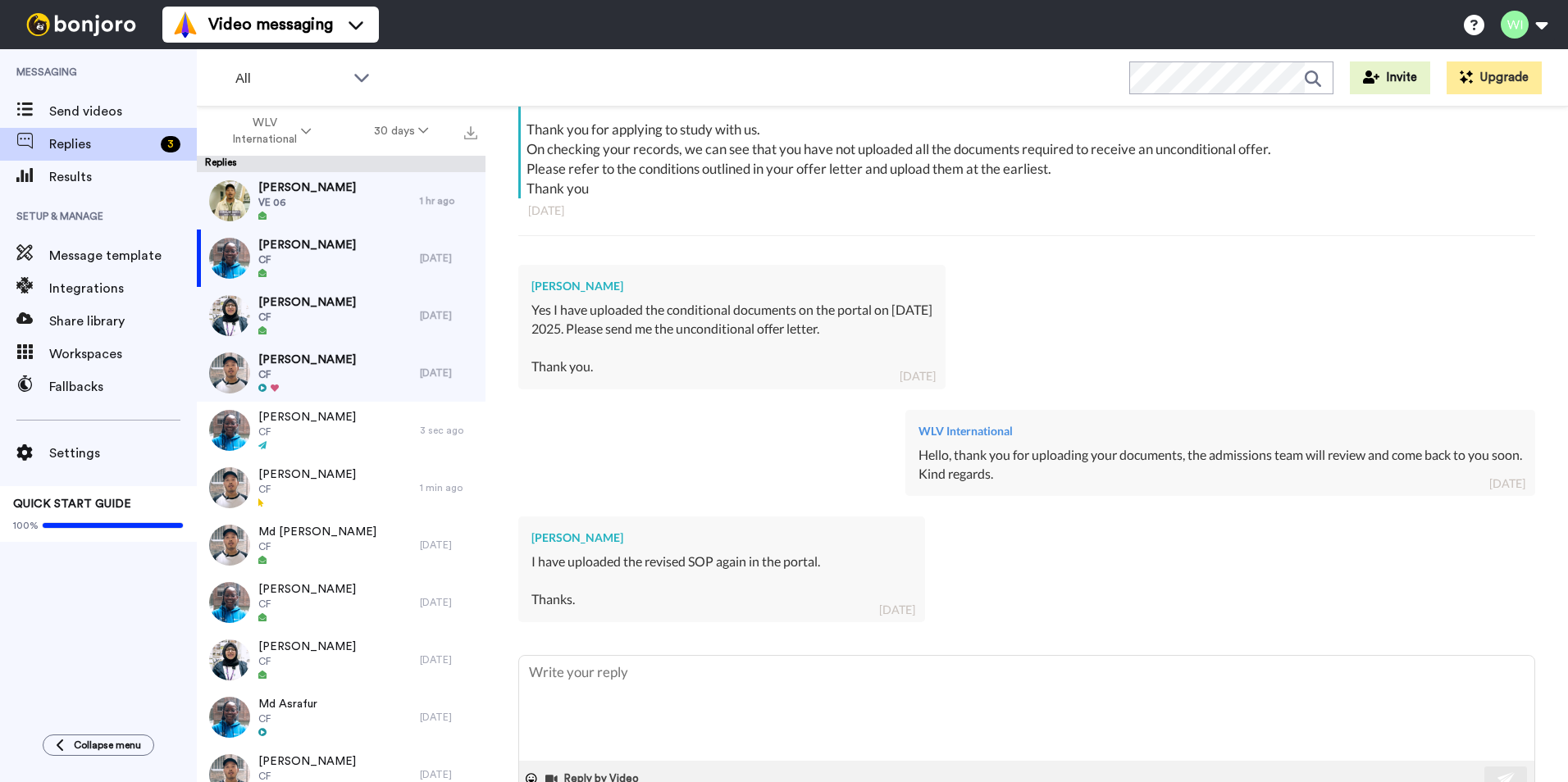
scroll to position [376, 0]
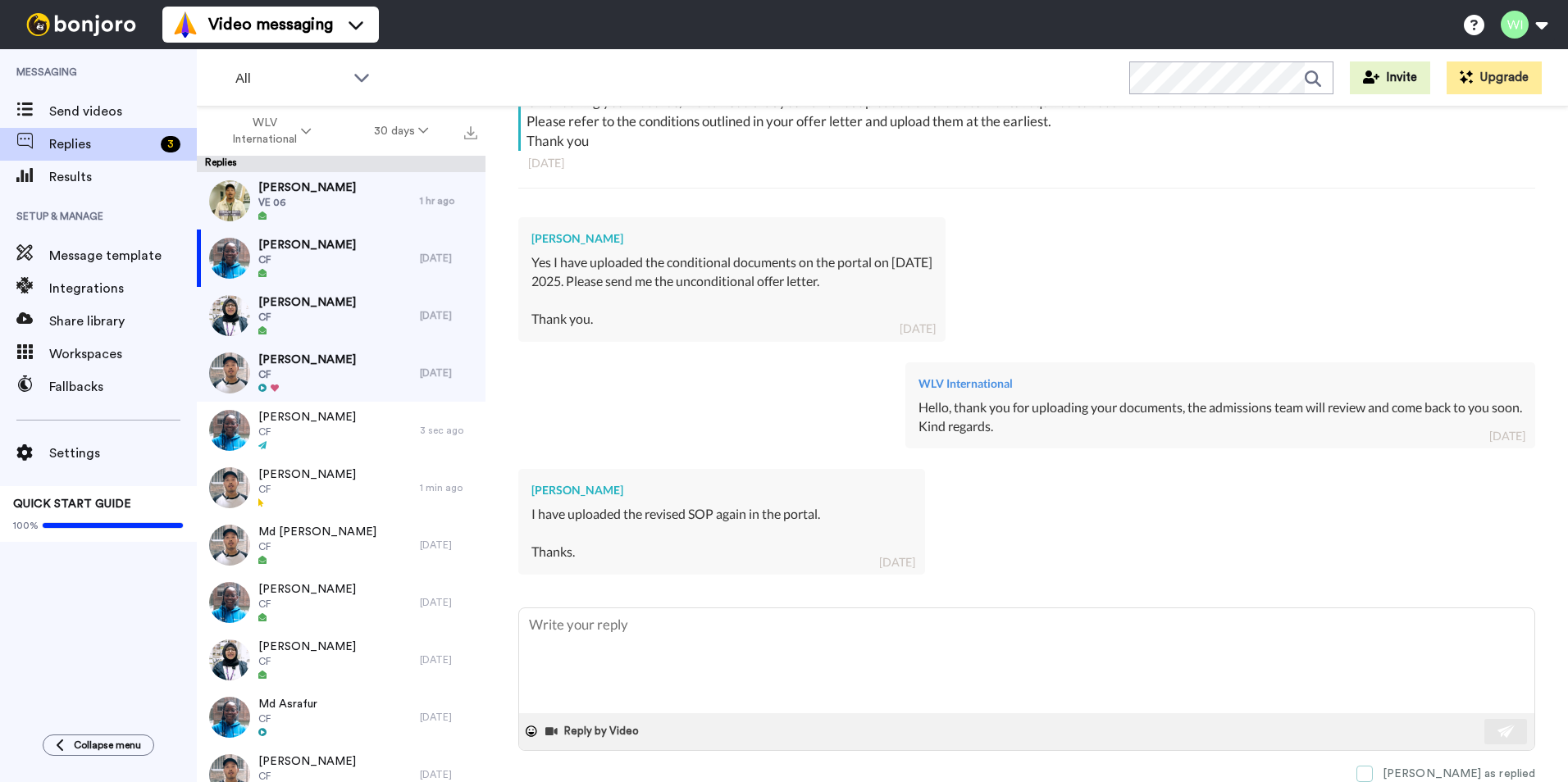
click at [1372, 773] on span at bounding box center [1364, 774] width 16 height 16
click at [319, 201] on span "VE 06" at bounding box center [306, 202] width 98 height 13
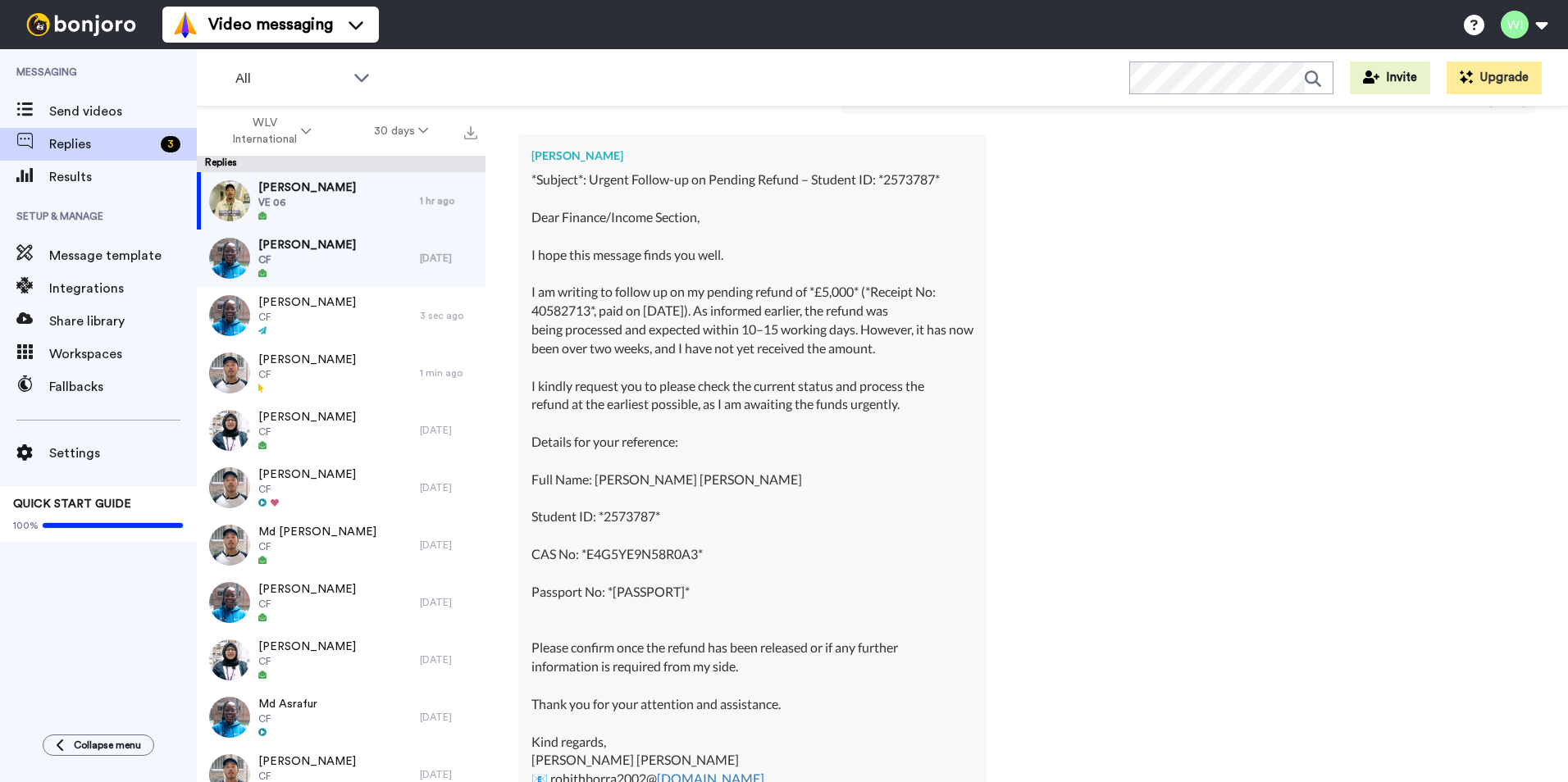
scroll to position [5158, 0]
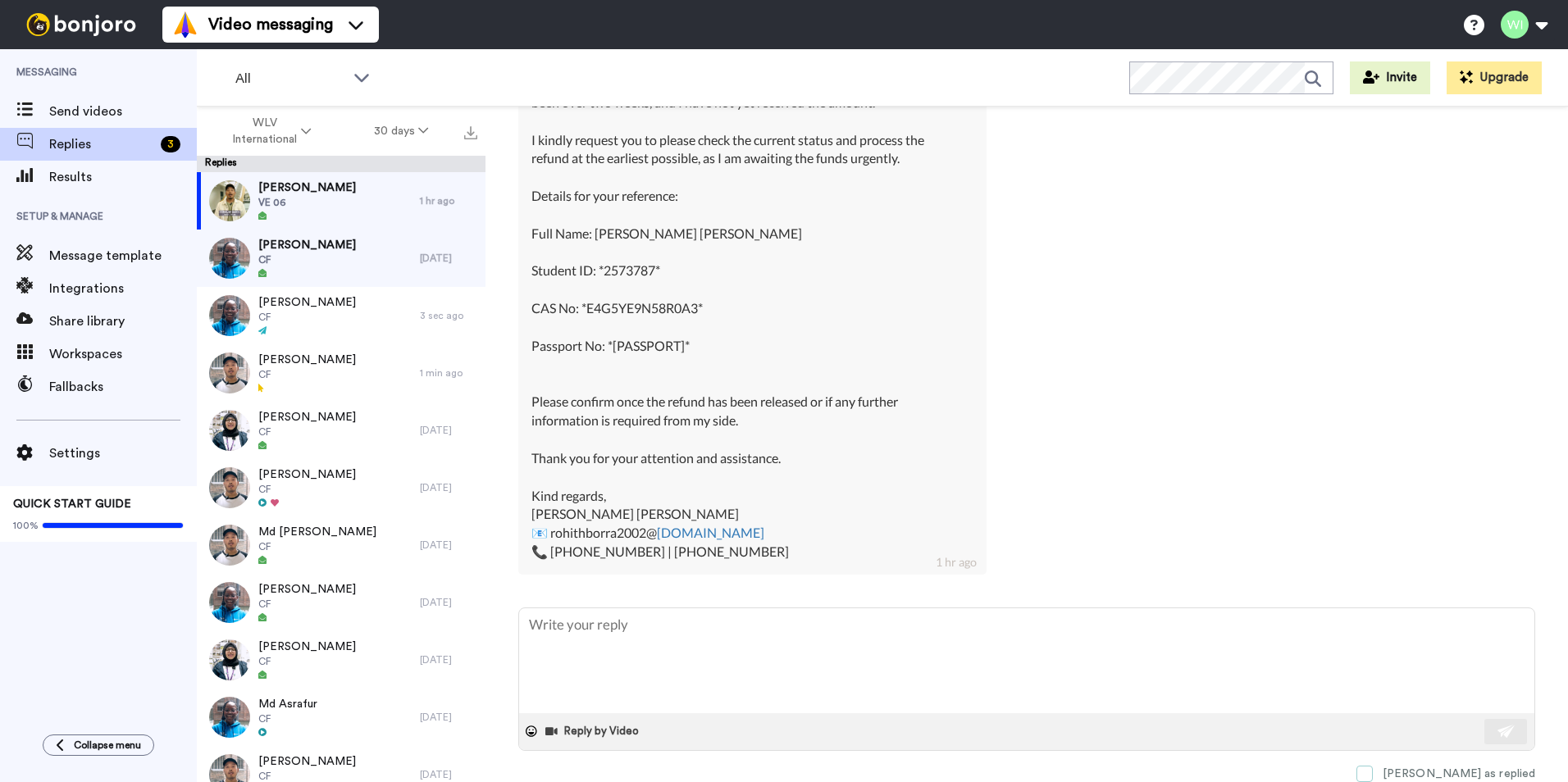
click at [1372, 778] on span at bounding box center [1364, 774] width 16 height 16
click at [379, 259] on div "Sadia Sultana CF" at bounding box center [308, 258] width 223 height 58
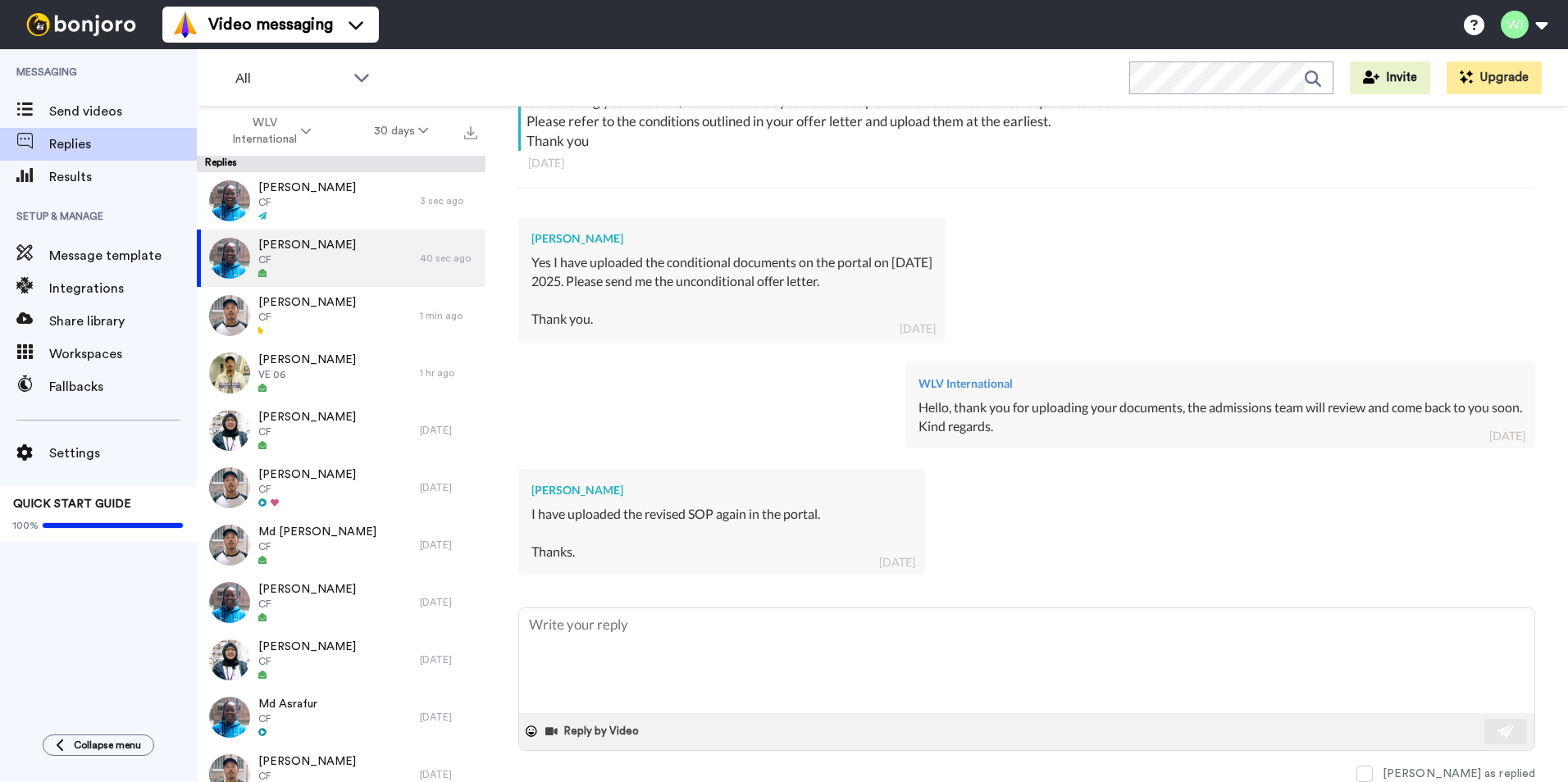
type textarea "x"
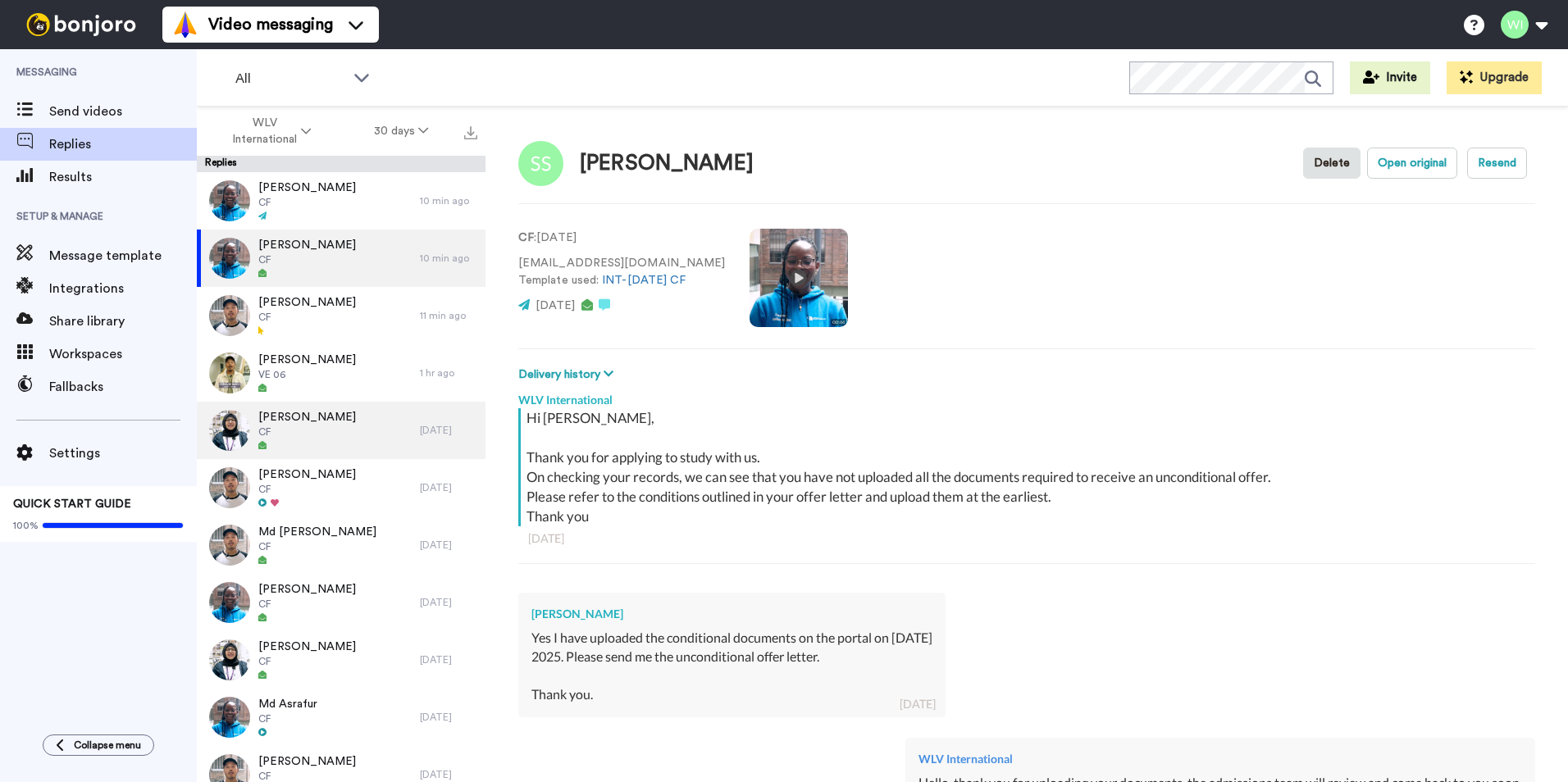
type textarea "x"
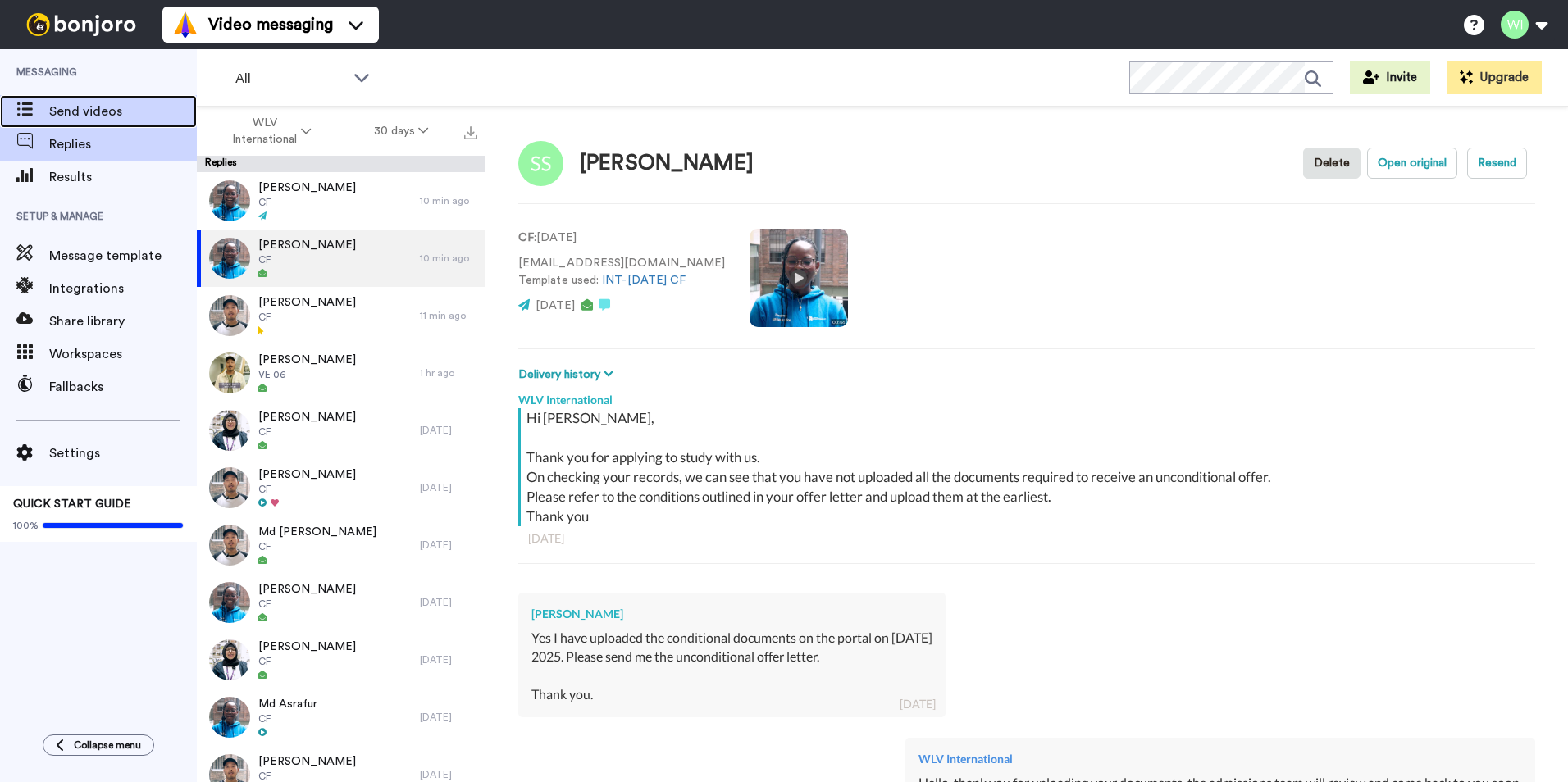
click at [134, 109] on span "Send videos" at bounding box center [123, 111] width 147 height 20
